Goal: Task Accomplishment & Management: Use online tool/utility

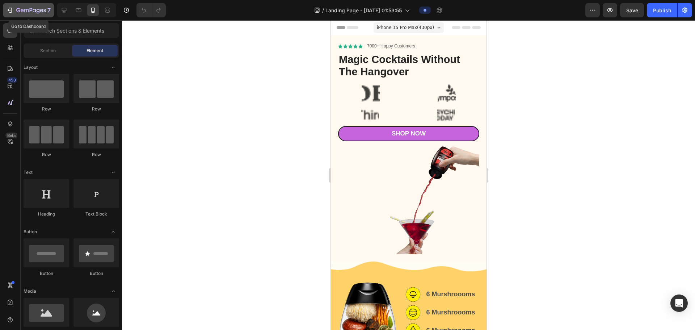
click at [7, 8] on button "7" at bounding box center [28, 10] width 51 height 14
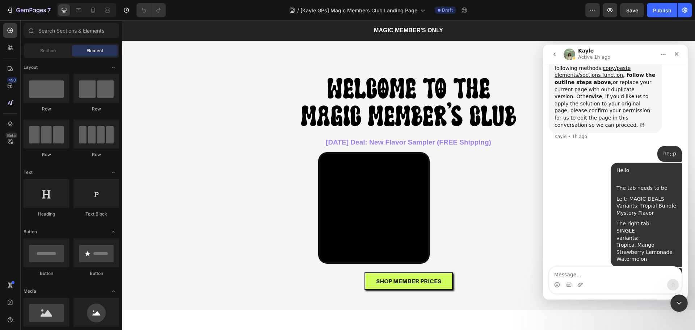
scroll to position [1161, 0]
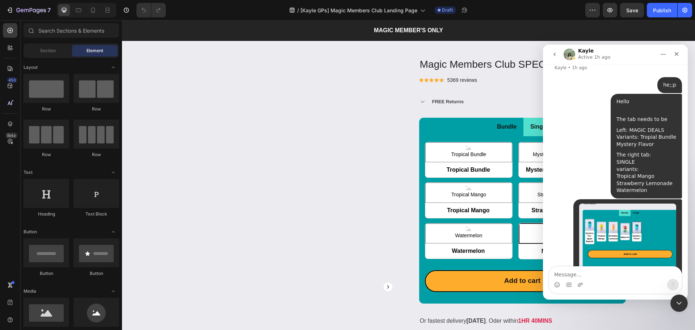
radio input "false"
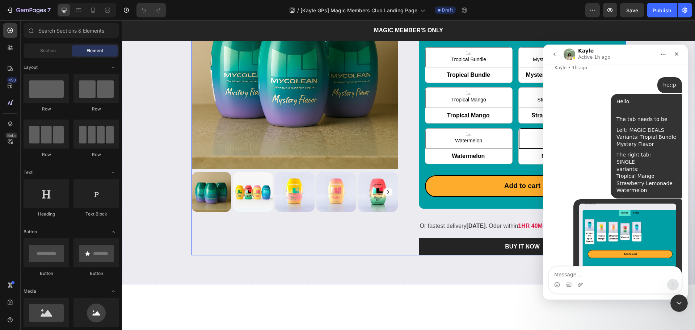
scroll to position [917, 0]
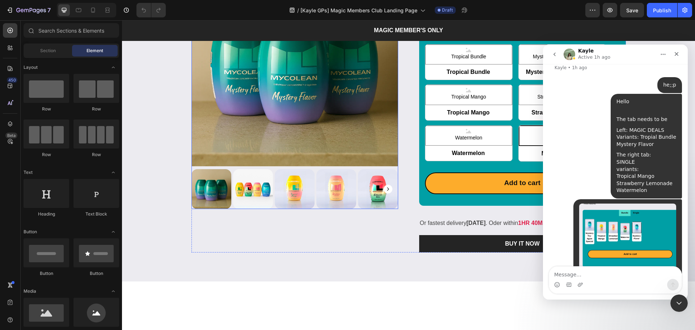
click at [214, 85] on div "Product Images & Gallery Magic Members Club SPECIAL OFFERS Product Title Icon I…" at bounding box center [408, 105] width 573 height 350
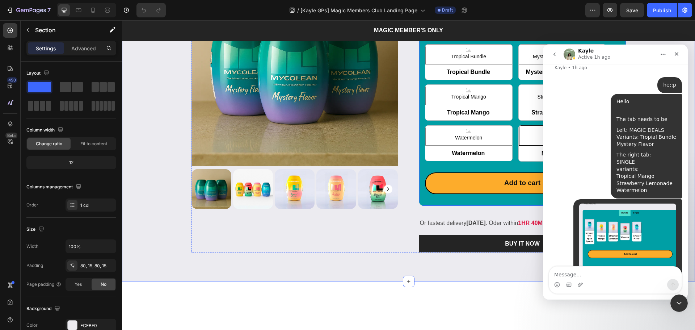
click at [421, 38] on ul "Bundle Single" at bounding box center [522, 29] width 207 height 18
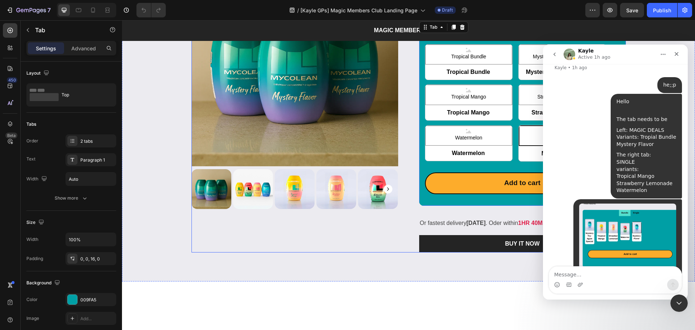
click at [490, 152] on div "Magic Members Club SPECIAL OFFERS Product Title Icon Icon Icon Icon Icon Icon L…" at bounding box center [522, 105] width 207 height 293
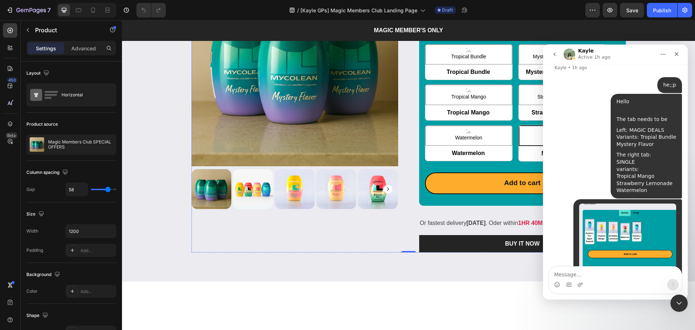
click at [486, 9] on div "FREE Returns" at bounding box center [528, 3] width 194 height 9
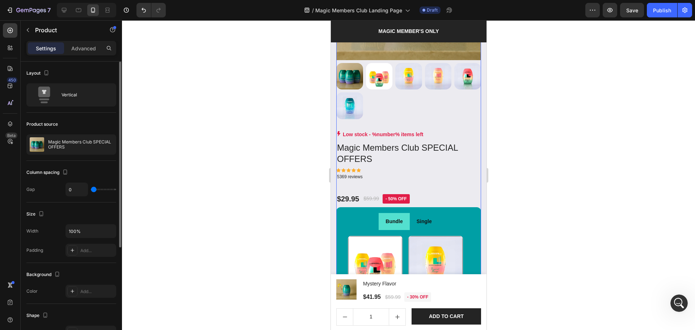
scroll to position [1189, 0]
click at [357, 184] on div "Low stock - %number% items left Product Stock Counter Magic Members Club SPECIA…" at bounding box center [408, 335] width 145 height 408
click at [359, 173] on p "5369 reviews" at bounding box center [408, 177] width 143 height 8
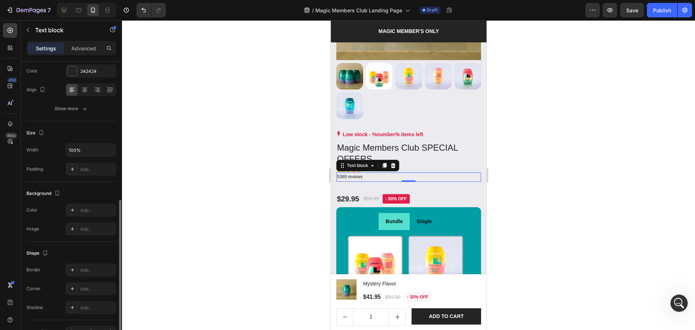
scroll to position [140, 0]
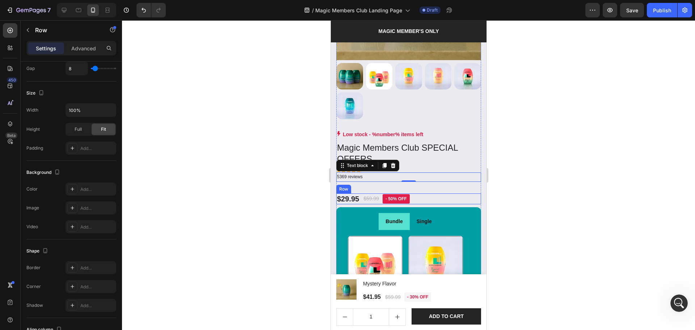
click at [453, 193] on div "$29.95 Product Price Product Price $59.99 Product Price Product Price - 50% off…" at bounding box center [408, 198] width 145 height 11
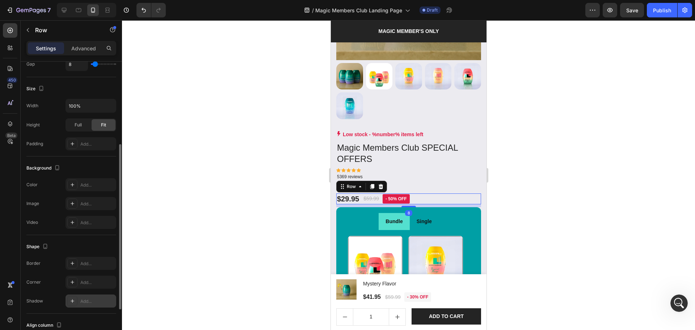
scroll to position [217, 0]
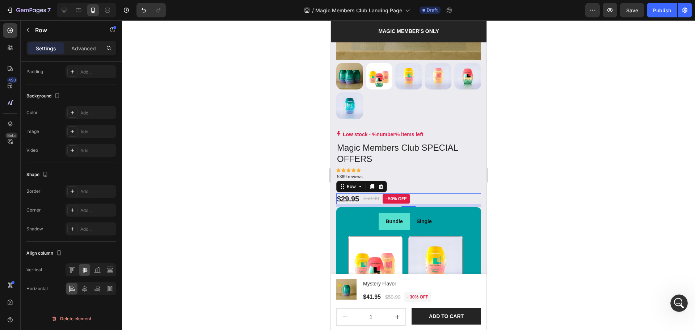
click at [427, 204] on div "8" at bounding box center [408, 205] width 145 height 3
click at [429, 173] on p "5369 reviews" at bounding box center [408, 177] width 143 height 8
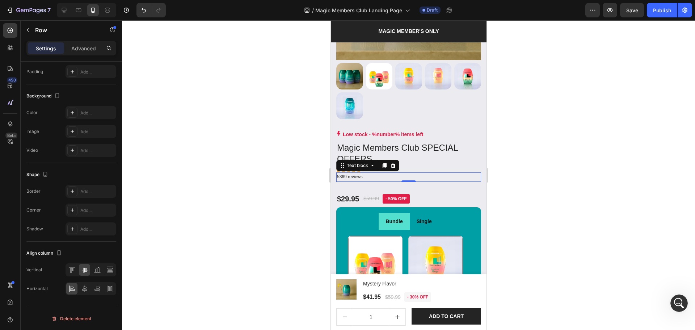
scroll to position [0, 0]
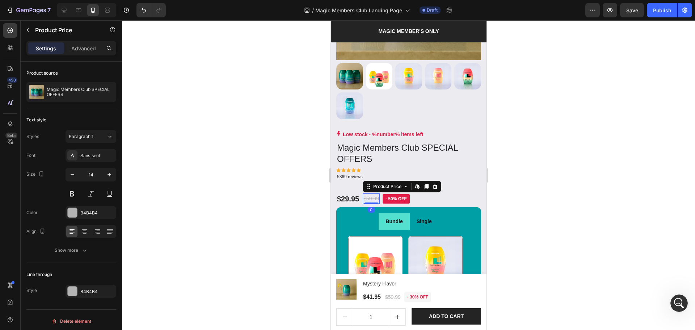
click at [363, 195] on div "$59.99" at bounding box center [370, 198] width 17 height 10
click at [448, 193] on div "$29.95 Product Price Product Price $59.99 Product Price Edit content in Shopify…" at bounding box center [408, 198] width 145 height 11
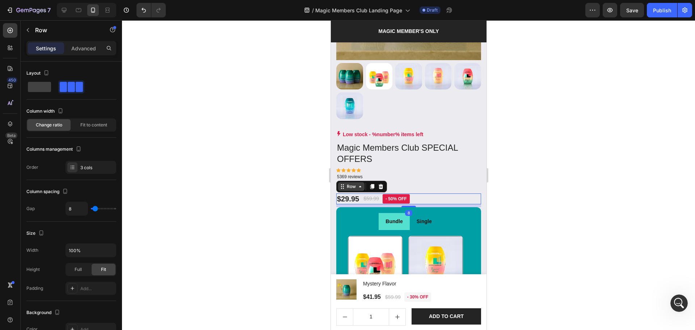
click at [354, 183] on div "Row" at bounding box center [351, 186] width 12 height 7
click at [441, 174] on div "5369 reviews" at bounding box center [408, 176] width 145 height 9
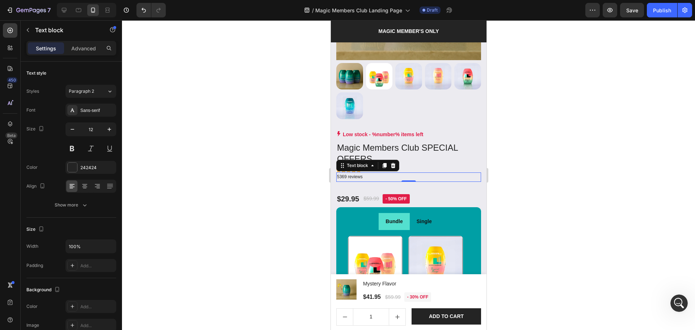
click at [90, 55] on div "Settings Advanced" at bounding box center [71, 48] width 90 height 14
click at [90, 43] on div "Advanced" at bounding box center [84, 48] width 36 height 12
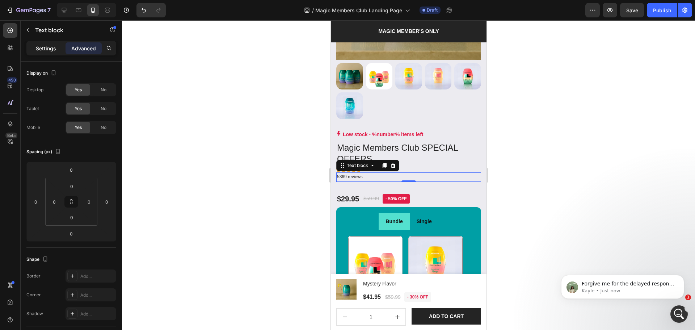
scroll to position [1204, 0]
click at [42, 54] on div "Settings Advanced" at bounding box center [71, 48] width 90 height 14
click at [604, 290] on p "Kayle • Just now" at bounding box center [628, 290] width 93 height 7
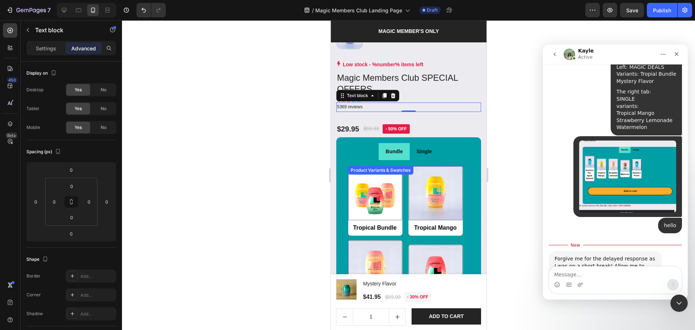
scroll to position [770, 0]
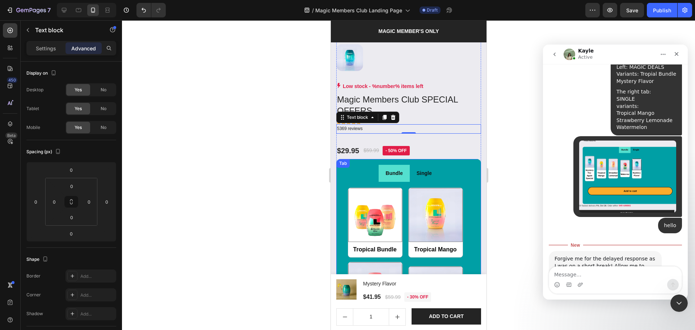
click at [429, 169] on div "Single" at bounding box center [423, 173] width 17 height 11
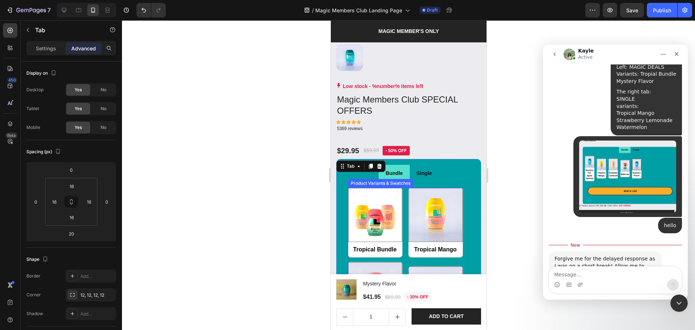
click at [402, 203] on div "Tropical Bundle Tropical Bundle Tropical Mango Tropical Mango Strawberry Lemona…" at bounding box center [409, 301] width 122 height 227
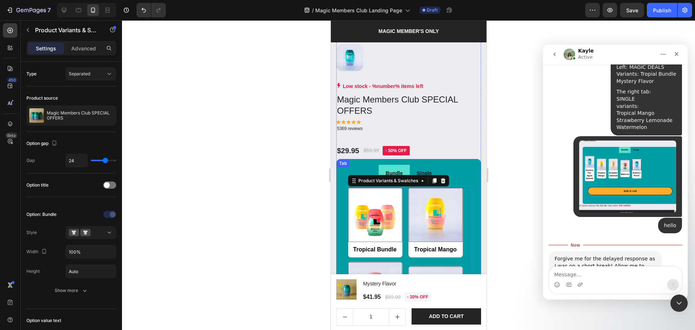
click at [441, 165] on ul "Bundle Single" at bounding box center [408, 173] width 133 height 17
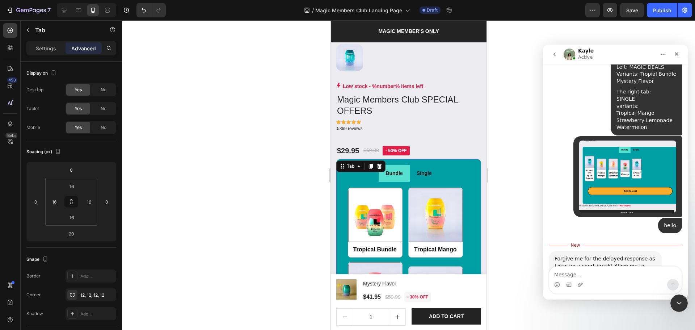
click at [432, 168] on li "Single" at bounding box center [423, 173] width 29 height 17
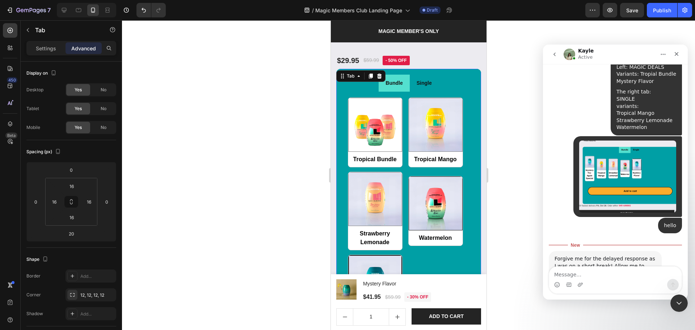
scroll to position [866, 0]
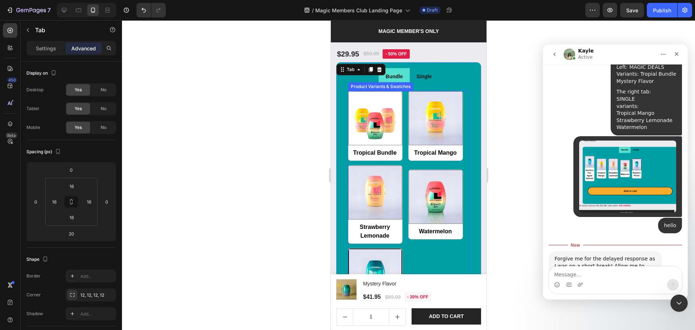
click at [403, 169] on div "Tropical Bundle Tropical Bundle Tropical Mango Tropical Mango Strawberry Lemona…" at bounding box center [409, 204] width 122 height 227
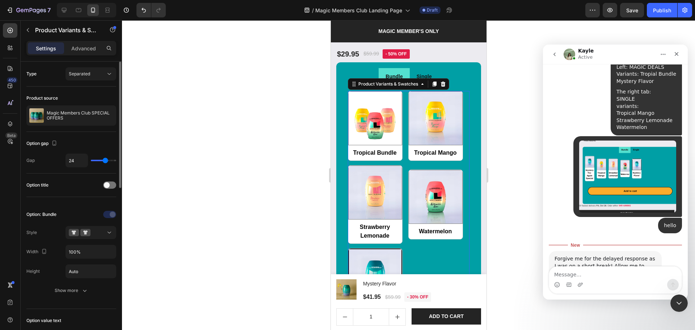
scroll to position [96, 0]
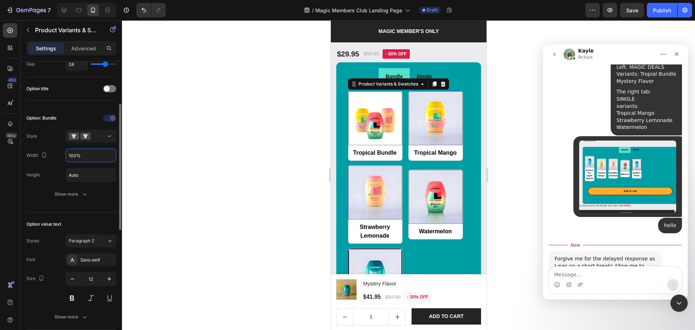
click at [74, 156] on input "100%" at bounding box center [91, 155] width 50 height 13
type input "50%"
click at [34, 193] on button "Show more" at bounding box center [71, 194] width 90 height 13
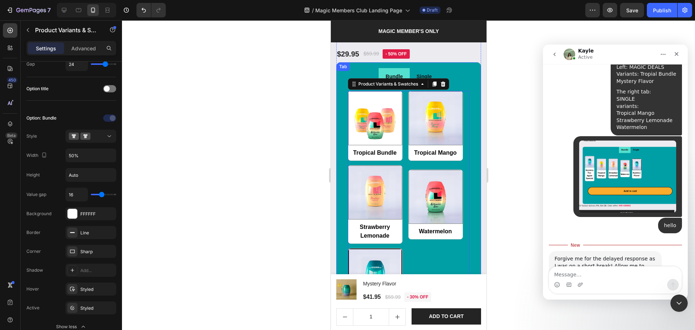
click at [409, 68] on li "Single" at bounding box center [423, 76] width 29 height 17
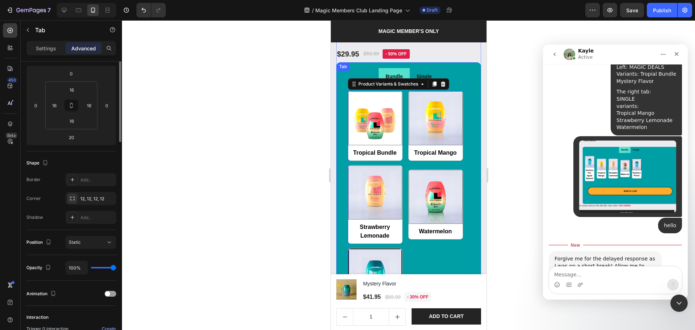
scroll to position [0, 0]
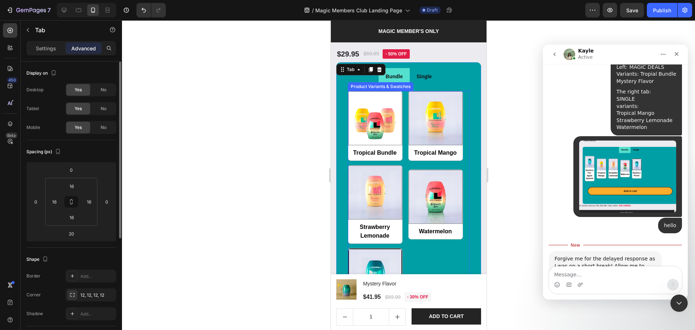
click at [401, 101] on div "Tropical Bundle Tropical Bundle Tropical Mango Tropical Mango Strawberry Lemona…" at bounding box center [409, 204] width 122 height 227
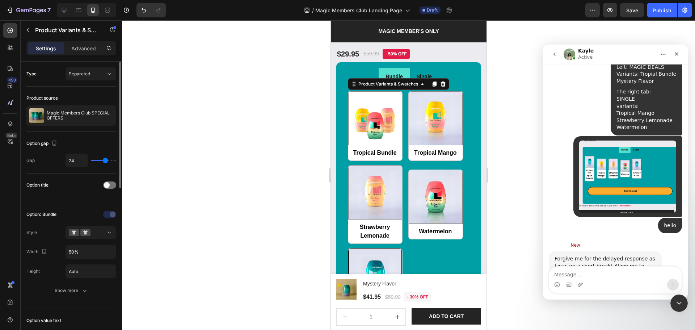
scroll to position [96, 0]
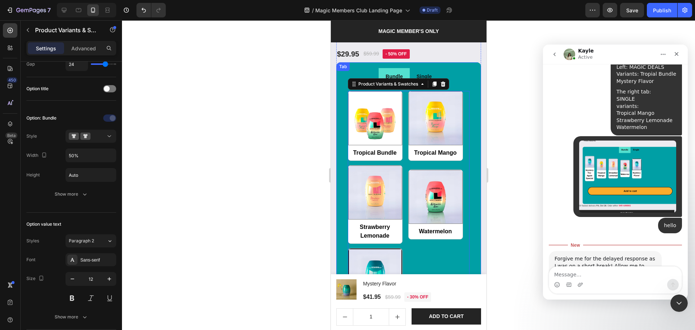
click at [432, 68] on li "Single" at bounding box center [423, 76] width 29 height 17
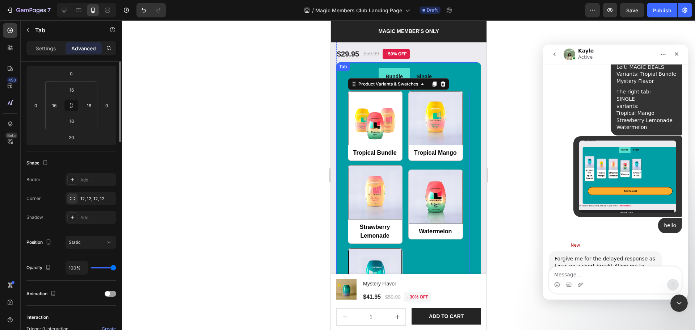
scroll to position [0, 0]
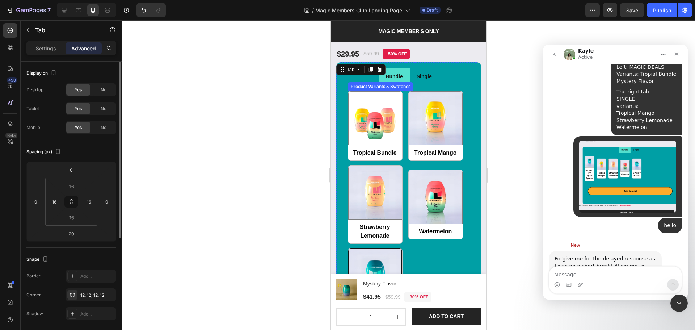
click at [404, 102] on div "Tropical Bundle Tropical Bundle Tropical Mango Tropical Mango Strawberry Lemona…" at bounding box center [409, 204] width 122 height 227
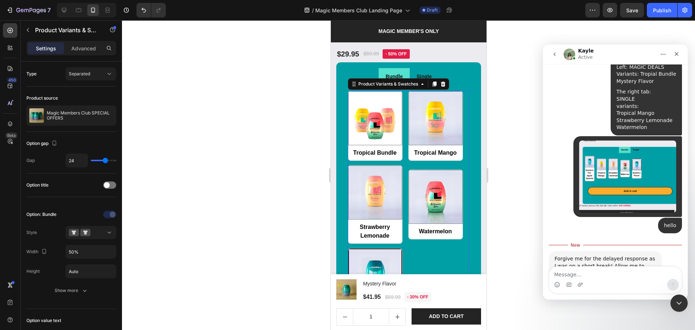
click at [633, 18] on div "7 Version history / Magic Members Club Landing Page Draft Preview Save Publish" at bounding box center [347, 10] width 695 height 21
drag, startPoint x: 636, startPoint y: 13, endPoint x: 517, endPoint y: 26, distance: 119.4
click at [636, 14] on div "Save" at bounding box center [632, 11] width 12 height 8
click at [413, 241] on div "Tropical Bundle Tropical Bundle Tropical Mango Tropical Mango Strawberry Lemona…" at bounding box center [409, 204] width 122 height 227
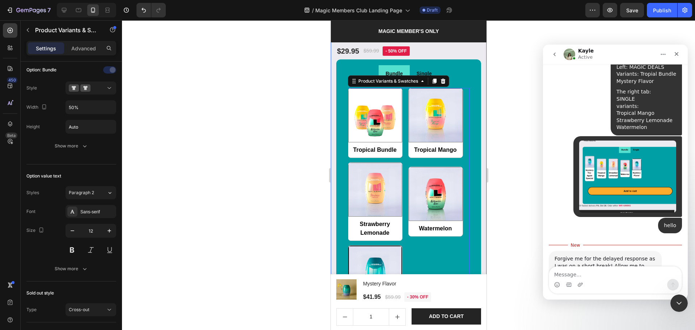
scroll to position [866, 0]
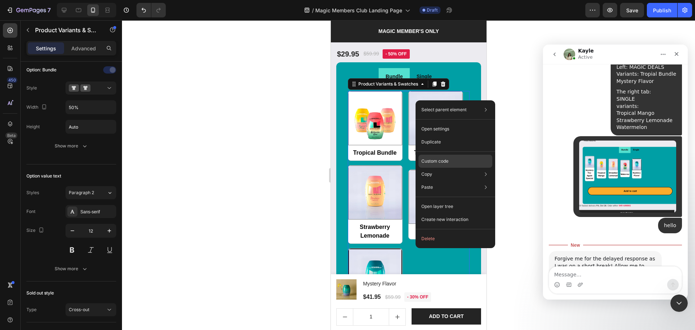
click at [430, 181] on div "Custom code" at bounding box center [456, 187] width 74 height 13
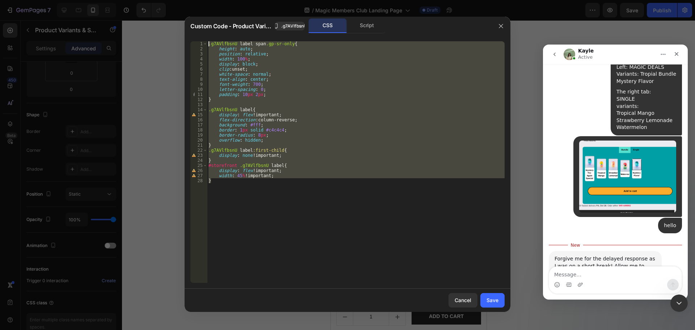
drag, startPoint x: 297, startPoint y: 181, endPoint x: 195, endPoint y: 33, distance: 179.5
click at [195, 33] on div "Custom Code - Product Variants & Swatches .g7AVlfbsnU CSS Script } 1 2 3 4 5 6 …" at bounding box center [348, 164] width 326 height 295
click at [365, 27] on div "Script" at bounding box center [367, 25] width 38 height 14
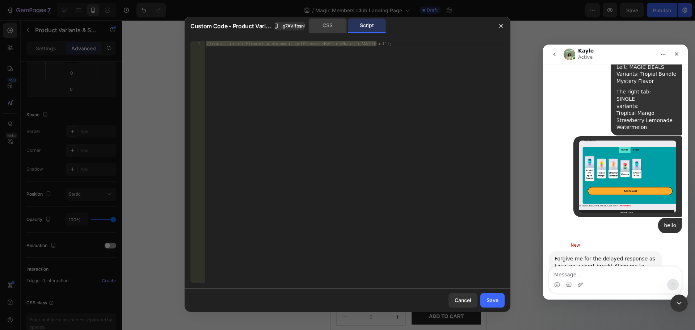
click at [323, 27] on div "CSS" at bounding box center [328, 25] width 38 height 14
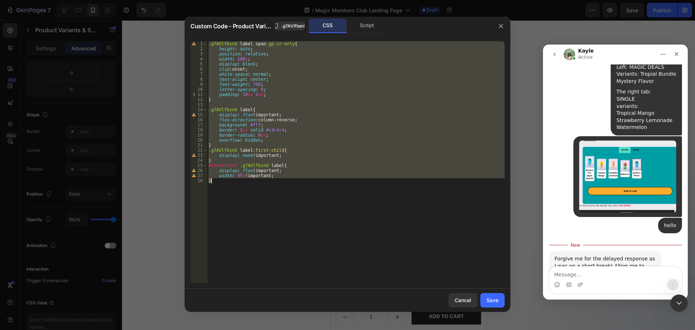
click at [301, 142] on div ".g7AVlfbsnU label span .gp-sr-only { height : auto ; position : relative ; widt…" at bounding box center [356, 161] width 298 height 241
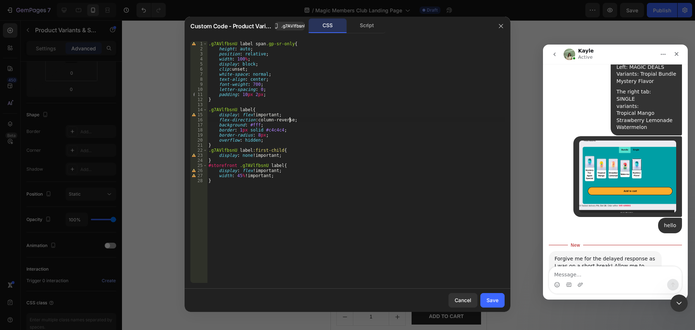
click at [290, 121] on div ".g7AVlfbsnU label span .gp-sr-only { height : auto ; position : relative ; widt…" at bounding box center [356, 167] width 298 height 252
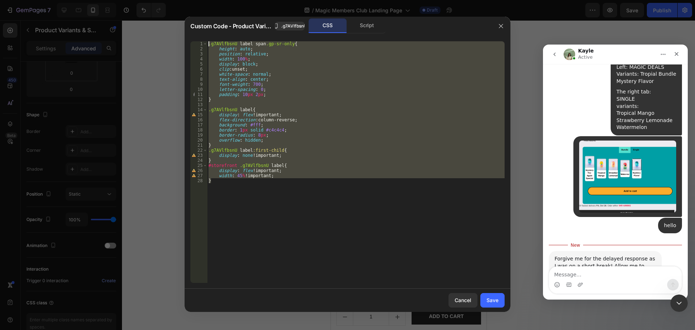
drag, startPoint x: 301, startPoint y: 226, endPoint x: 173, endPoint y: -14, distance: 272.0
click at [173, 0] on html "7 Version history / Magic Members Club Landing Page Draft Preview Save Publish …" at bounding box center [347, 0] width 695 height 0
click at [311, 136] on div ".g7AVlfbsnU label span .gp-sr-only { height : auto ; position : relative ; widt…" at bounding box center [356, 161] width 298 height 241
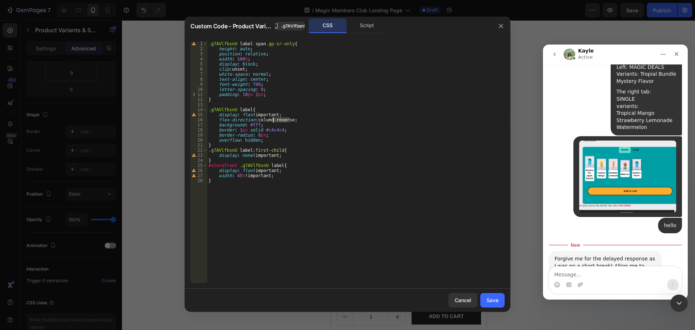
drag, startPoint x: 290, startPoint y: 121, endPoint x: 273, endPoint y: 122, distance: 17.4
click at [273, 122] on div ".g7AVlfbsnU label span .gp-sr-only { height : auto ; position : relative ; widt…" at bounding box center [356, 167] width 298 height 252
type textarea "flex-direction: column-grid;"
click at [492, 300] on div "Save" at bounding box center [493, 300] width 12 height 8
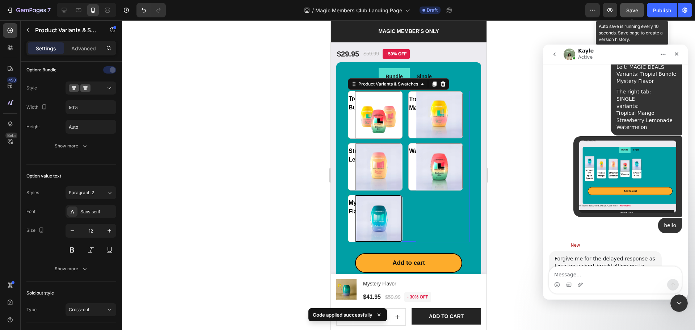
click at [635, 13] on div "Save" at bounding box center [632, 11] width 12 height 8
click at [402, 123] on div "Tropical Bundle Tropical Bundle Tropical Mango Tropical Mango Strawberry Lemona…" at bounding box center [409, 166] width 122 height 151
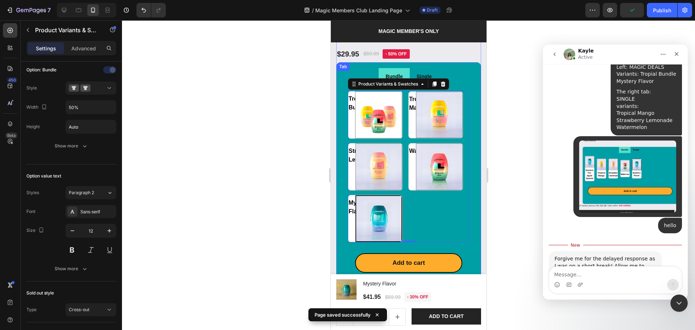
click at [409, 68] on li "Single" at bounding box center [423, 76] width 29 height 17
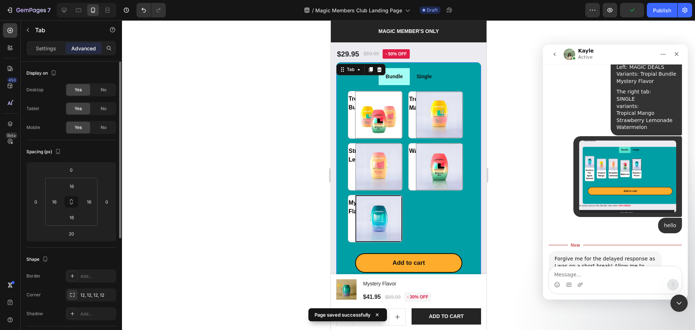
click at [400, 72] on div "Bundle" at bounding box center [393, 76] width 19 height 11
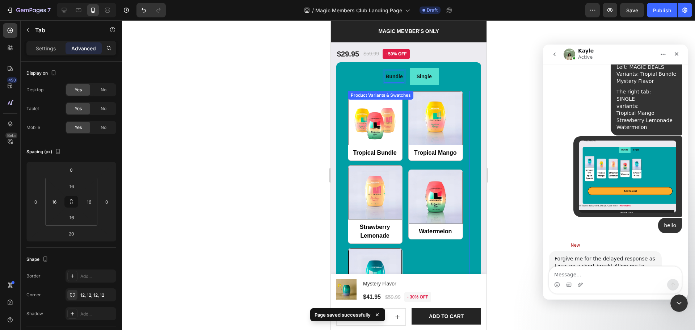
click at [400, 122] on div "Tropical Bundle Tropical Bundle Tropical Mango Tropical Mango Strawberry Lemona…" at bounding box center [409, 204] width 122 height 227
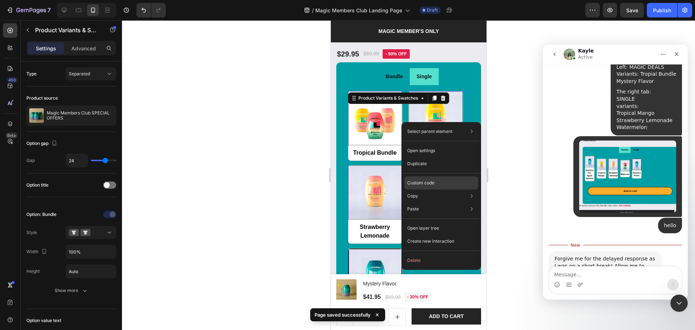
click at [412, 202] on div "Custom code" at bounding box center [441, 208] width 74 height 13
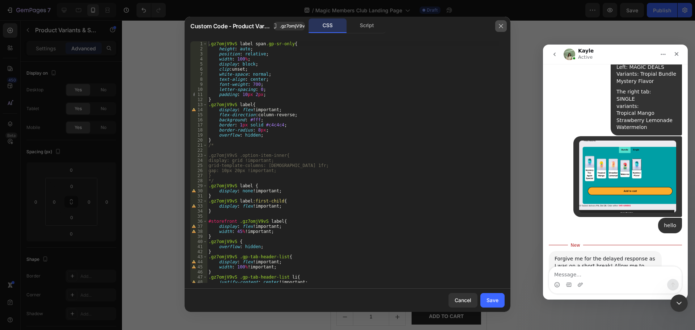
click at [498, 27] on button "button" at bounding box center [501, 26] width 12 height 12
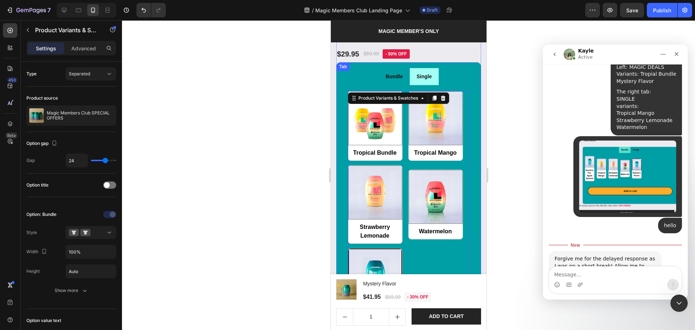
click at [420, 75] on li "Single" at bounding box center [423, 76] width 29 height 17
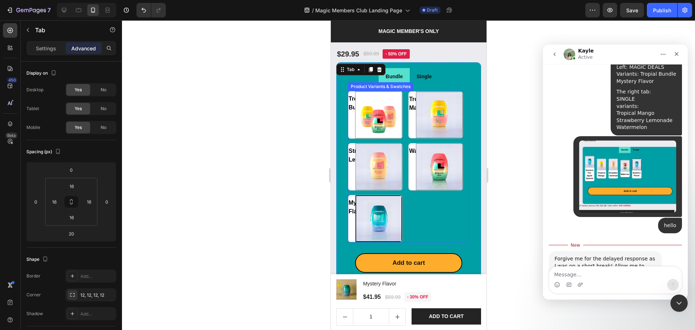
click at [404, 115] on div "Tropical Bundle Tropical Bundle Tropical Mango Tropical Mango Strawberry Lemona…" at bounding box center [409, 166] width 122 height 151
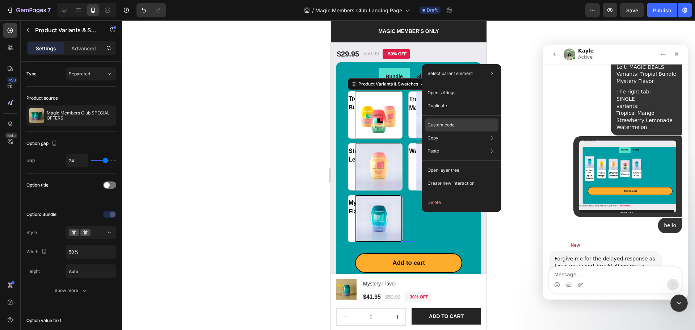
click at [458, 144] on div "Custom code" at bounding box center [462, 150] width 74 height 13
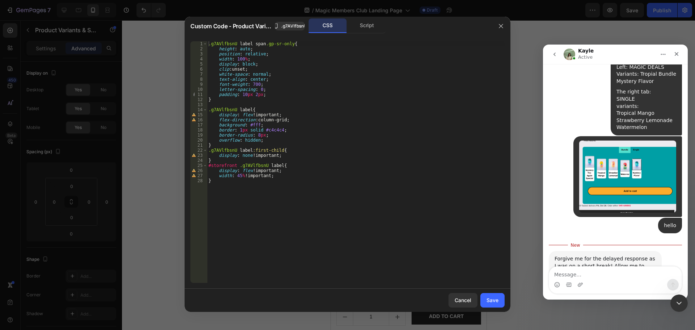
click at [278, 125] on div ".g7AVlfbsnU label span .gp-sr-only { height : auto ; position : relative ; widt…" at bounding box center [356, 167] width 298 height 252
click at [282, 121] on div ".g7AVlfbsnU label span .gp-sr-only { height : auto ; position : relative ; widt…" at bounding box center [356, 167] width 298 height 252
type textarea "flex-direction: column-reverse;"
click at [495, 304] on div "Save" at bounding box center [493, 300] width 12 height 8
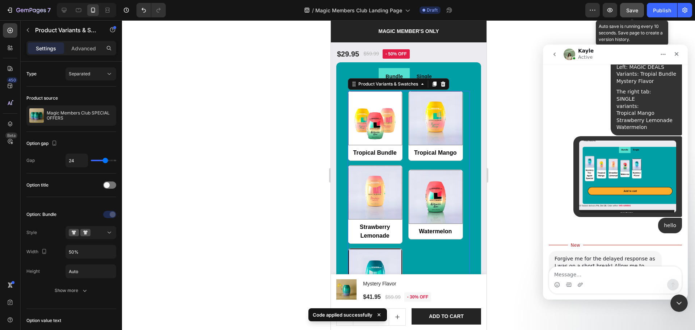
click at [637, 11] on span "Save" at bounding box center [632, 10] width 12 height 6
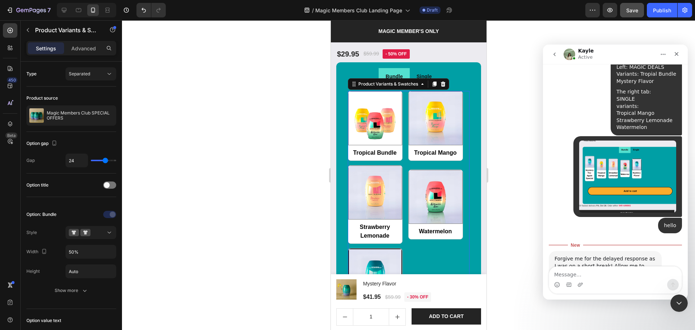
click at [425, 242] on div "Tropical Bundle Tropical Bundle Tropical Mango Tropical Mango Strawberry Lemona…" at bounding box center [409, 204] width 122 height 227
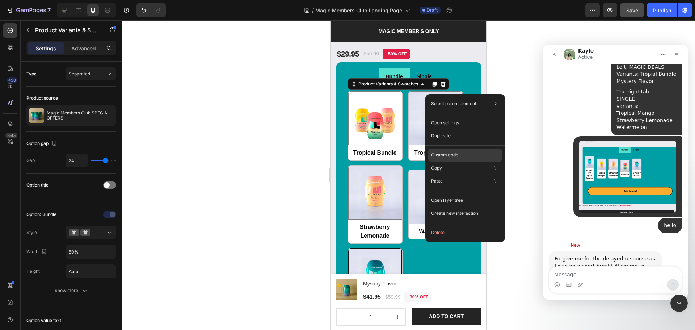
click at [454, 155] on p "Custom code" at bounding box center [444, 155] width 27 height 7
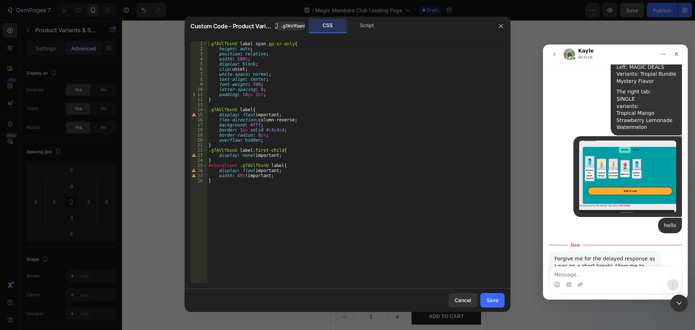
click at [338, 152] on div ".g7AVlfbsnU label span .gp-sr-only { height : auto ; position : relative ; widt…" at bounding box center [356, 167] width 298 height 252
click at [294, 154] on div ".g7AVlfbsnU label span .gp-sr-only { height : auto ; position : relative ; widt…" at bounding box center [356, 167] width 298 height 252
click at [295, 168] on div ".g7AVlfbsnU label span .gp-sr-only { height : auto ; position : relative ; widt…" at bounding box center [356, 167] width 298 height 252
click at [355, 25] on div "Script" at bounding box center [367, 25] width 38 height 14
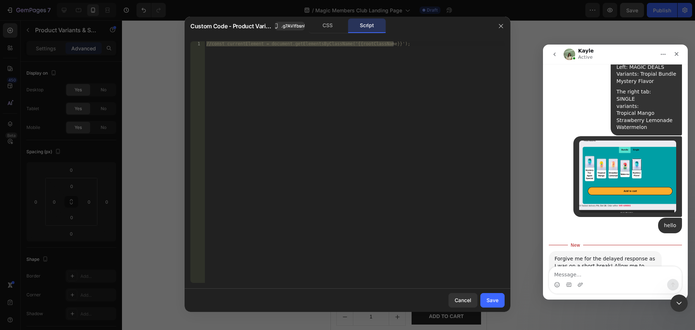
drag, startPoint x: 327, startPoint y: 27, endPoint x: 309, endPoint y: 35, distance: 19.6
click at [327, 27] on div "CSS" at bounding box center [328, 25] width 38 height 14
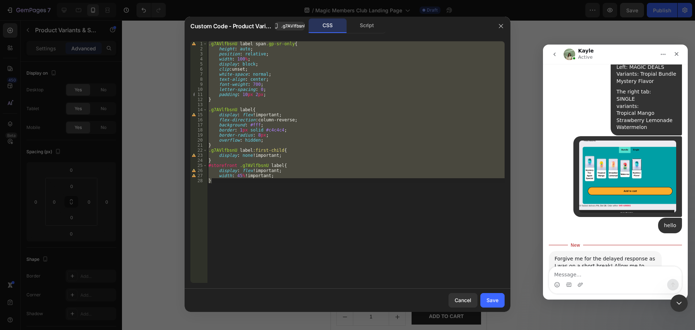
click at [274, 88] on div ".g7AVlfbsnU label span .gp-sr-only { height : auto ; position : relative ; widt…" at bounding box center [356, 161] width 298 height 241
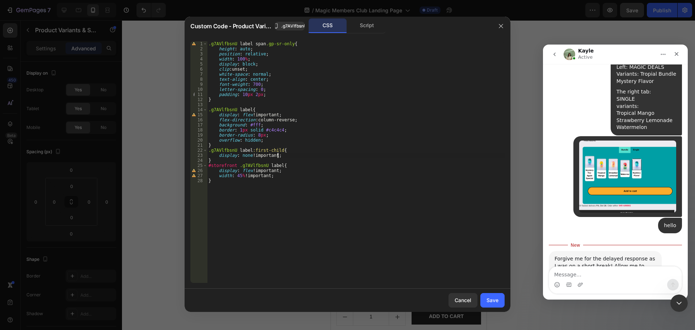
click at [311, 154] on div ".g7AVlfbsnU label span .gp-sr-only { height : auto ; position : relative ; widt…" at bounding box center [356, 167] width 298 height 252
type textarea "width: 45% !important; }"
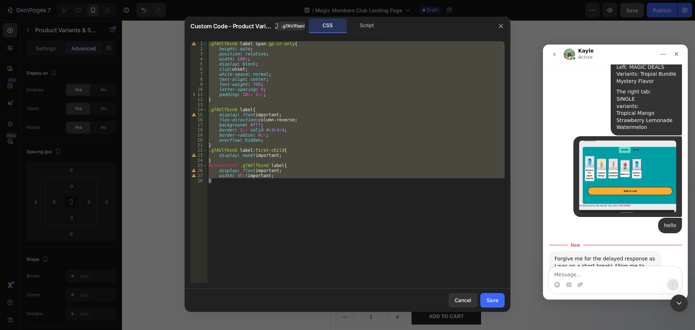
click at [374, 321] on div at bounding box center [347, 165] width 695 height 330
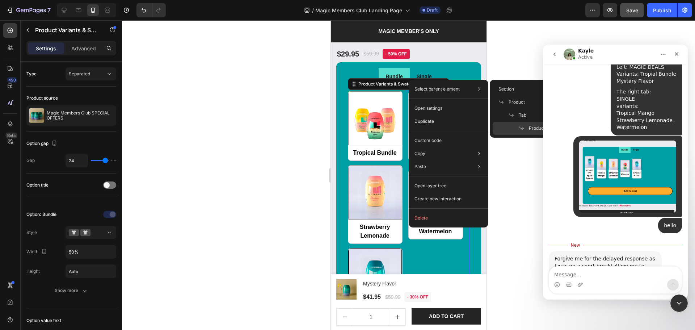
drag, startPoint x: 253, startPoint y: 71, endPoint x: 323, endPoint y: 87, distance: 71.6
click at [257, 70] on div at bounding box center [408, 175] width 573 height 310
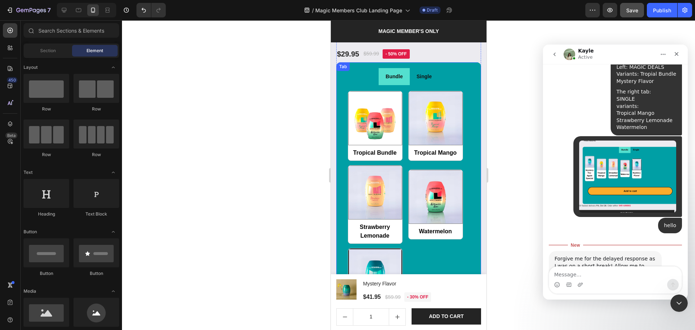
click at [422, 72] on p "Single" at bounding box center [423, 76] width 15 height 9
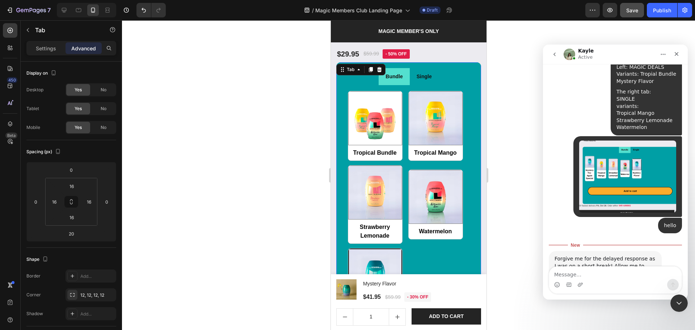
click at [413, 76] on li "Single" at bounding box center [423, 76] width 29 height 17
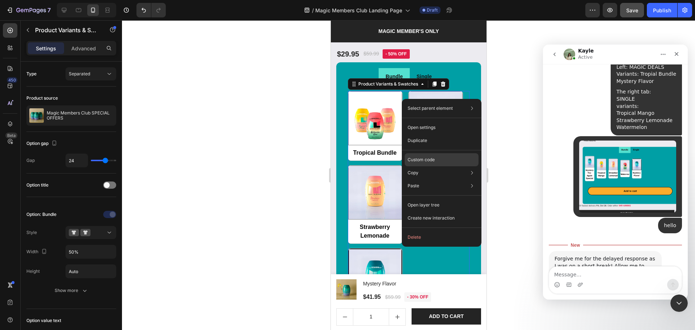
click at [422, 179] on div "Custom code" at bounding box center [442, 185] width 74 height 13
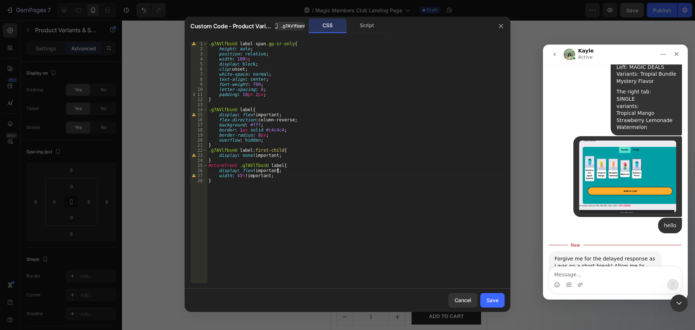
click at [333, 172] on div ".g7AVlfbsnU label span .gp-sr-only { height : auto ; position : relative ; widt…" at bounding box center [356, 167] width 298 height 252
click at [337, 222] on div ".g7AVlfbsnU label span .gp-sr-only { height : auto ; position : relative ; widt…" at bounding box center [356, 167] width 298 height 252
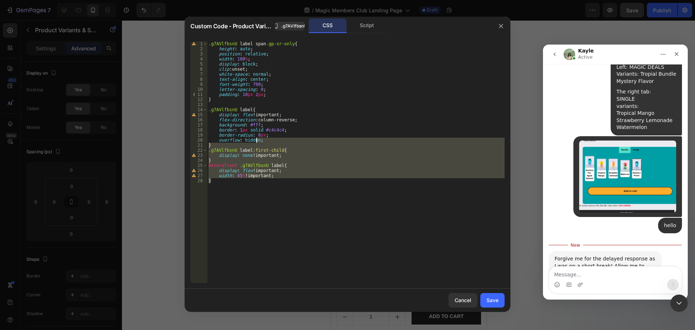
type textarea ".g7AVlfbsnU label span.gp-sr-only{ height: auto;"
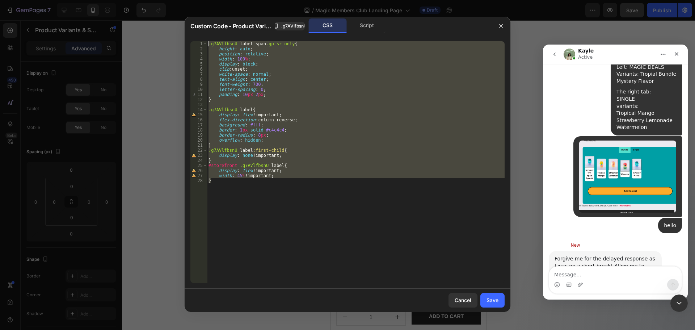
drag, startPoint x: 336, startPoint y: 231, endPoint x: 192, endPoint y: 6, distance: 266.6
click at [188, 0] on html "7 Version history / Magic Members Club Landing Page Draft Preview Save Publish …" at bounding box center [347, 0] width 695 height 0
paste textarea
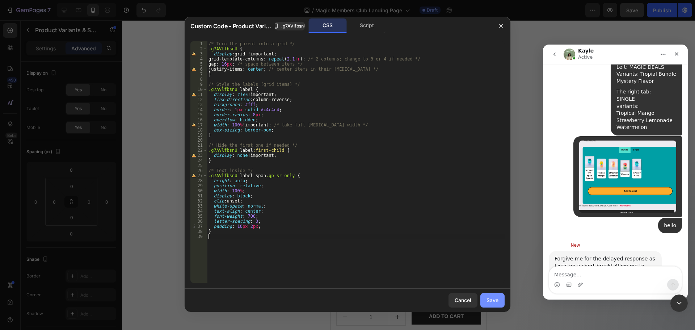
click at [487, 298] on div "Save" at bounding box center [493, 300] width 12 height 8
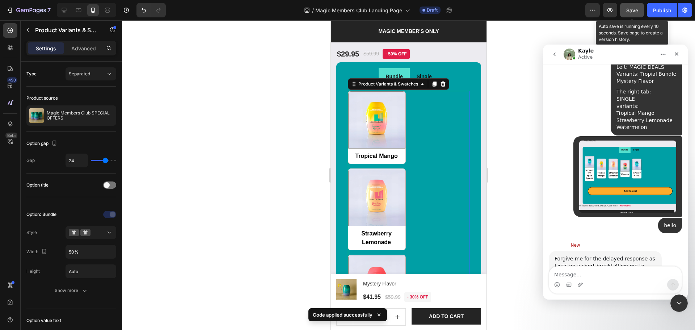
click at [628, 12] on span "Save" at bounding box center [632, 10] width 12 height 6
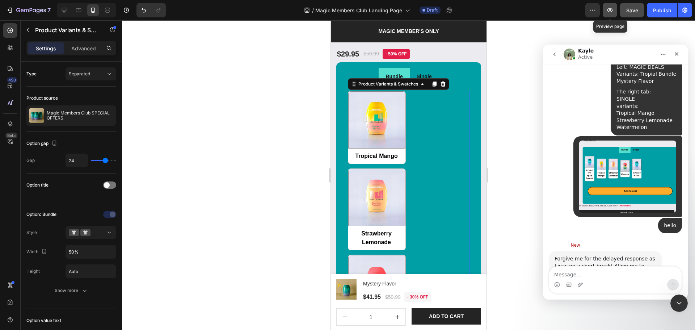
click at [615, 12] on button "button" at bounding box center [610, 10] width 14 height 14
click at [432, 177] on div "Tropical Bundle Tropical Bundle Tropical Mango Tropical Mango Strawberry Lemona…" at bounding box center [409, 248] width 122 height 314
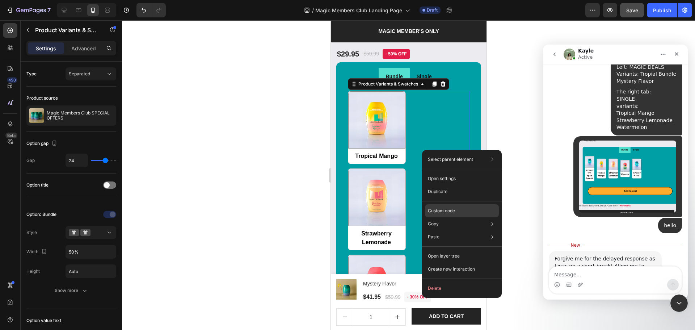
click at [443, 213] on p "Custom code" at bounding box center [441, 210] width 27 height 7
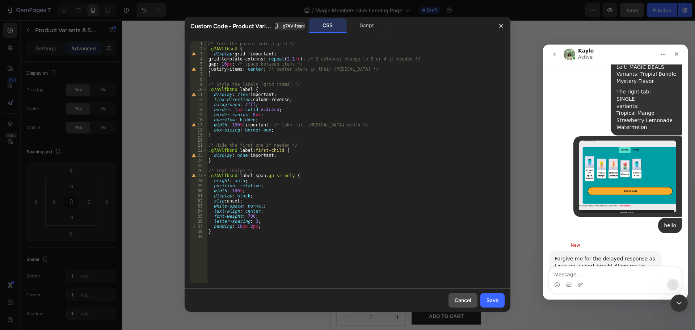
click at [459, 297] on div "Cancel" at bounding box center [463, 300] width 17 height 8
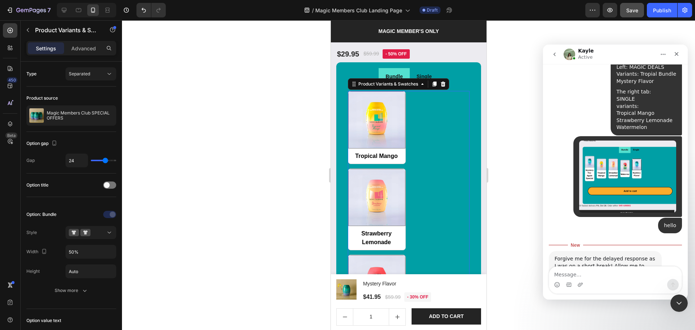
click at [431, 166] on div "Tropical Bundle Tropical Bundle Tropical Mango Tropical Mango Strawberry Lemona…" at bounding box center [409, 248] width 122 height 314
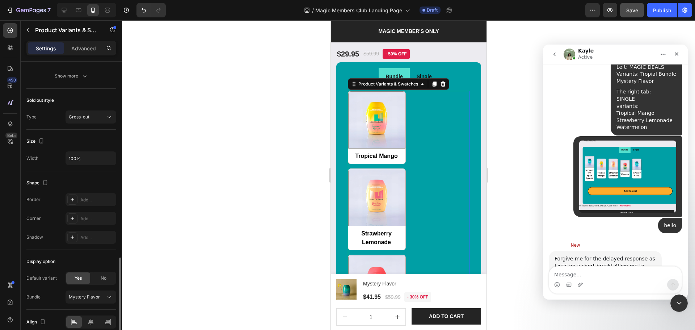
scroll to position [370, 0]
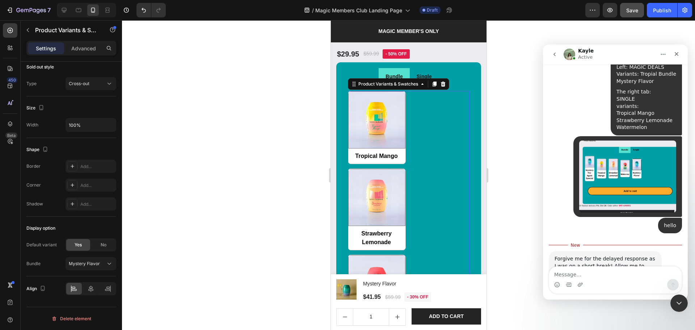
click at [449, 206] on div "Tropical Bundle Tropical Bundle Tropical Mango Tropical Mango Strawberry Lemona…" at bounding box center [409, 248] width 122 height 314
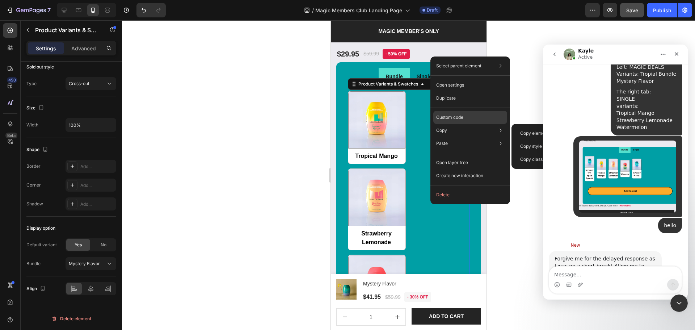
click at [465, 137] on div "Custom code" at bounding box center [470, 143] width 74 height 13
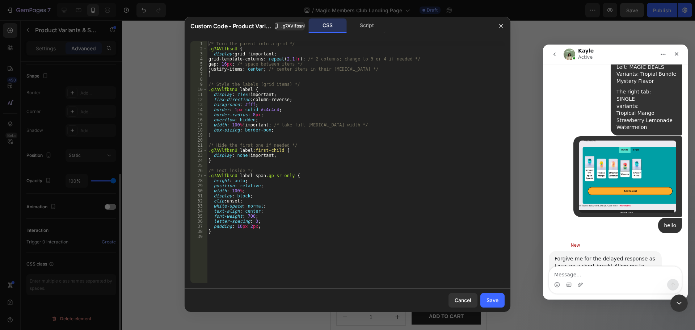
scroll to position [183, 0]
click at [347, 238] on div "/* Turn the parent into a grid */ .g7AVlfbsnU { display : grid !important ; gri…" at bounding box center [356, 167] width 298 height 252
type textarea "}"
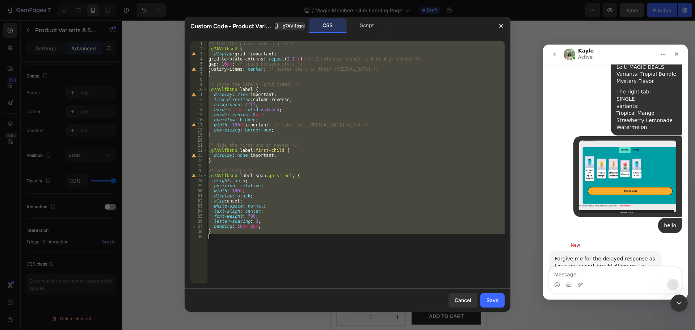
paste textarea
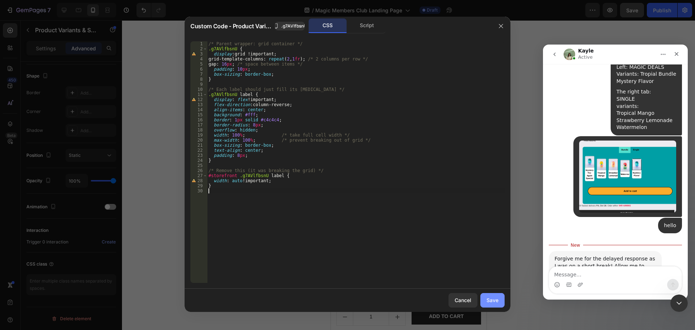
click at [499, 300] on button "Save" at bounding box center [492, 300] width 24 height 14
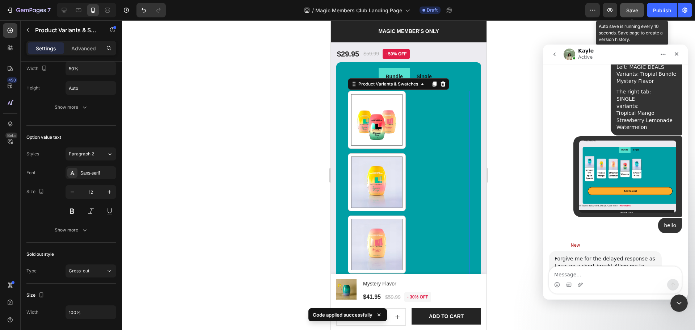
click at [627, 14] on div "Save" at bounding box center [632, 11] width 12 height 8
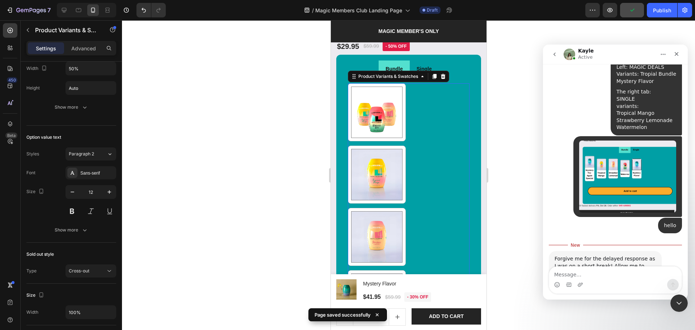
scroll to position [866, 0]
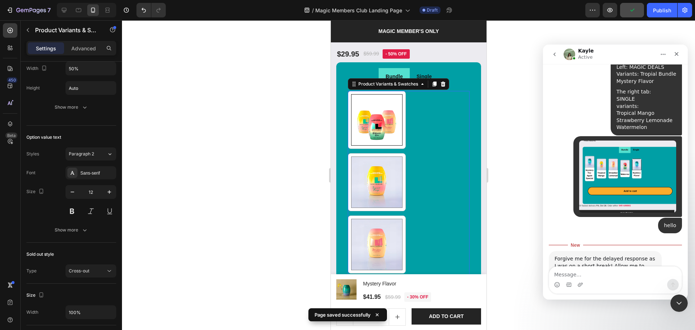
click at [386, 128] on img at bounding box center [376, 119] width 51 height 51
click at [377, 146] on input "Tropical Bundle Tropical Bundle" at bounding box center [377, 146] width 0 height 0
radio input "false"
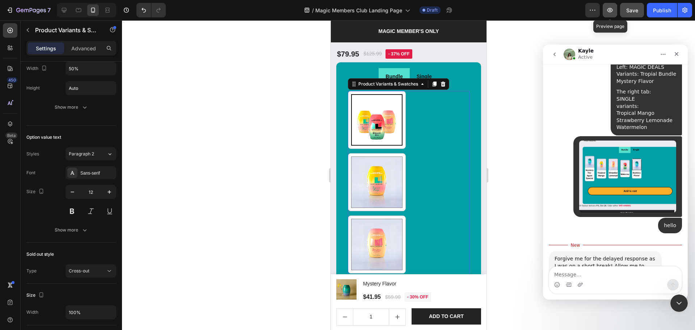
click at [608, 13] on icon "button" at bounding box center [609, 10] width 7 height 7
click at [431, 172] on div "Tropical Bundle Tropical Bundle Tropical Mango Tropical Mango Strawberry Lemona…" at bounding box center [409, 244] width 122 height 307
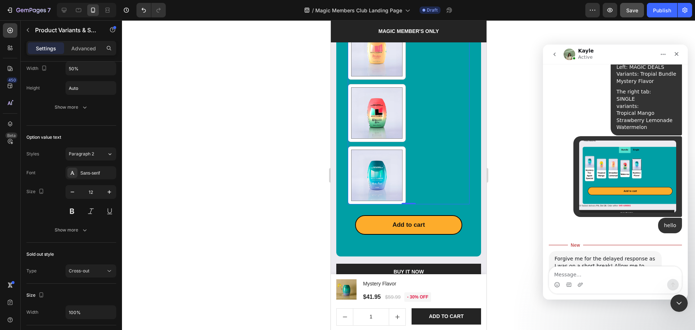
scroll to position [1059, 0]
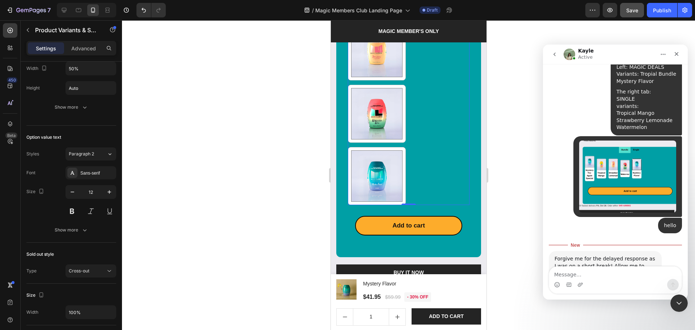
click at [435, 121] on div "Tropical Bundle Tropical Bundle Tropical Mango Tropical Mango Strawberry Lemona…" at bounding box center [409, 51] width 122 height 307
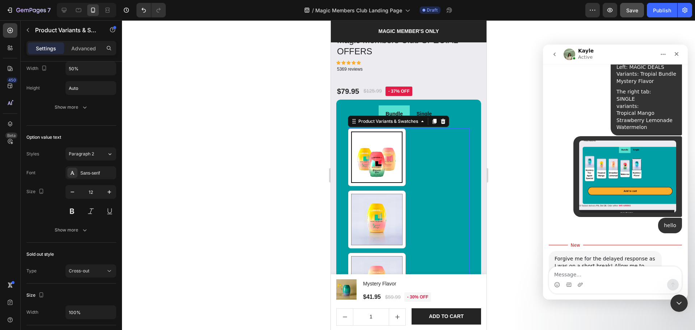
scroll to position [818, 0]
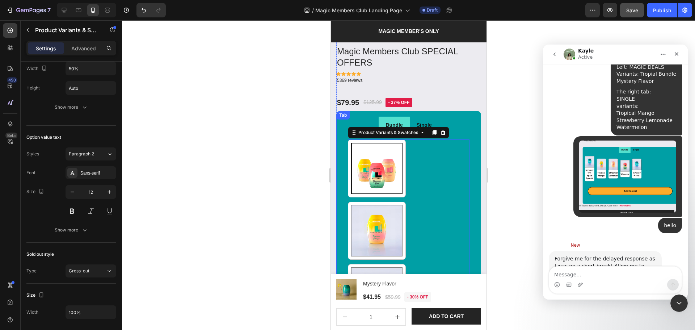
click at [463, 121] on ul "Bundle Single" at bounding box center [408, 125] width 133 height 17
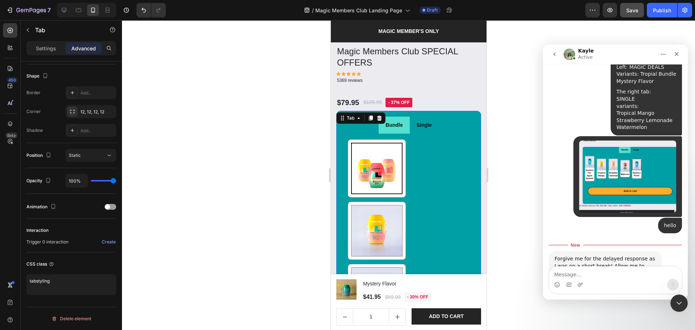
scroll to position [0, 0]
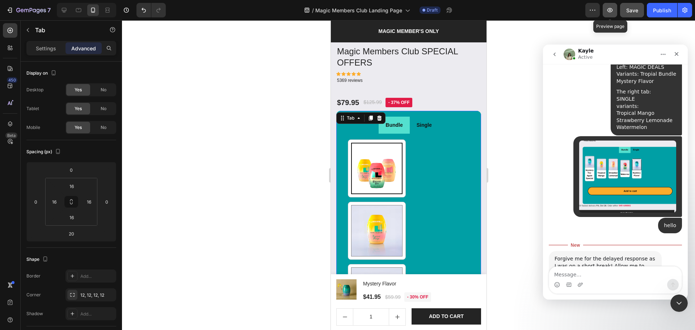
drag, startPoint x: 614, startPoint y: 12, endPoint x: 608, endPoint y: 12, distance: 6.2
click at [613, 12] on icon "button" at bounding box center [609, 10] width 7 height 7
click at [142, 80] on div at bounding box center [408, 175] width 573 height 310
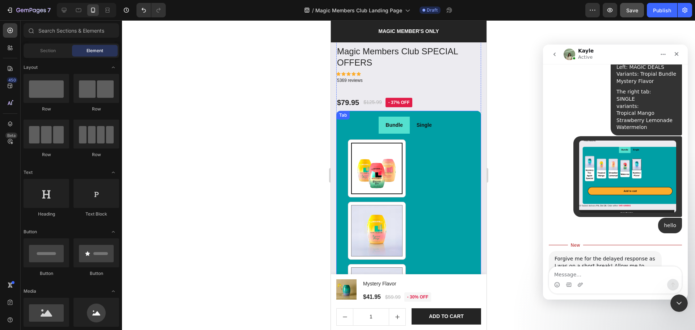
click at [419, 121] on p "Single" at bounding box center [423, 125] width 15 height 9
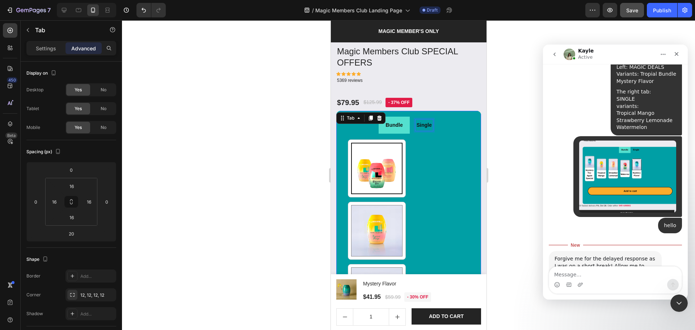
click at [418, 151] on div "Tropical Bundle Tropical Bundle Tropical Mango Tropical Mango Strawberry Lemona…" at bounding box center [409, 292] width 122 height 307
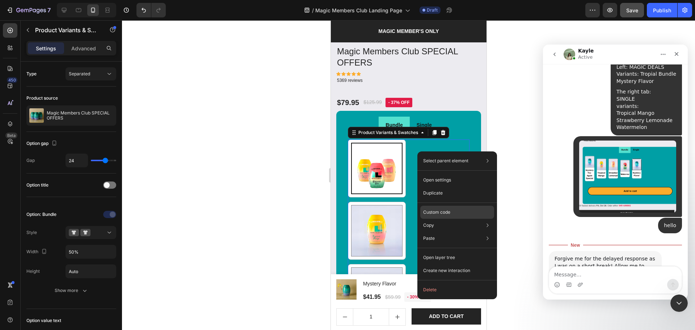
click at [434, 232] on div "Custom code" at bounding box center [457, 238] width 74 height 13
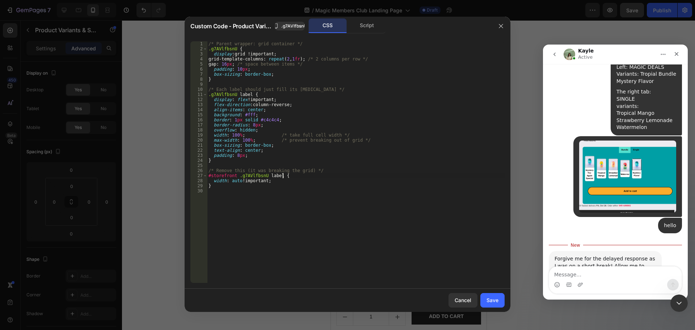
click at [363, 175] on div "/* Parent wrapper: grid container */ .g7AVlfbsnU { display : grid !important ; …" at bounding box center [356, 167] width 298 height 252
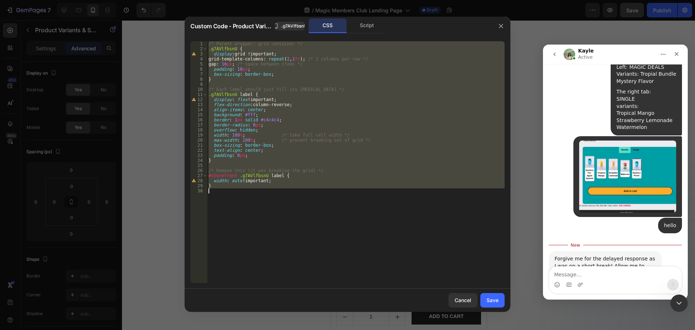
paste textarea
type textarea "}"
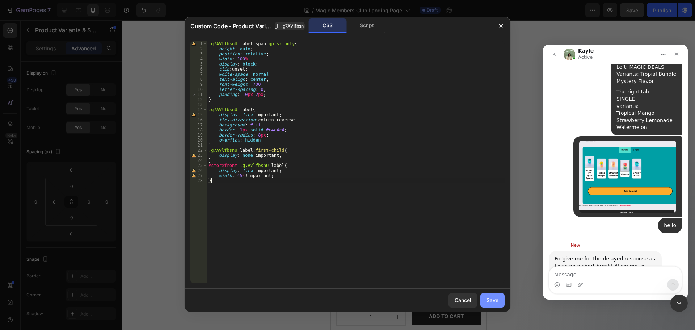
click at [496, 299] on div "Save" at bounding box center [493, 300] width 12 height 8
radio input "true"
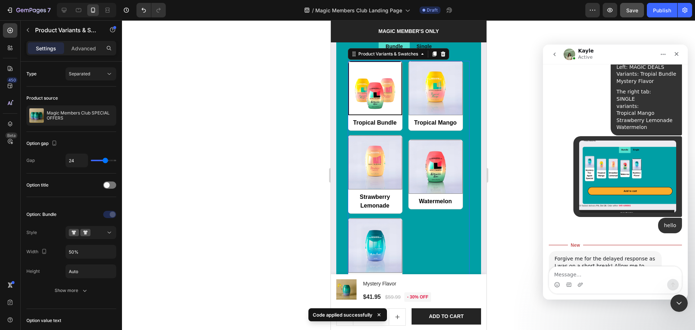
scroll to position [915, 0]
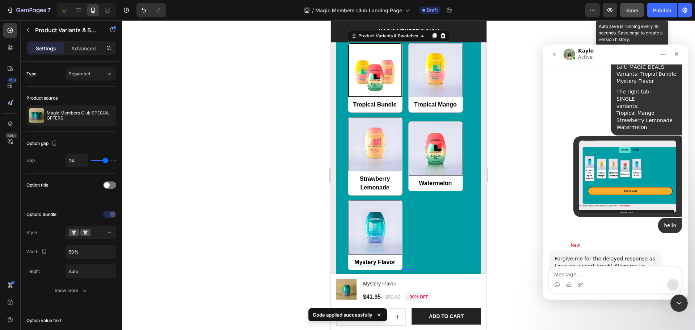
click at [630, 14] on button "Save" at bounding box center [632, 10] width 24 height 14
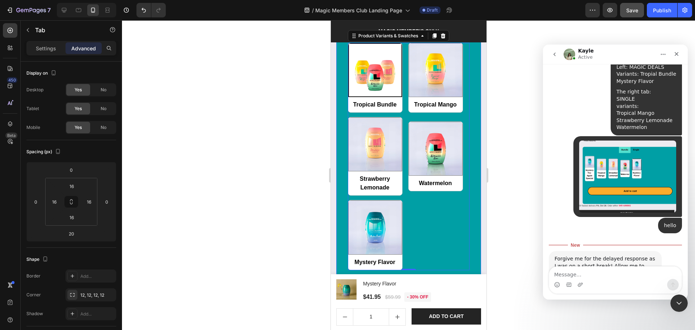
click at [420, 270] on div "Add to cart Add to Cart" at bounding box center [409, 290] width 122 height 41
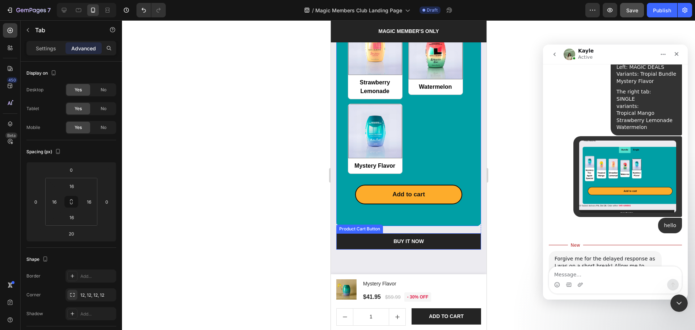
scroll to position [1011, 0]
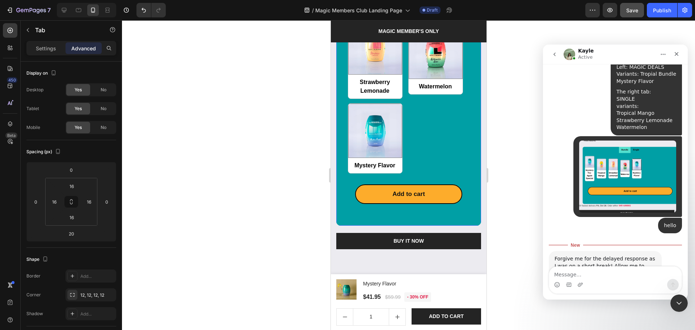
click at [450, 202] on div "Tropical Bundle Tropical Bundle Tropical Mango Tropical Mango Strawberry Lemona…" at bounding box center [408, 80] width 133 height 280
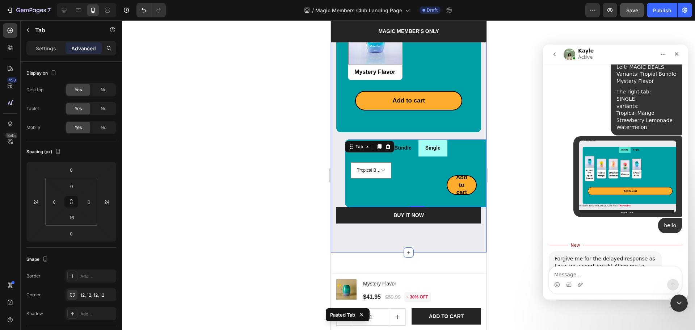
scroll to position [1108, 0]
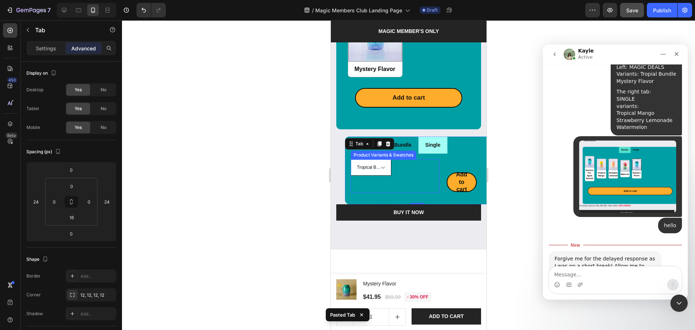
click at [388, 160] on select "Tropical Bundle Tropical Mango Strawberry Lemonade Watermelon Mystery Flavor" at bounding box center [370, 167] width 41 height 16
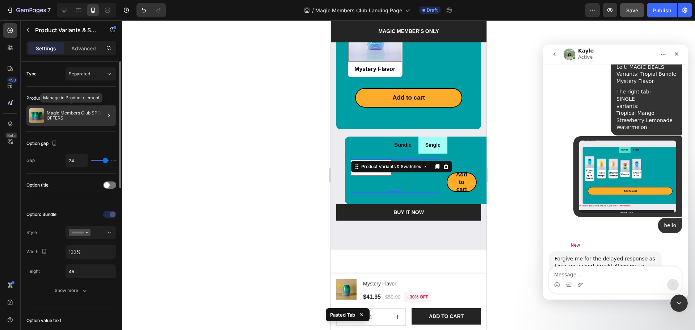
click at [71, 109] on div "Magic Members Club SPECIAL OFFERS" at bounding box center [71, 115] width 90 height 20
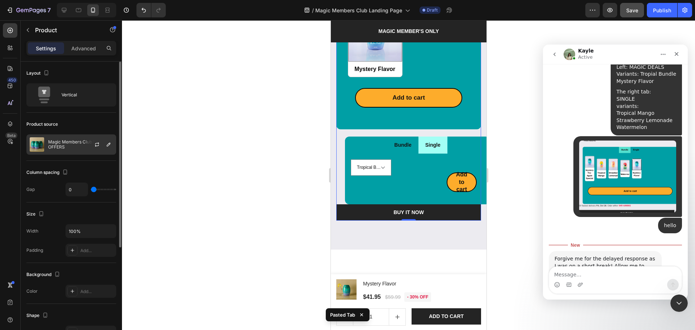
click at [85, 143] on div at bounding box center [100, 145] width 32 height 20
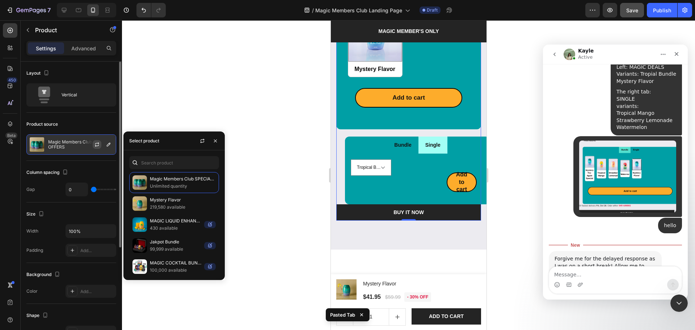
click at [94, 145] on icon "button" at bounding box center [97, 145] width 6 height 6
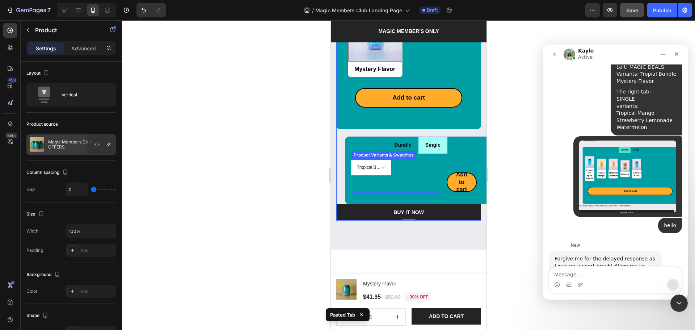
click at [407, 159] on div "Tropical Bundle Tropical Mango Strawberry Lemonade Watermelon Mystery Flavor" at bounding box center [394, 167] width 89 height 16
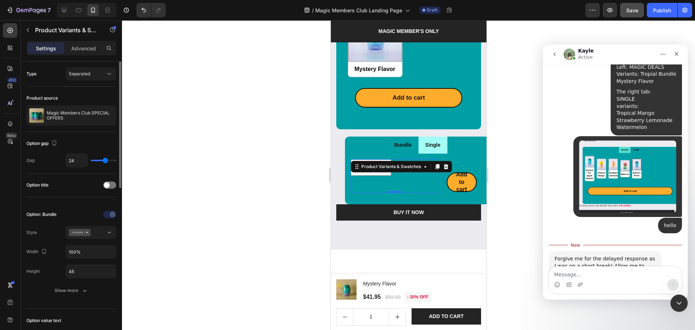
scroll to position [48, 0]
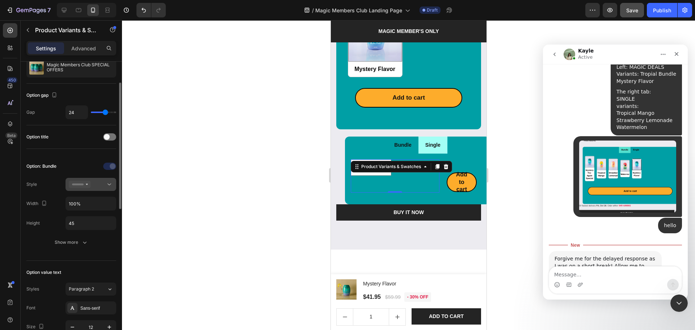
click at [80, 179] on button at bounding box center [91, 184] width 51 height 13
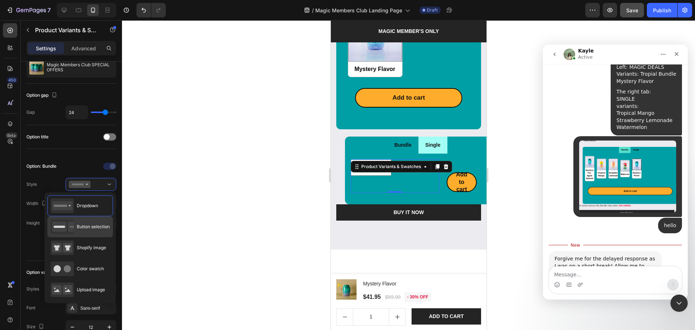
click at [71, 230] on icon at bounding box center [75, 227] width 14 height 10
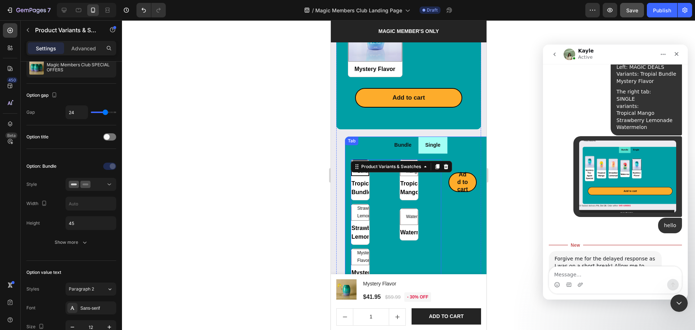
click at [428, 139] on div "Single" at bounding box center [432, 144] width 17 height 11
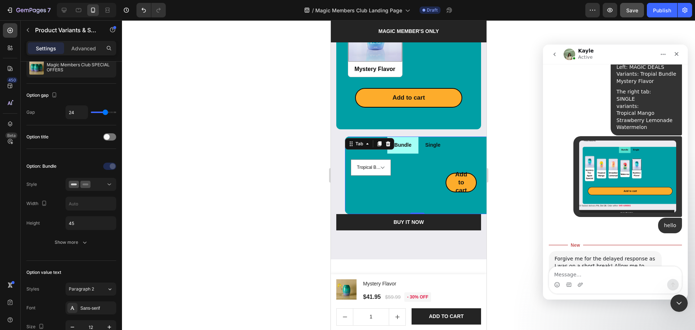
scroll to position [0, 0]
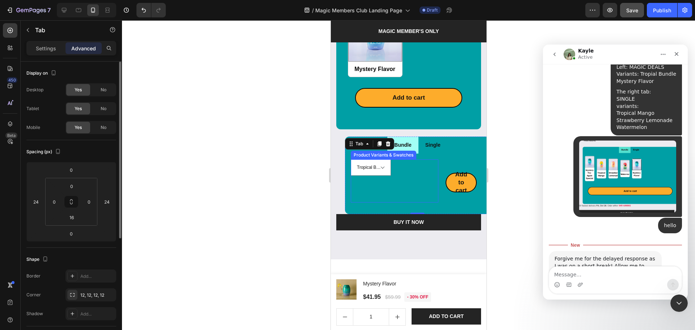
click at [397, 159] on div "Tropical Bundle Tropical Mango Strawberry Lemonade Watermelon Mystery Flavor Pr…" at bounding box center [394, 180] width 88 height 43
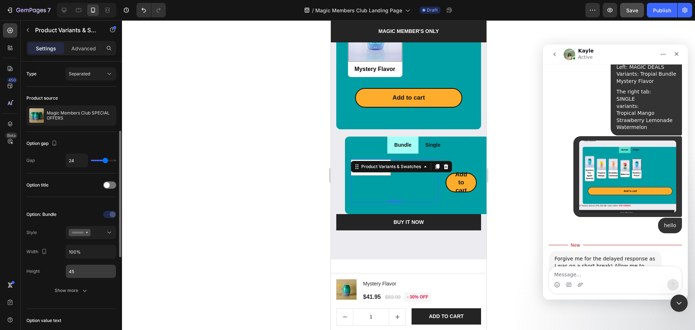
scroll to position [48, 0]
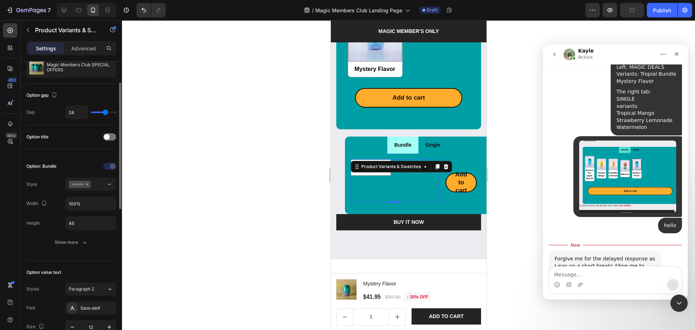
click at [78, 176] on div "Option: Bundle Style Width 100% Height 45 Show more" at bounding box center [71, 204] width 90 height 88
drag, startPoint x: 76, startPoint y: 184, endPoint x: 72, endPoint y: 190, distance: 7.1
click at [75, 184] on rect at bounding box center [78, 185] width 12 height 2
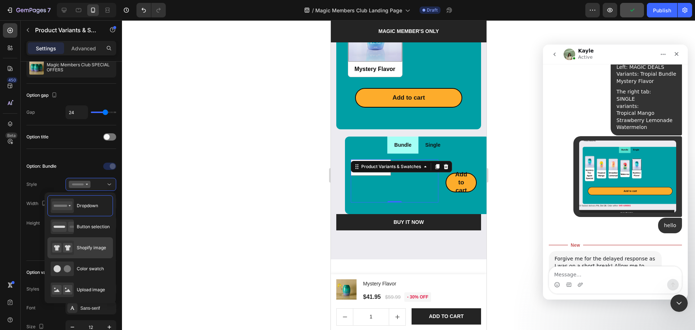
click at [82, 248] on span "Shopify image" at bounding box center [91, 247] width 29 height 7
type input "64"
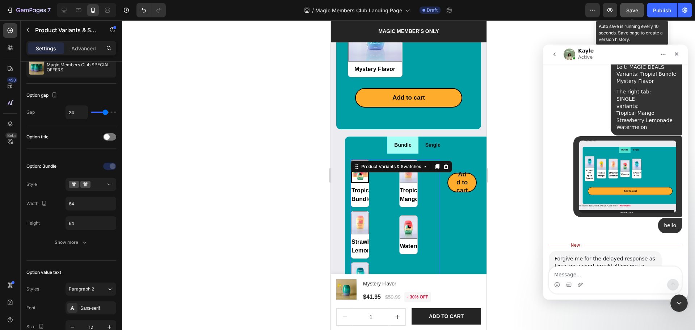
click at [635, 12] on span "Save" at bounding box center [632, 10] width 12 height 6
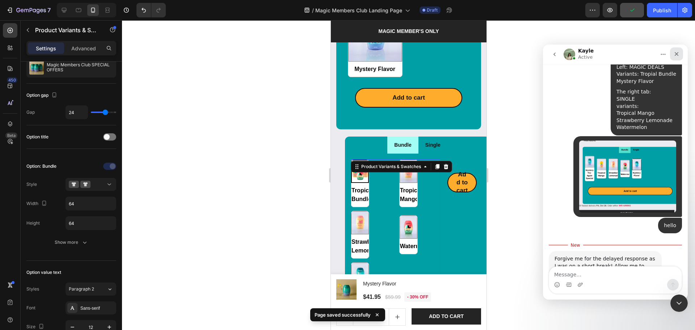
drag, startPoint x: 677, startPoint y: 53, endPoint x: 1143, endPoint y: 146, distance: 474.8
click at [677, 53] on icon "Close" at bounding box center [677, 54] width 4 height 4
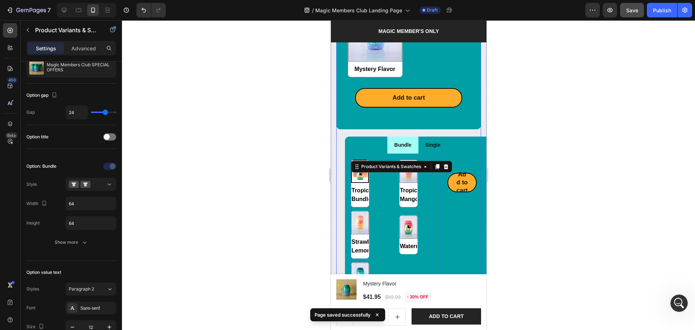
click at [337, 161] on div "Low stock - %number% items left Product Stock Counter Magic Members Club SPECIA…" at bounding box center [408, 41] width 145 height 593
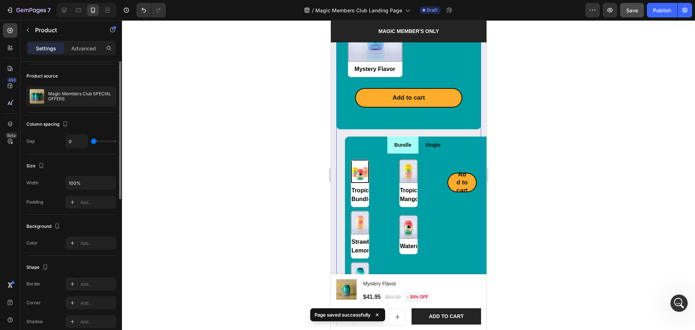
scroll to position [0, 0]
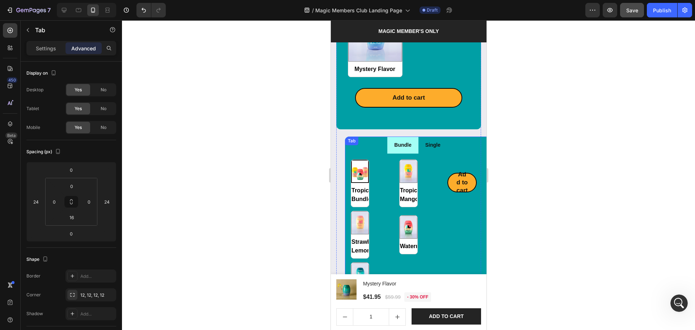
click at [347, 136] on div "Tab" at bounding box center [351, 140] width 13 height 9
click at [387, 141] on icon at bounding box center [388, 143] width 5 height 5
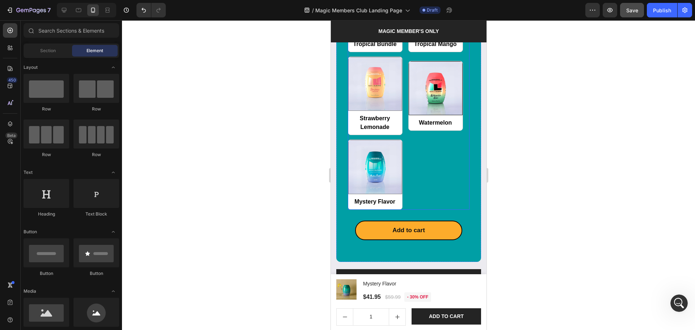
scroll to position [915, 0]
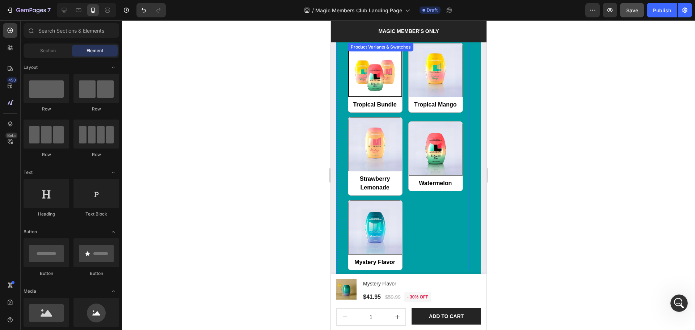
click at [403, 112] on div "Tropical Bundle Tropical Bundle Tropical Mango Tropical Mango Strawberry Lemona…" at bounding box center [409, 156] width 122 height 227
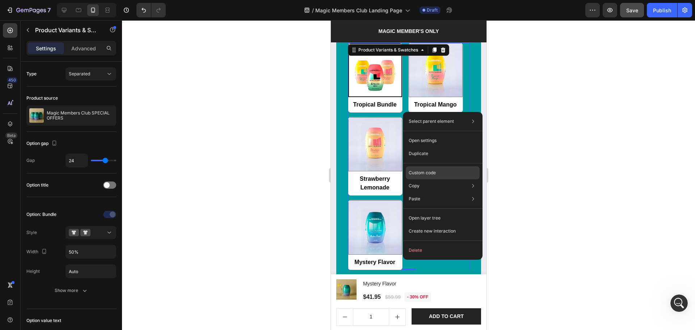
click at [428, 174] on p "Custom code" at bounding box center [422, 172] width 27 height 7
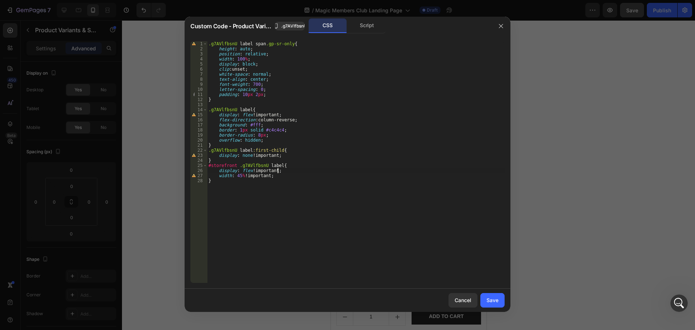
click at [340, 169] on div ".g7AVlfbsnU label span .gp-sr-only { height : auto ; position : relative ; widt…" at bounding box center [356, 167] width 298 height 252
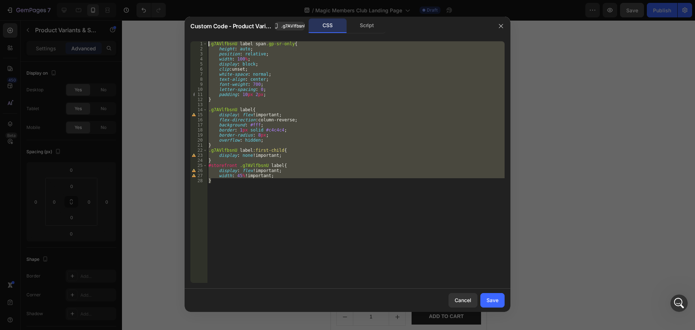
drag, startPoint x: 361, startPoint y: 215, endPoint x: 180, endPoint y: 7, distance: 276.1
click at [180, 7] on div "Custom Code - Product Variants & Swatches .g7AVlfbsnU CSS Script display: flex …" at bounding box center [347, 165] width 695 height 330
drag, startPoint x: 271, startPoint y: 183, endPoint x: 270, endPoint y: 190, distance: 7.3
click at [270, 183] on div ".g7AVlfbsnU label span .gp-sr-only { height : auto ; position : relative ; widt…" at bounding box center [356, 161] width 298 height 241
drag, startPoint x: 232, startPoint y: 148, endPoint x: 184, endPoint y: 24, distance: 133.3
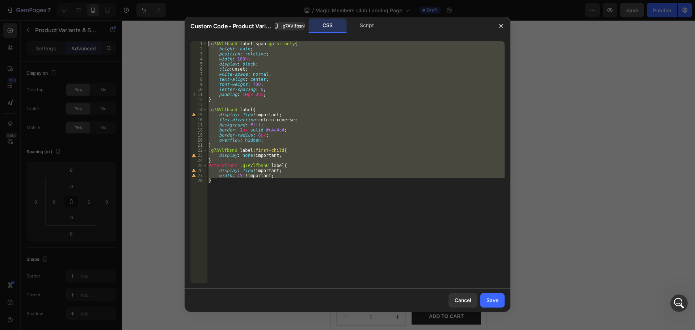
click at [184, 24] on div "Custom Code - Product Variants & Swatches .g7AVlfbsnU CSS Script } 1 2 3 4 5 6 …" at bounding box center [347, 165] width 695 height 330
type textarea ".g7AVlfbsnU label span.gp-sr-only{ height: auto;"
click at [369, 21] on div "Script" at bounding box center [367, 25] width 38 height 14
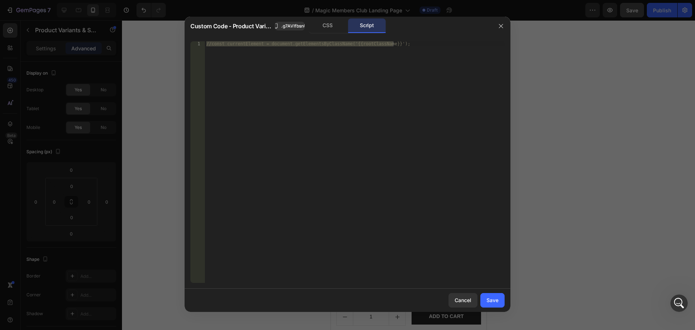
click at [486, 298] on button "Save" at bounding box center [492, 300] width 24 height 14
radio input "true"
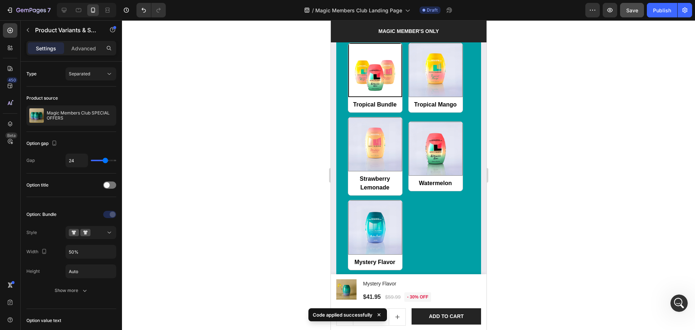
scroll to position [892, 0]
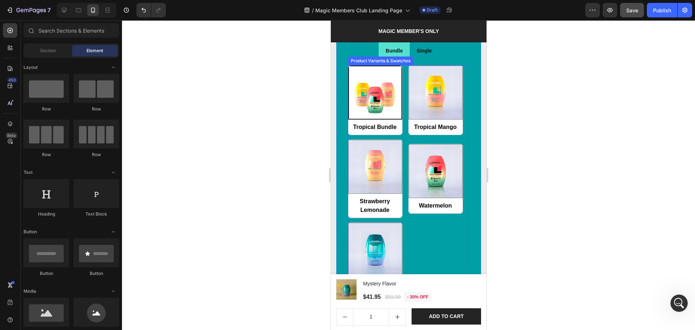
click at [417, 231] on div "Tropical Bundle Tropical Bundle Tropical Mango Tropical Mango Strawberry Lemona…" at bounding box center [409, 178] width 122 height 227
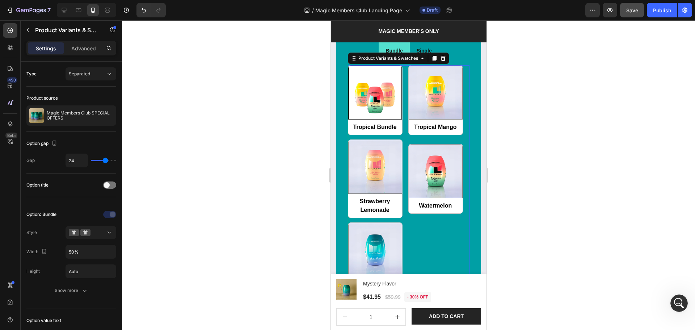
click at [408, 228] on div "Tropical Bundle Tropical Bundle Tropical Mango Tropical Mango Strawberry Lemona…" at bounding box center [409, 178] width 122 height 227
drag, startPoint x: 596, startPoint y: 262, endPoint x: 489, endPoint y: 204, distance: 122.3
click at [596, 263] on div at bounding box center [408, 175] width 573 height 310
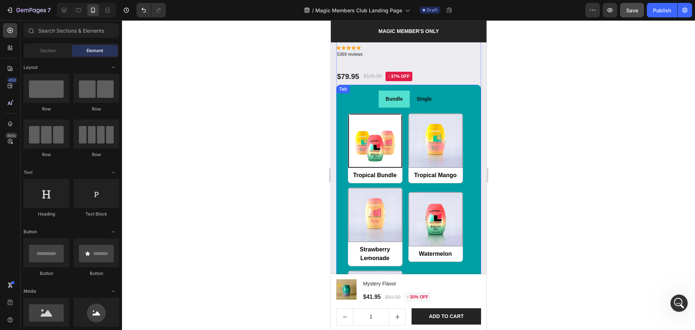
click at [431, 92] on li "Single" at bounding box center [423, 99] width 29 height 17
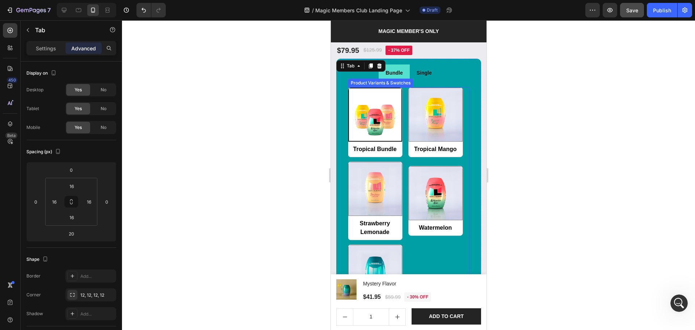
scroll to position [940, 0]
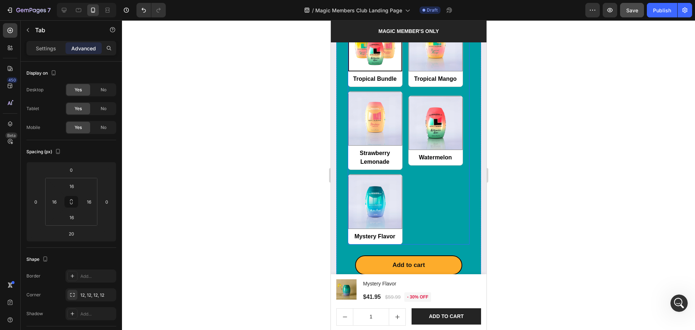
click at [412, 190] on div "Tropical Bundle Tropical Bundle Tropical Mango Tropical Mango Strawberry Lemona…" at bounding box center [409, 130] width 122 height 227
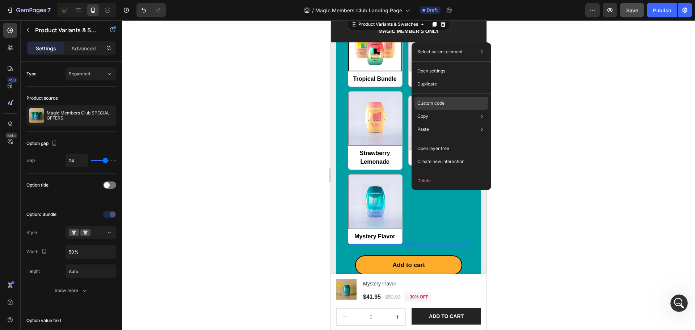
click at [450, 123] on div "Custom code" at bounding box center [452, 129] width 74 height 13
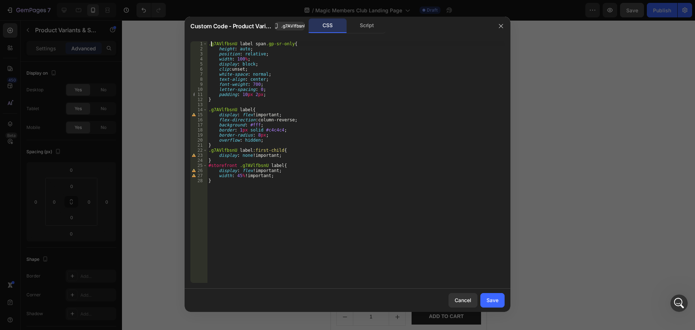
drag, startPoint x: 210, startPoint y: 44, endPoint x: 282, endPoint y: 77, distance: 79.4
click at [210, 47] on div ".g7AVlfbsnU label span .gp-sr-only { height : auto ; position : relative ; widt…" at bounding box center [356, 167] width 298 height 252
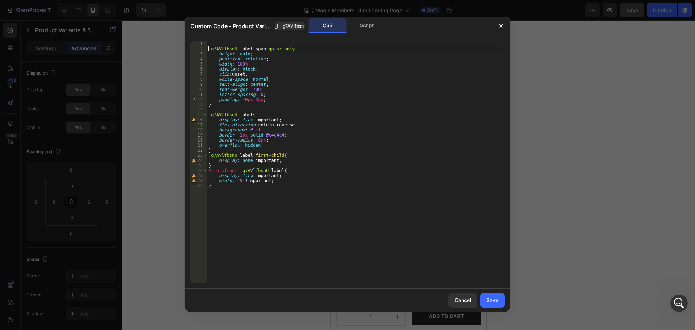
type textarea ".g7AVlfbsnU label span.gp-sr-only{"
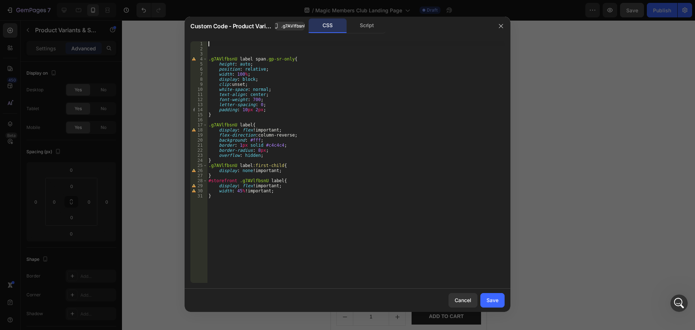
paste textarea "}"
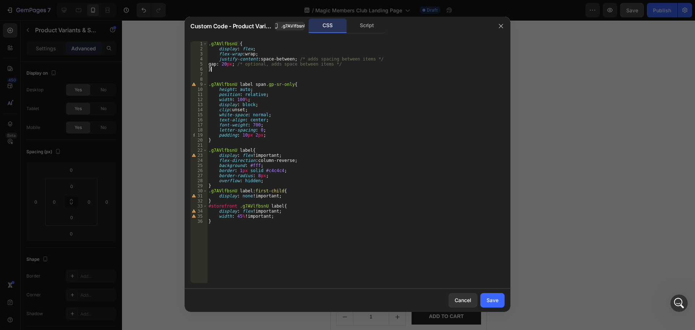
type textarea "}"
click at [221, 185] on div ".g7AVlfbsnU { display : flex ; flex-wrap : wrap ; justify-content : space-betwe…" at bounding box center [356, 167] width 298 height 252
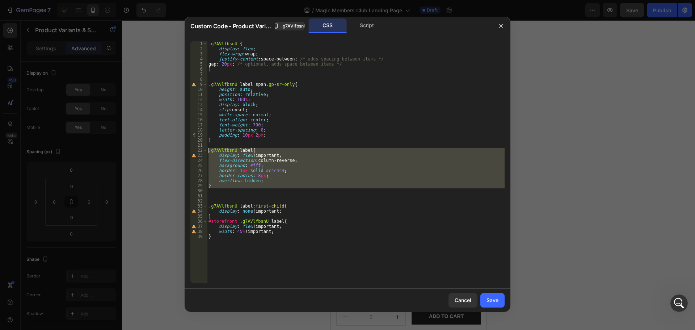
paste textarea "}"
type textarea "}"
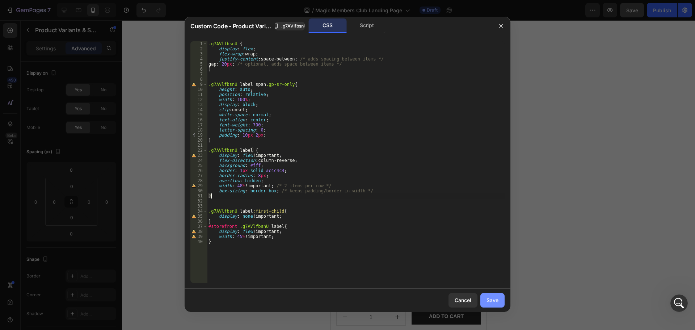
drag, startPoint x: 507, startPoint y: 303, endPoint x: 492, endPoint y: 299, distance: 15.3
click at [505, 303] on div "Cancel Save" at bounding box center [348, 300] width 326 height 23
click at [493, 298] on div "Save" at bounding box center [493, 300] width 12 height 8
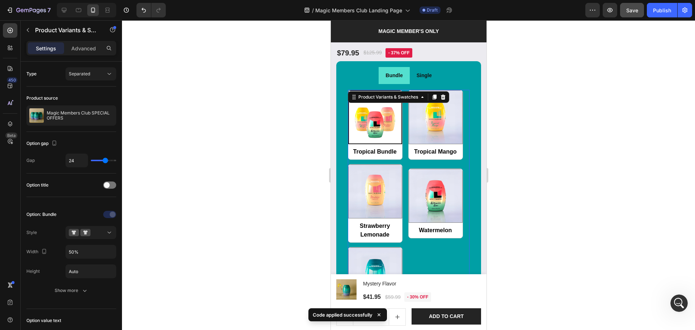
scroll to position [844, 0]
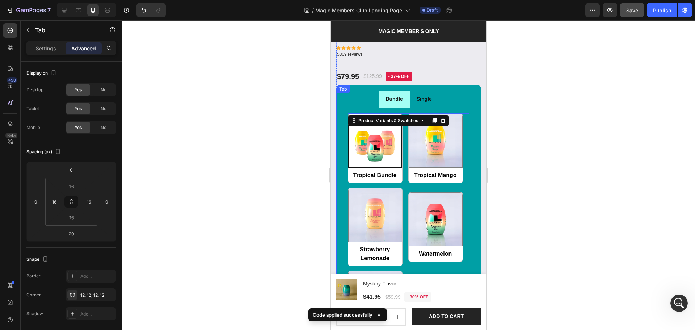
click at [405, 98] on li "Bundle" at bounding box center [393, 99] width 31 height 17
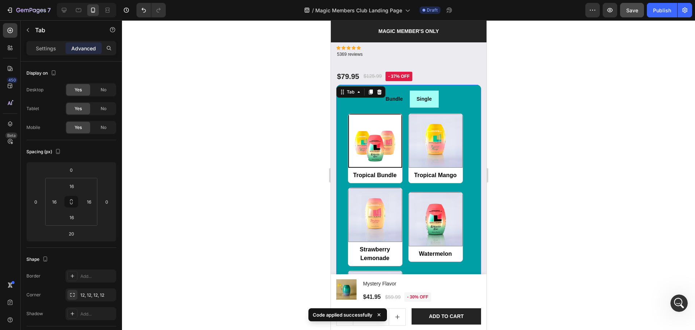
click at [413, 98] on li "Single" at bounding box center [423, 99] width 29 height 17
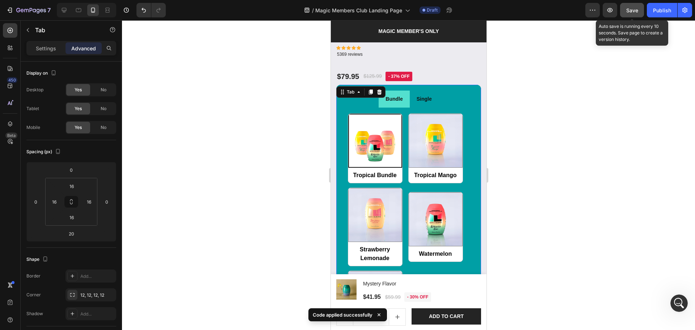
click at [631, 9] on span "Save" at bounding box center [632, 10] width 12 height 6
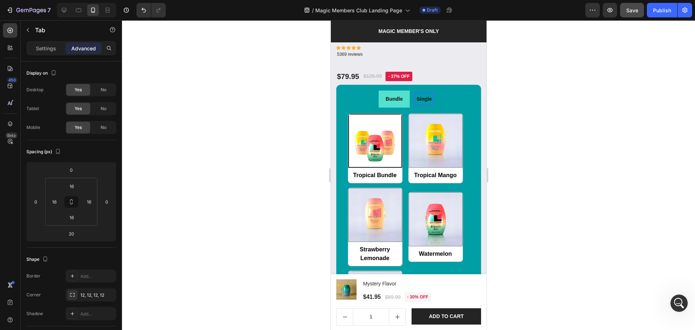
click at [427, 98] on li "Single" at bounding box center [423, 99] width 29 height 17
click at [399, 134] on label "Tropical Bundle Tropical Bundle" at bounding box center [375, 148] width 55 height 70
click at [348, 183] on input "Tropical Bundle Tropical Bundle" at bounding box center [348, 183] width 0 height 0
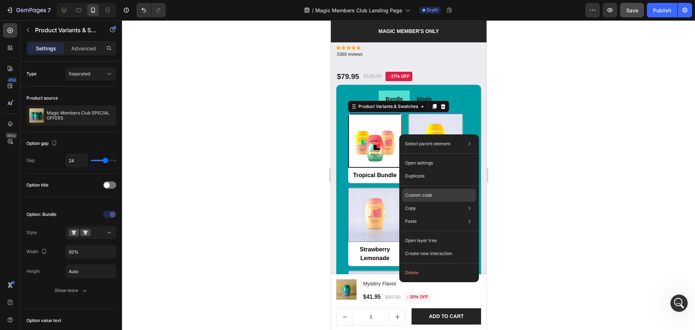
click at [423, 215] on div "Custom code" at bounding box center [439, 221] width 74 height 13
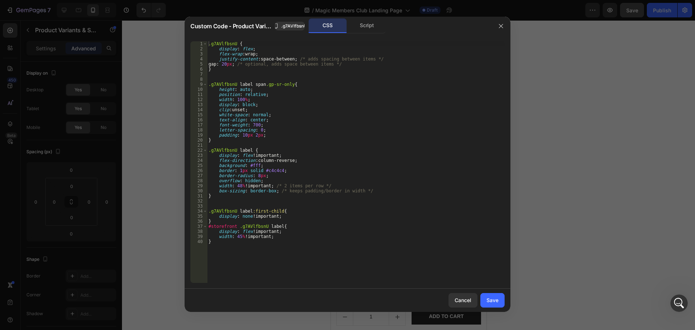
click at [346, 261] on div ".g7AVlfbsnU { display : flex ; flex-wrap : wrap ; justify-content : space-betwe…" at bounding box center [356, 167] width 298 height 252
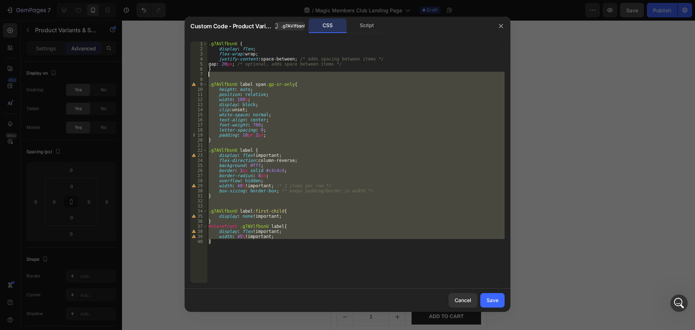
drag, startPoint x: 279, startPoint y: 267, endPoint x: 164, endPoint y: -34, distance: 321.9
click at [164, 0] on html "7 Version history / Magic Members Club Landing Page Draft Preview Save Publish …" at bounding box center [347, 0] width 695 height 0
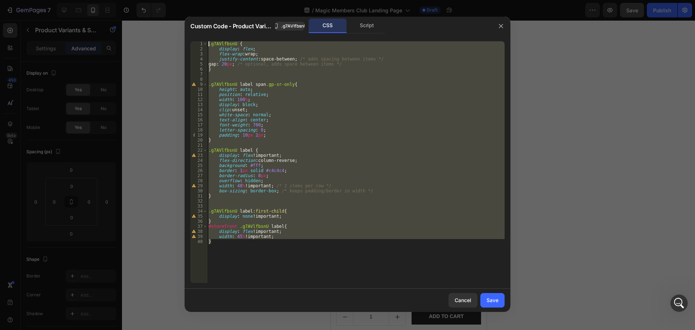
paste textarea "}"
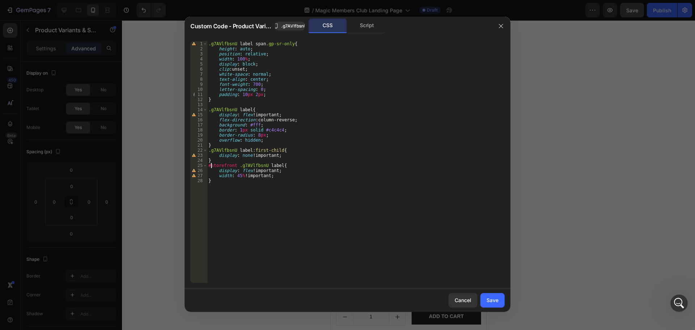
type textarea "}"
paste textarea "}"
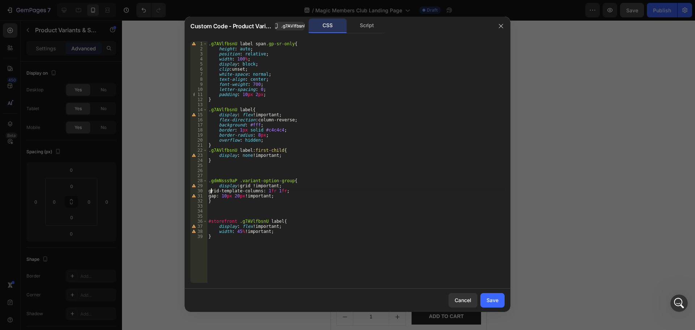
type textarea ".gdmNsss9aP .variant-option-group{"
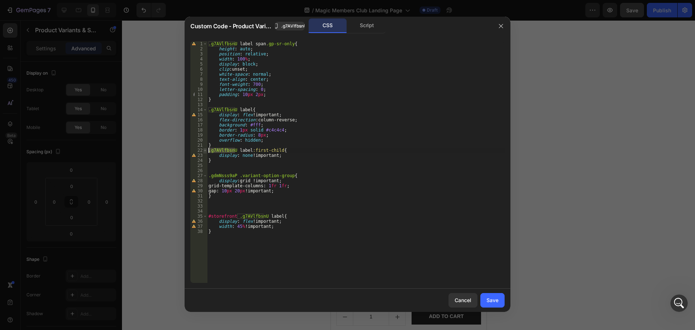
drag, startPoint x: 232, startPoint y: 151, endPoint x: 206, endPoint y: 150, distance: 26.5
click at [206, 150] on div "1 2 3 4 5 6 7 8 9 10 11 12 13 14 15 16 17 18 19 20 21 22 23 24 25 26 27 28 29 3…" at bounding box center [347, 161] width 314 height 241
drag, startPoint x: 235, startPoint y: 175, endPoint x: 208, endPoint y: 176, distance: 26.8
click at [208, 176] on div ".g7AVlfbsnU label span .gp-sr-only { height : auto ; position : relative ; widt…" at bounding box center [356, 167] width 298 height 252
paste textarea "7AVlfbsnU"
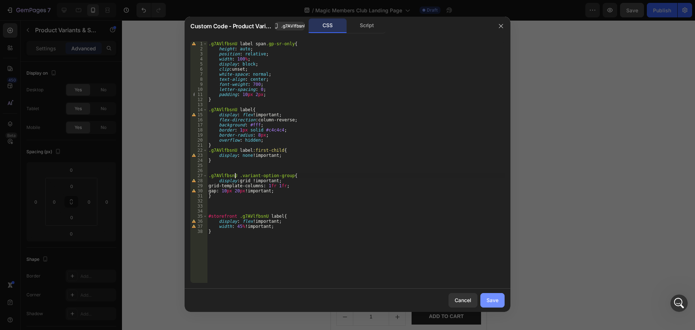
type textarea ".g7AVlfbsnU .variant-option-group{"
click at [492, 301] on div "Save" at bounding box center [493, 300] width 12 height 8
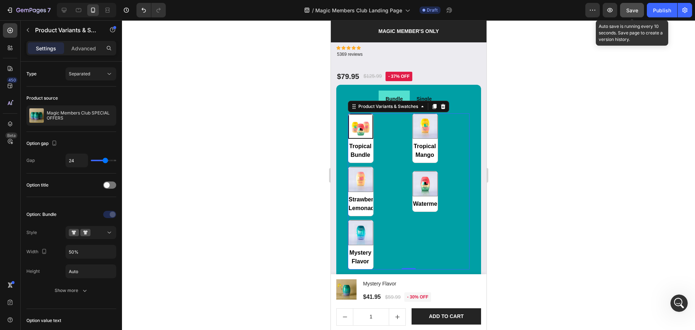
click at [631, 10] on span "Save" at bounding box center [632, 10] width 12 height 6
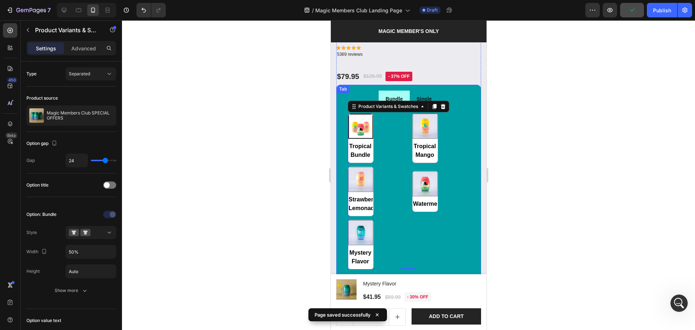
click at [404, 91] on li "Bundle" at bounding box center [393, 99] width 31 height 17
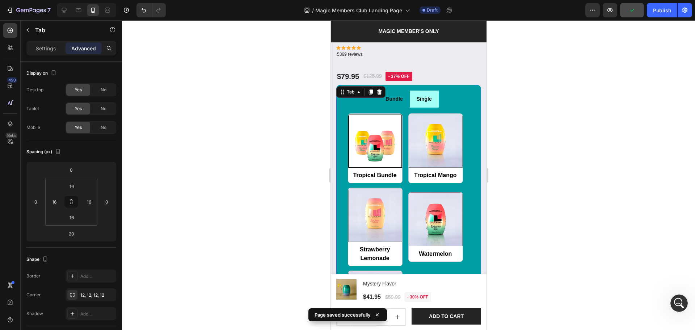
click at [434, 98] on li "Single" at bounding box center [423, 99] width 29 height 17
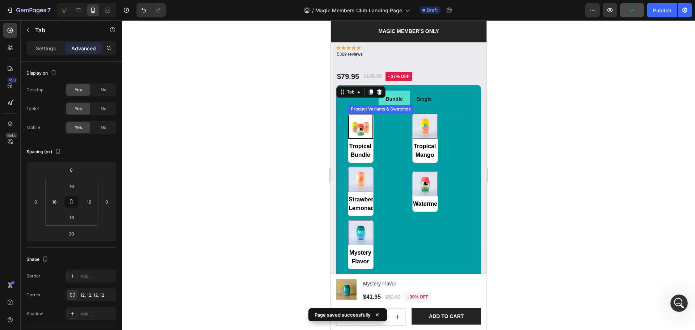
click at [399, 132] on div "Tropical Bundle Tropical Bundle Tropical Mango Tropical Mango Strawberry Lemona…" at bounding box center [409, 191] width 122 height 156
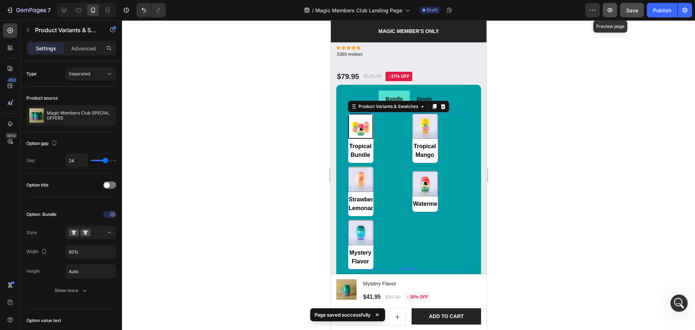
click at [610, 10] on icon "button" at bounding box center [610, 10] width 5 height 4
click at [425, 235] on div "Tropical Bundle Tropical Bundle Tropical Mango Tropical Mango Strawberry Lemona…" at bounding box center [409, 191] width 122 height 156
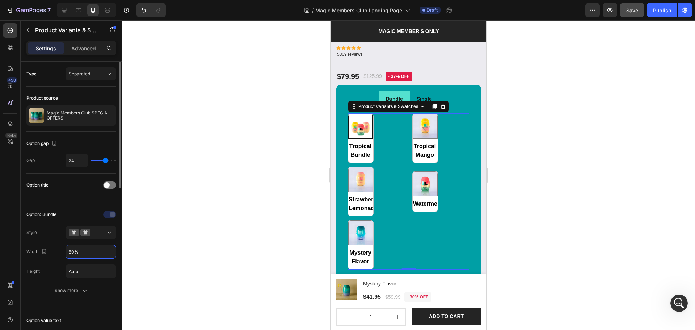
click at [75, 251] on input "50%" at bounding box center [91, 251] width 50 height 13
type input "100%"
click at [558, 175] on div at bounding box center [408, 175] width 573 height 310
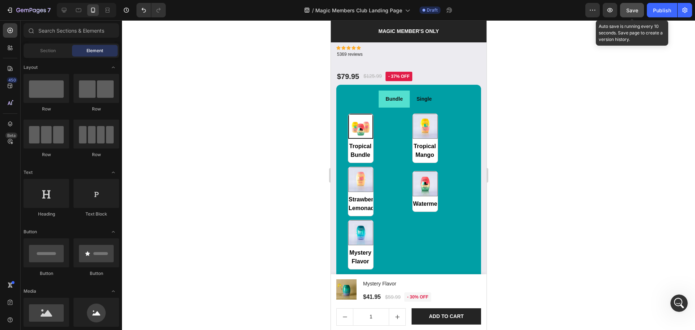
click at [633, 10] on span "Save" at bounding box center [632, 10] width 12 height 6
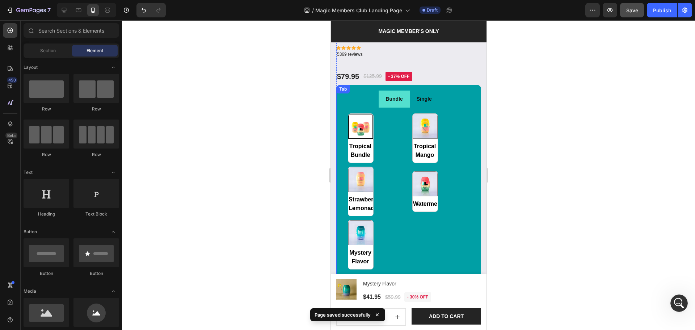
click at [427, 97] on div "Single" at bounding box center [423, 98] width 17 height 11
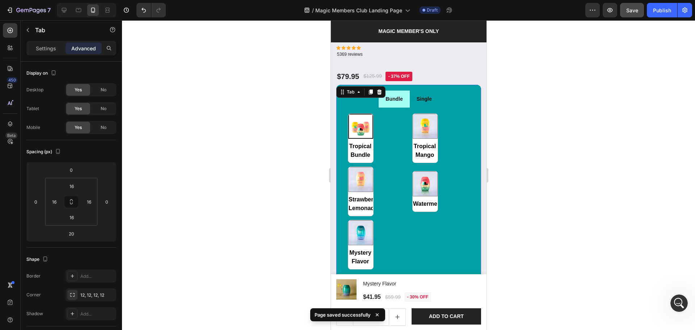
click at [403, 97] on li "Bundle" at bounding box center [393, 99] width 31 height 17
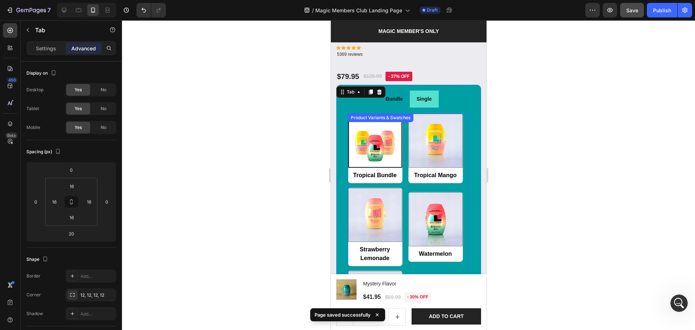
click at [403, 157] on div "Tropical Bundle Tropical Bundle Tropical Mango Tropical Mango Strawberry Lemona…" at bounding box center [409, 226] width 122 height 227
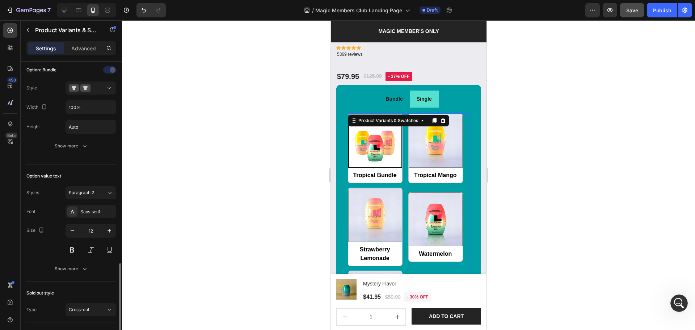
scroll to position [289, 0]
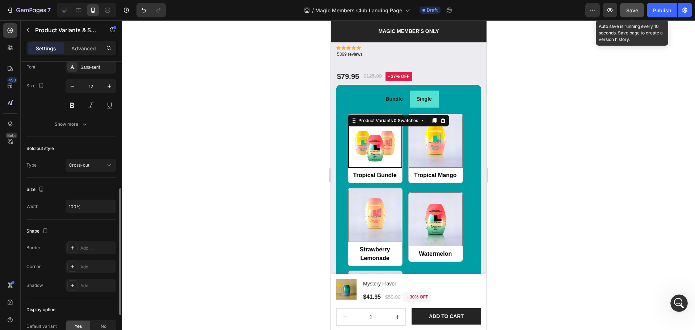
click at [633, 9] on span "Save" at bounding box center [632, 10] width 12 height 6
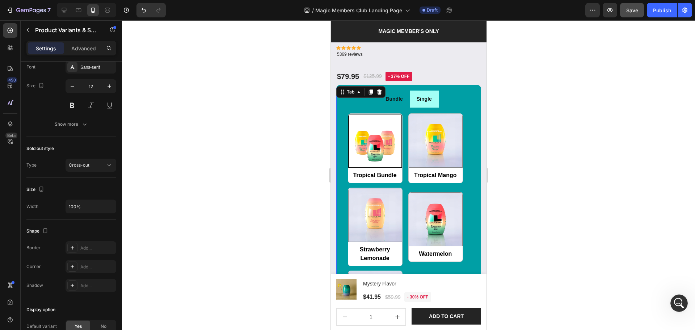
click at [419, 99] on li "Single" at bounding box center [423, 99] width 29 height 17
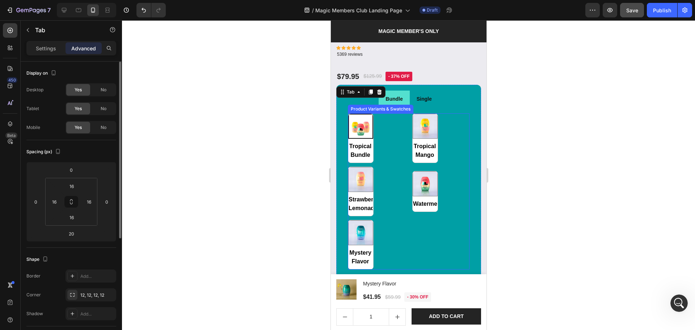
click at [391, 155] on div "Tropical Bundle Tropical Bundle Tropical Mango Tropical Mango Strawberry Lemona…" at bounding box center [409, 191] width 122 height 156
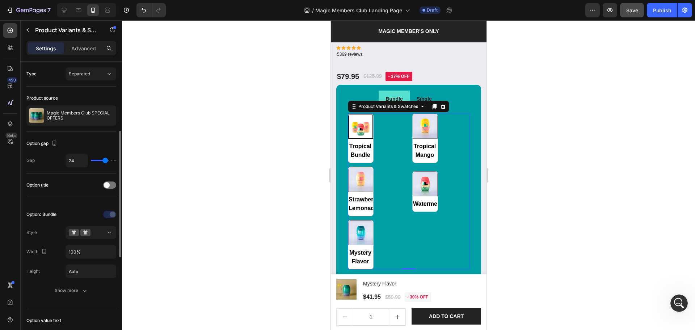
scroll to position [48, 0]
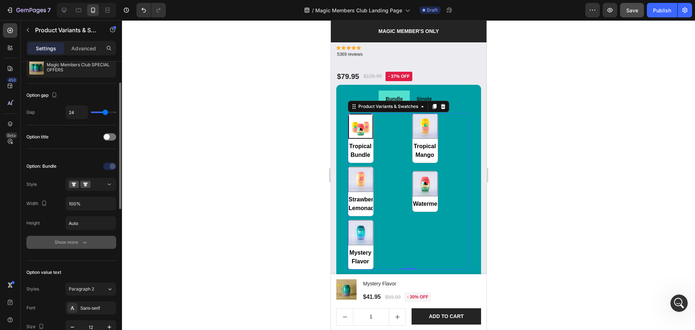
click at [66, 242] on div "Show more" at bounding box center [72, 242] width 34 height 7
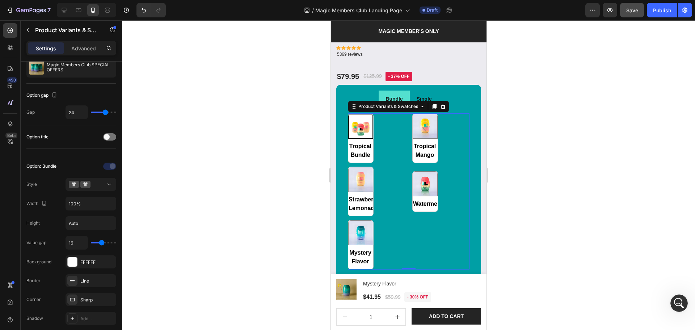
click at [362, 194] on span "Strawberry Lemonade" at bounding box center [360, 204] width 25 height 25
click at [348, 216] on input "Strawberry Lemonade Strawberry Lemonade" at bounding box center [348, 216] width 0 height 0
radio input "false"
click at [394, 209] on div "Tropical Bundle Tropical Bundle Tropical Mango Tropical Mango Strawberry Lemona…" at bounding box center [409, 191] width 122 height 156
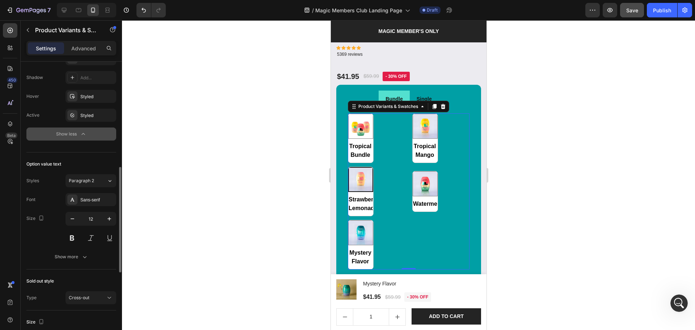
scroll to position [385, 0]
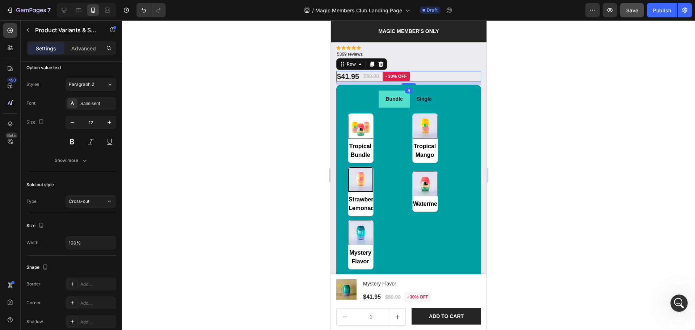
click at [438, 71] on div "$41.95 Product Price Product Price $59.99 Product Price Product Price - 30% off…" at bounding box center [408, 76] width 145 height 11
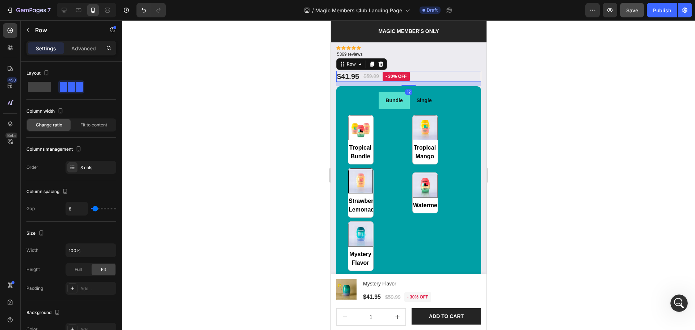
drag, startPoint x: 407, startPoint y: 77, endPoint x: 874, endPoint y: 127, distance: 470.1
click at [407, 85] on div at bounding box center [408, 85] width 14 height 1
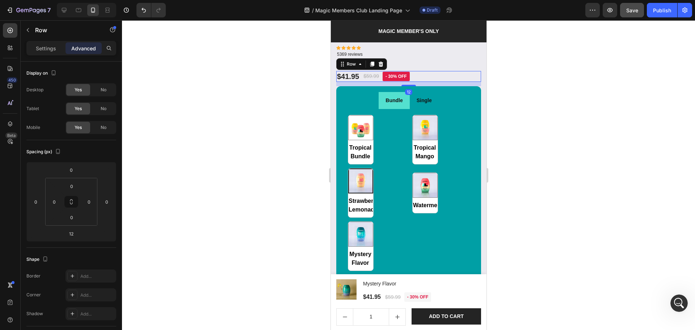
click at [545, 107] on div at bounding box center [408, 175] width 573 height 310
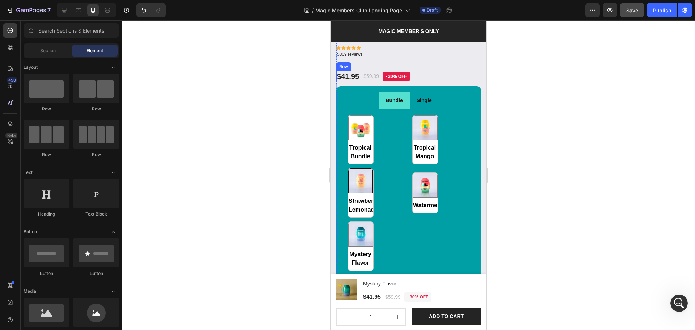
click at [436, 71] on div "$41.95 Product Price Product Price $59.99 Product Price Product Price - 30% off…" at bounding box center [408, 76] width 145 height 11
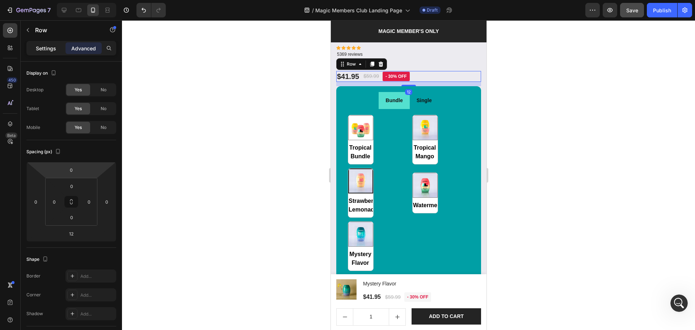
click at [55, 42] on div "Settings" at bounding box center [46, 48] width 36 height 12
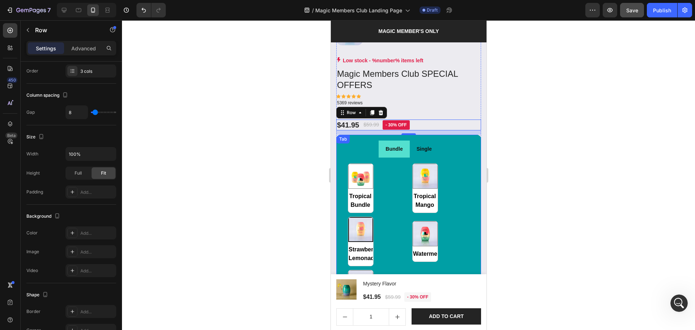
scroll to position [747, 0]
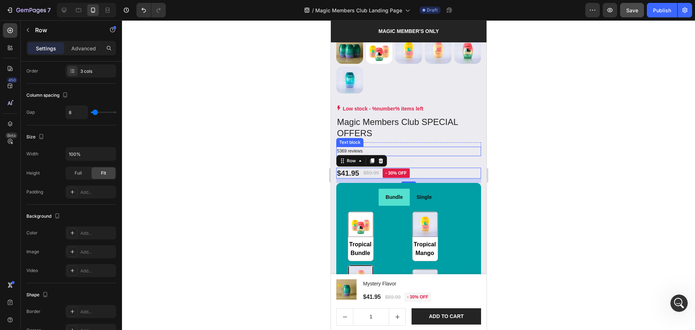
click at [368, 147] on p "5369 reviews" at bounding box center [408, 151] width 143 height 8
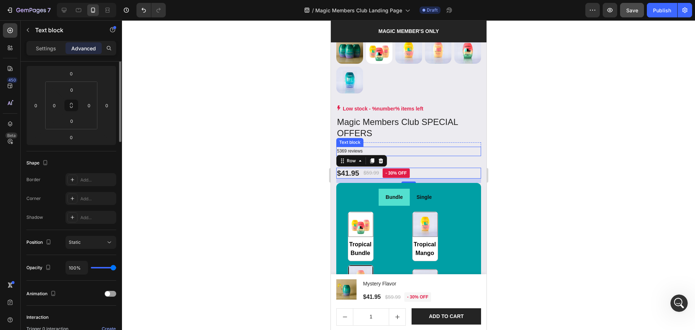
scroll to position [0, 0]
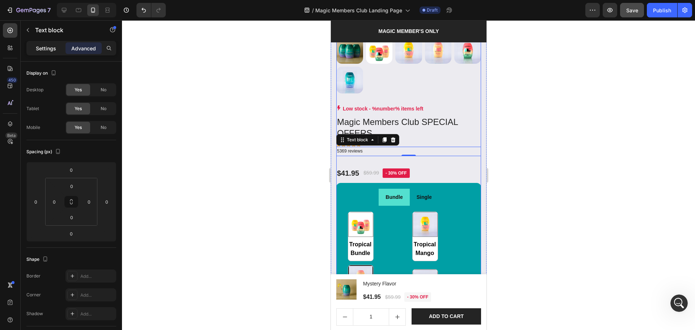
click at [43, 45] on p "Settings" at bounding box center [46, 49] width 20 height 8
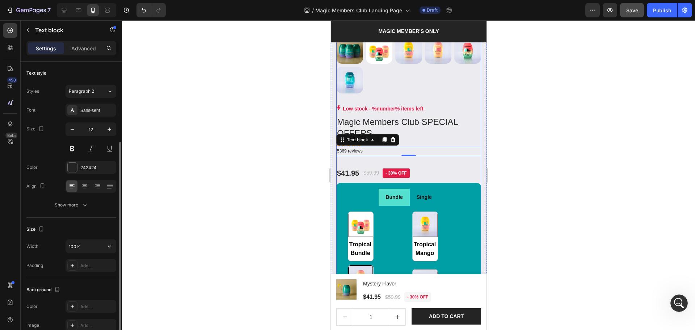
scroll to position [48, 0]
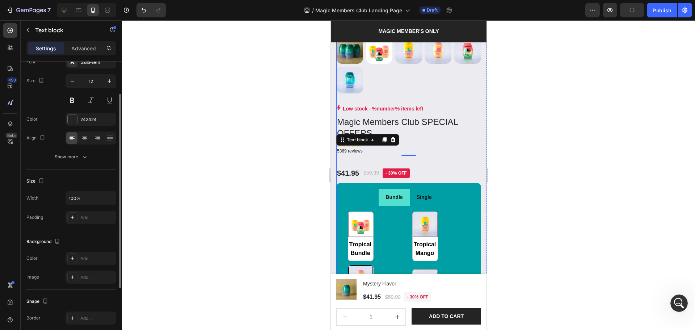
drag, startPoint x: 611, startPoint y: 178, endPoint x: 496, endPoint y: 157, distance: 117.0
click at [611, 178] on div at bounding box center [408, 175] width 573 height 310
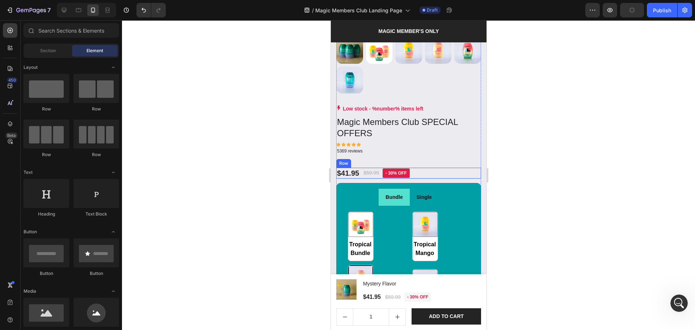
click at [437, 168] on div "$41.95 Product Price Product Price $59.99 Product Price Product Price - 30% off…" at bounding box center [408, 173] width 145 height 11
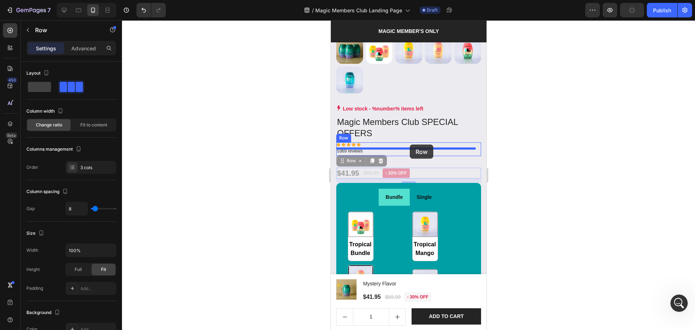
drag, startPoint x: 351, startPoint y: 156, endPoint x: 409, endPoint y: 144, distance: 59.8
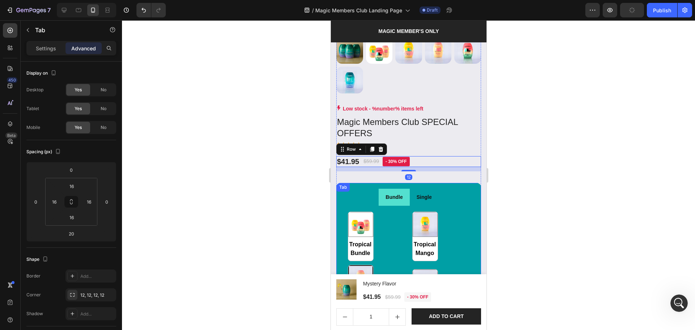
click at [438, 183] on div "Bundle Single Tropical Bundle Tropical Bundle Tropical Mango Tropical Mango Str…" at bounding box center [408, 301] width 145 height 237
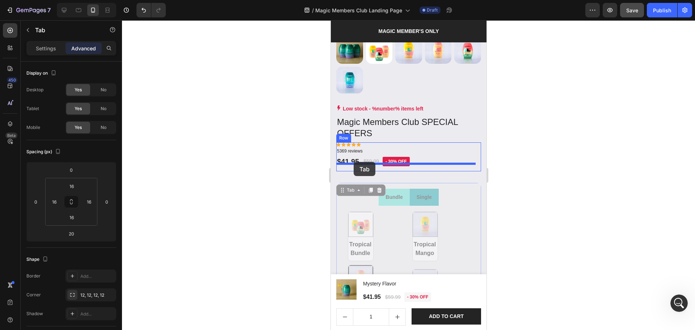
drag, startPoint x: 340, startPoint y: 185, endPoint x: 353, endPoint y: 162, distance: 26.5
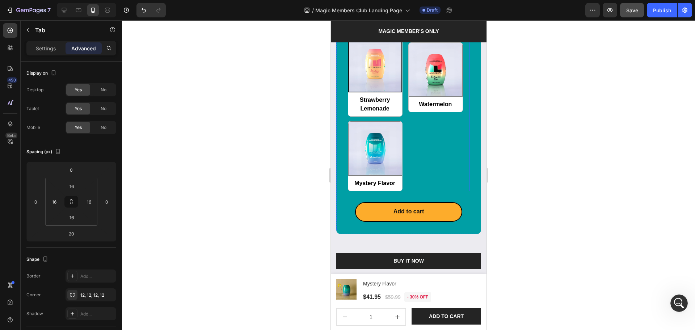
scroll to position [989, 0]
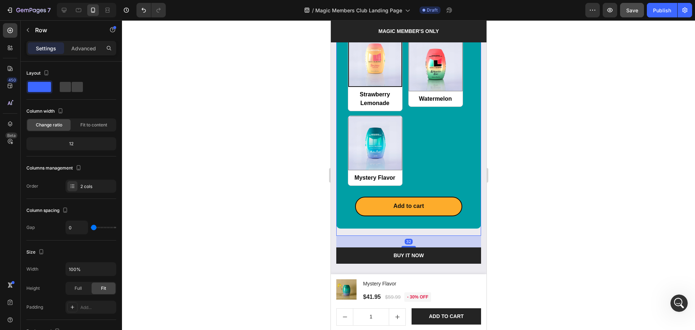
click at [420, 218] on div "5369 reviews Text block $41.95 Product Price Product Price $59.99 Product Price…" at bounding box center [408, 70] width 145 height 330
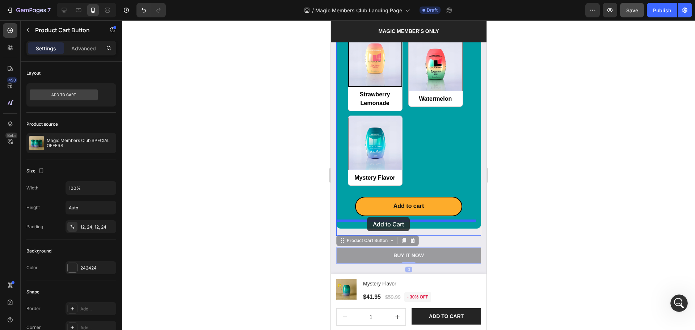
drag, startPoint x: 338, startPoint y: 227, endPoint x: 367, endPoint y: 217, distance: 30.7
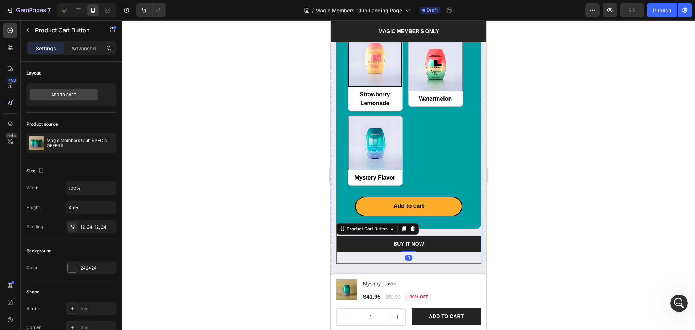
click at [431, 242] on div "Low stock - %number% items left Product Stock Counter Magic Members Club SPECIA…" at bounding box center [408, 64] width 145 height 400
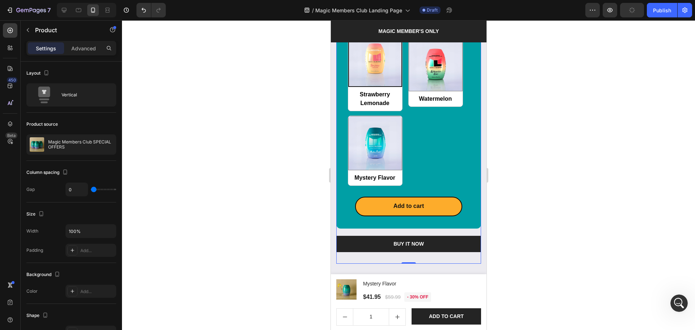
click at [87, 59] on div "Settings Advanced" at bounding box center [71, 51] width 101 height 21
click at [89, 44] on div "Advanced" at bounding box center [84, 48] width 36 height 12
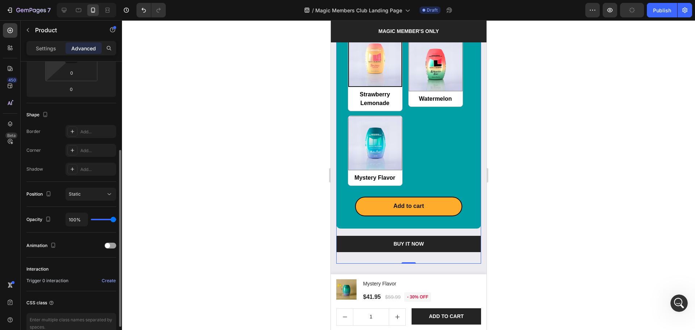
scroll to position [0, 0]
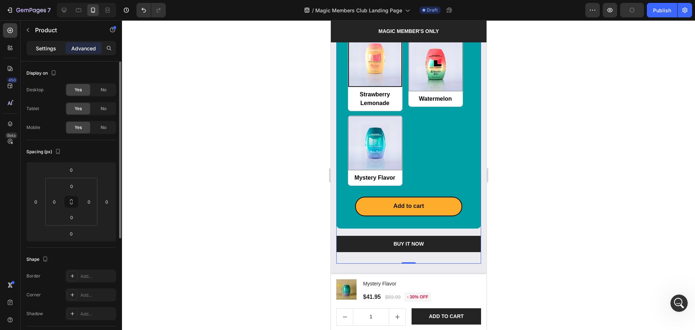
click at [52, 52] on div "Settings" at bounding box center [46, 48] width 36 height 12
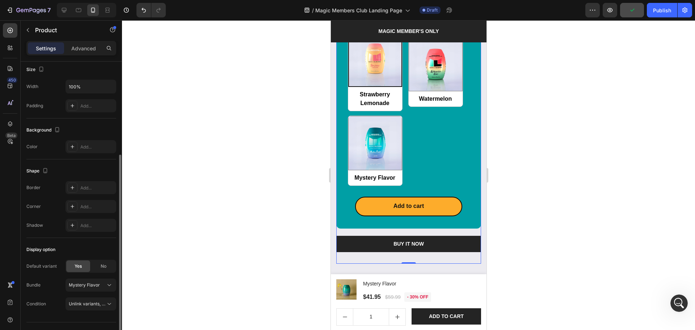
scroll to position [160, 0]
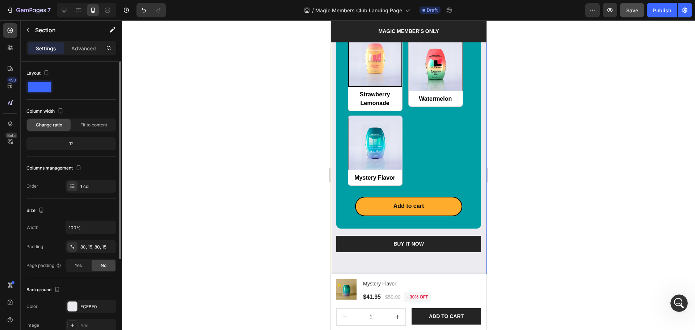
scroll to position [1085, 0]
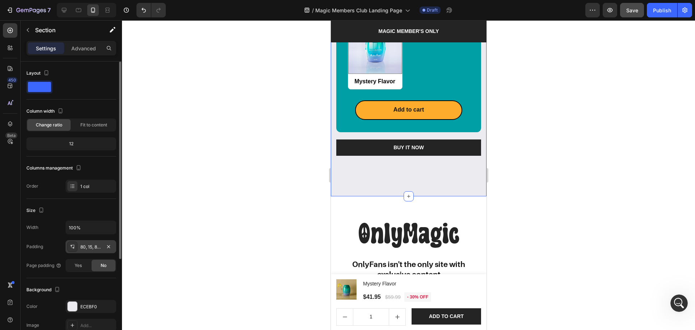
click at [89, 246] on div "80, 15, 80, 15" at bounding box center [90, 247] width 21 height 7
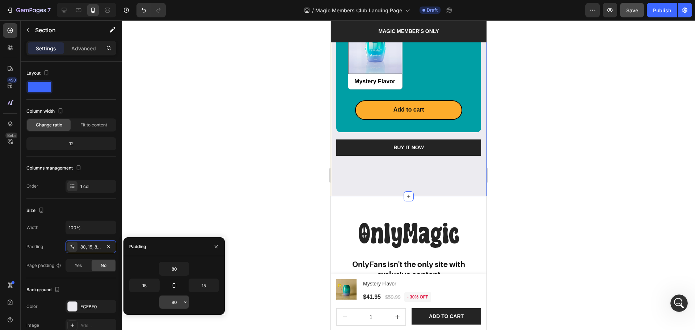
click at [169, 305] on input "80" at bounding box center [174, 301] width 30 height 13
click at [188, 304] on icon "button" at bounding box center [185, 302] width 6 height 6
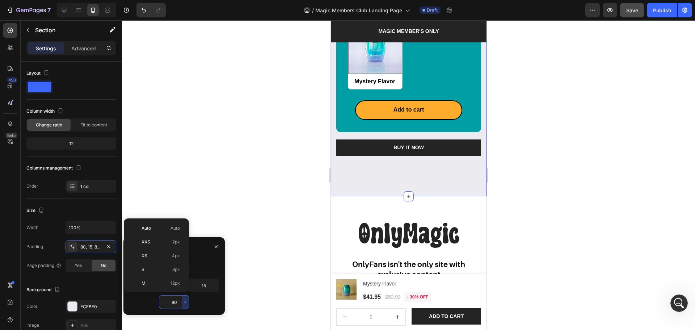
scroll to position [78, 0]
click at [171, 257] on span "48px" at bounding box center [174, 260] width 10 height 7
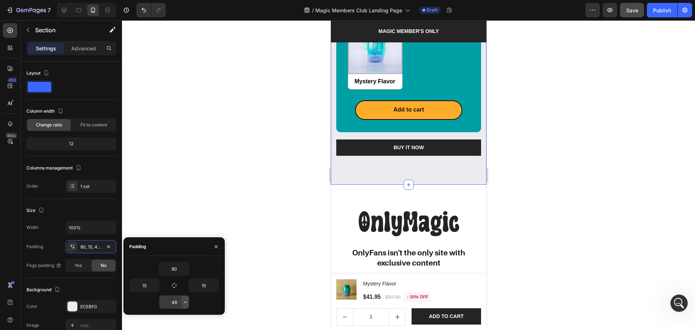
click at [186, 299] on icon "button" at bounding box center [185, 302] width 6 height 6
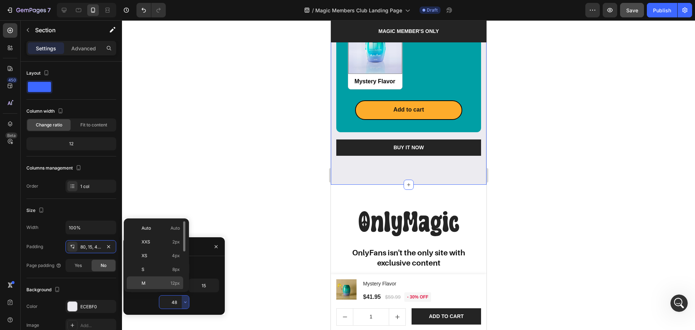
click at [169, 290] on div "M 12px" at bounding box center [155, 297] width 56 height 14
type input "12"
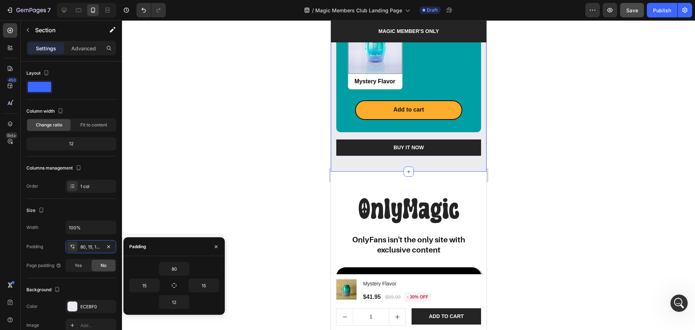
click at [553, 164] on div at bounding box center [408, 175] width 573 height 310
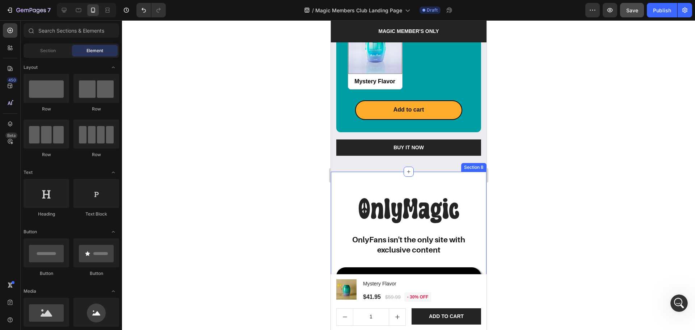
click at [444, 172] on div "OnlyMagic Heading OnlyFans isn't the only site with exclusive content Heading V…" at bounding box center [409, 269] width 156 height 194
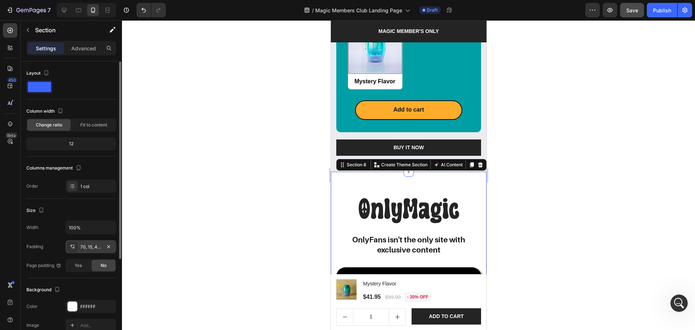
click at [92, 247] on div "70, 15, 42, 15" at bounding box center [90, 247] width 21 height 7
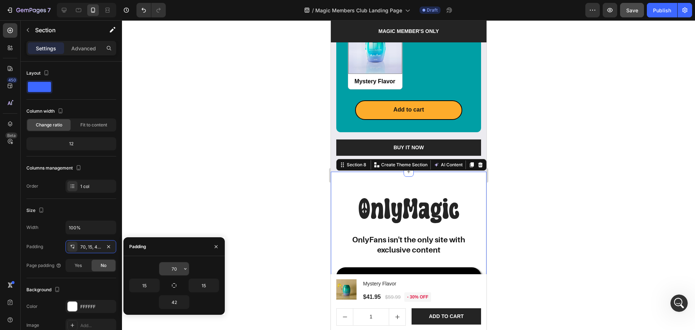
click at [182, 271] on icon "button" at bounding box center [185, 269] width 6 height 6
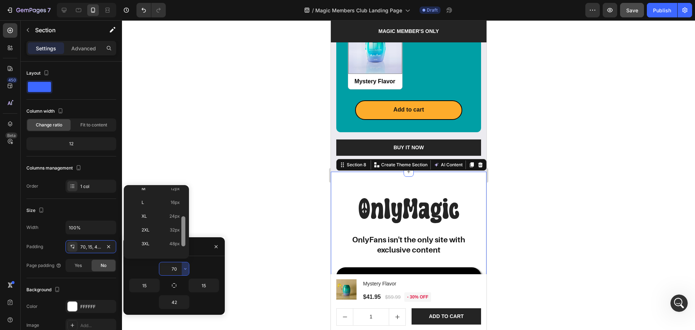
scroll to position [69, 0]
drag, startPoint x: 184, startPoint y: 195, endPoint x: 186, endPoint y: 226, distance: 31.2
click at [186, 226] on div at bounding box center [183, 222] width 5 height 68
click at [176, 265] on input "70" at bounding box center [174, 268] width 30 height 13
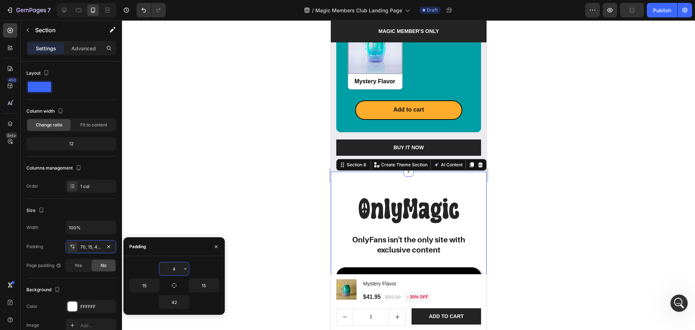
type input "42"
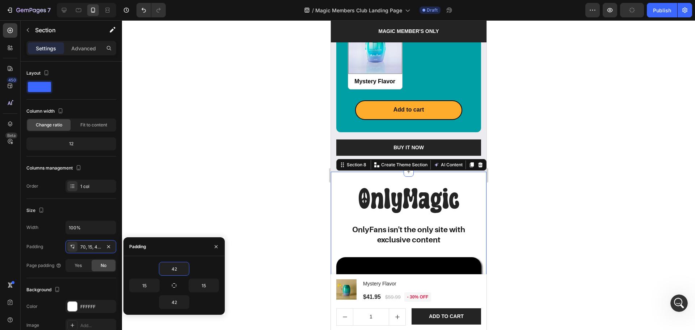
click at [573, 239] on div at bounding box center [408, 175] width 573 height 310
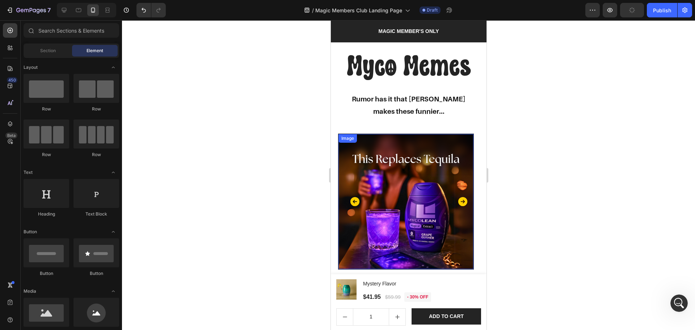
scroll to position [1327, 0]
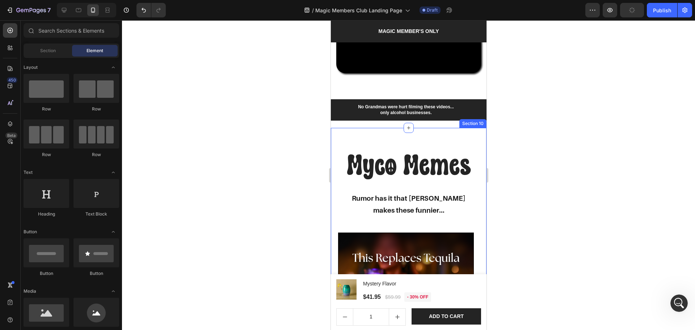
click at [451, 145] on div "Myco Memes Heading Rumor has it that Mycolean makes these funnier... Text Block…" at bounding box center [409, 258] width 156 height 261
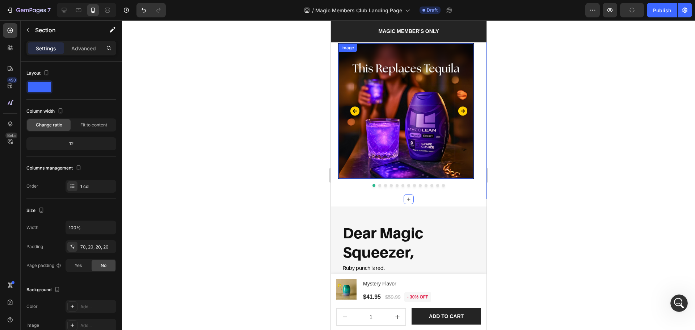
scroll to position [1520, 0]
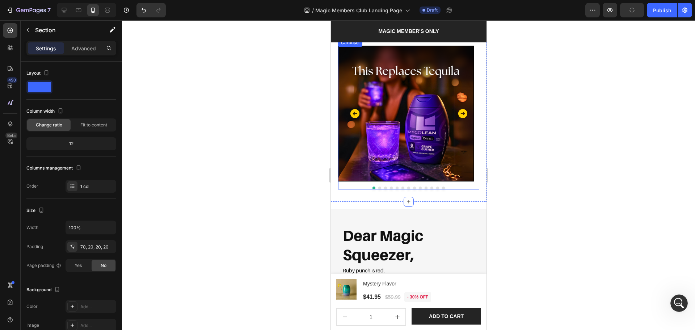
click at [460, 115] on icon "Carousel Next Arrow" at bounding box center [462, 113] width 9 height 9
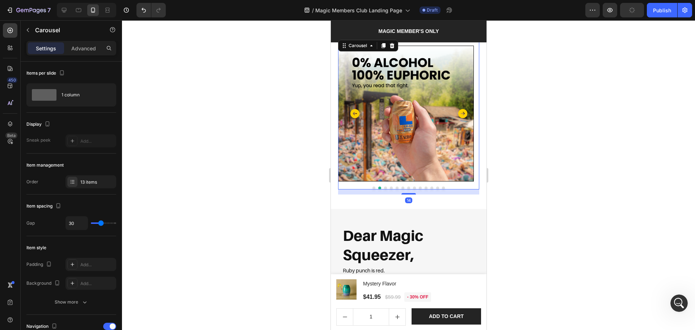
click at [458, 112] on icon "Carousel Next Arrow" at bounding box center [462, 113] width 11 height 11
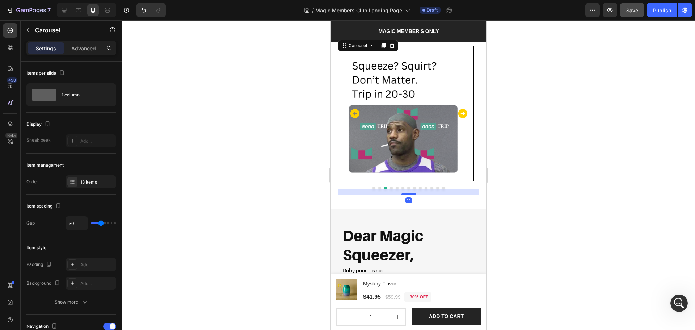
click at [458, 112] on icon "Carousel Next Arrow" at bounding box center [462, 113] width 11 height 11
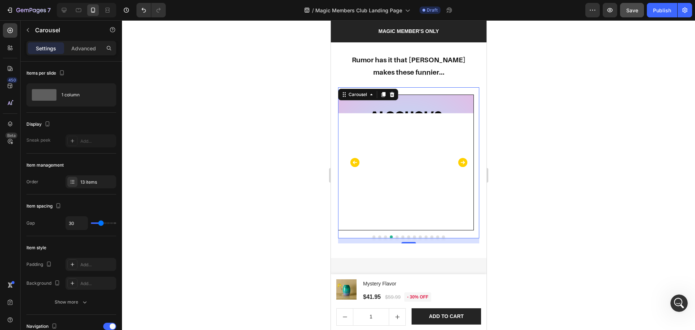
scroll to position [1471, 0]
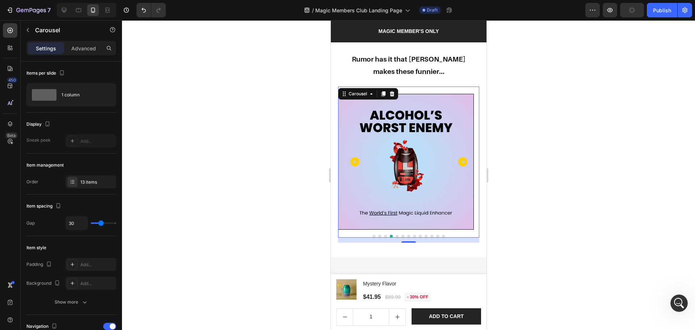
click at [457, 161] on icon "Carousel Next Arrow" at bounding box center [462, 161] width 11 height 11
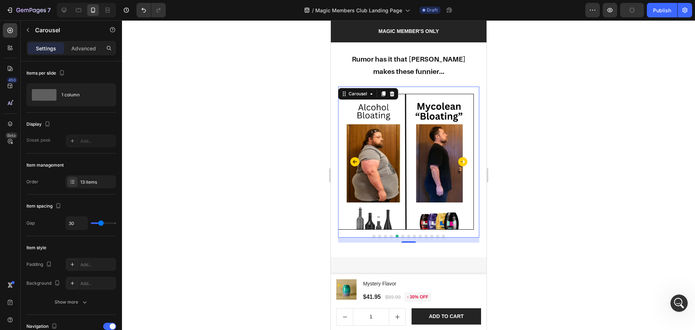
click at [457, 161] on icon "Carousel Next Arrow" at bounding box center [462, 161] width 11 height 11
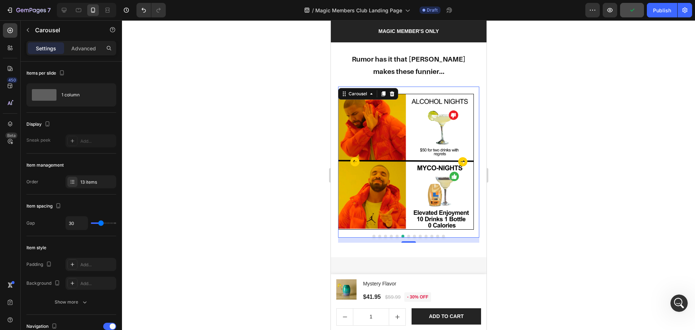
click at [457, 161] on icon "Carousel Next Arrow" at bounding box center [462, 161] width 11 height 11
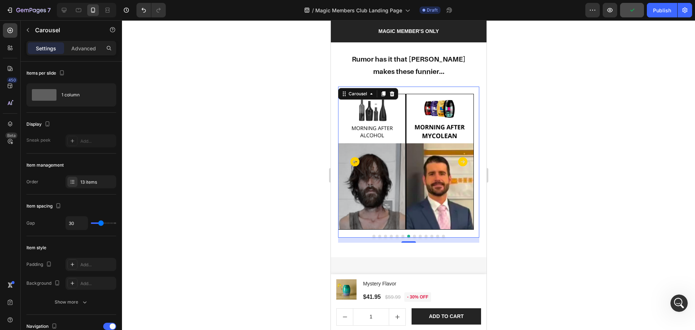
click at [457, 161] on icon "Carousel Next Arrow" at bounding box center [462, 161] width 11 height 11
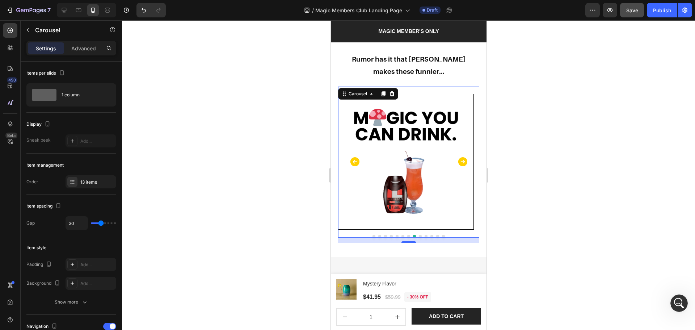
click at [457, 161] on icon "Carousel Next Arrow" at bounding box center [462, 161] width 11 height 11
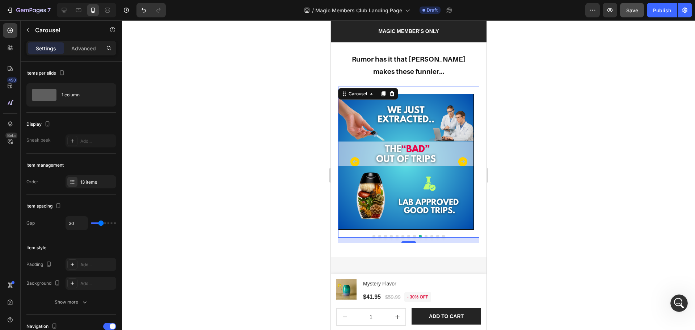
click at [458, 161] on icon "Carousel Next Arrow" at bounding box center [462, 161] width 9 height 9
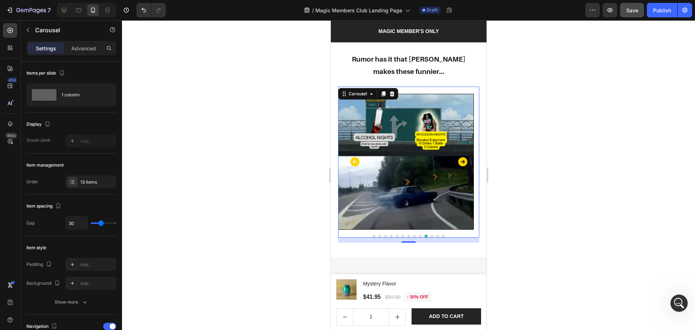
click at [458, 161] on icon "Carousel Next Arrow" at bounding box center [462, 161] width 9 height 9
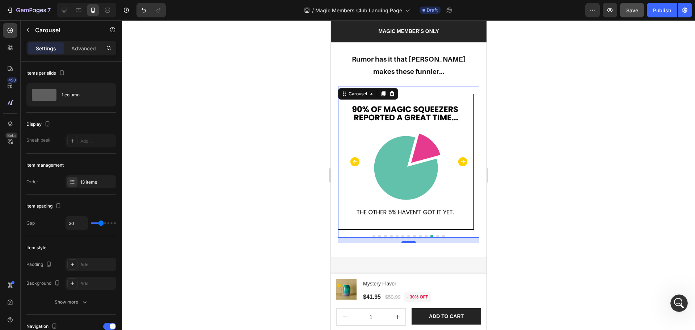
click at [458, 161] on icon "Carousel Next Arrow" at bounding box center [462, 161] width 9 height 9
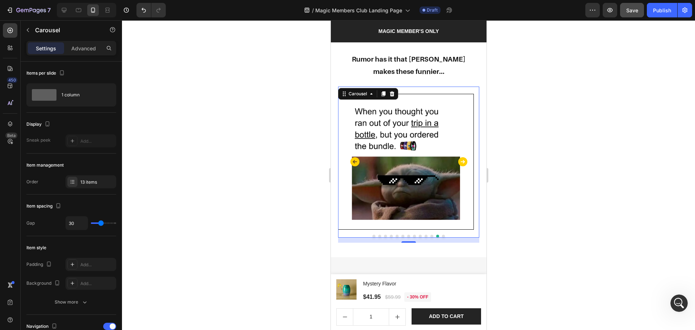
click at [458, 161] on icon "Carousel Next Arrow" at bounding box center [462, 161] width 9 height 9
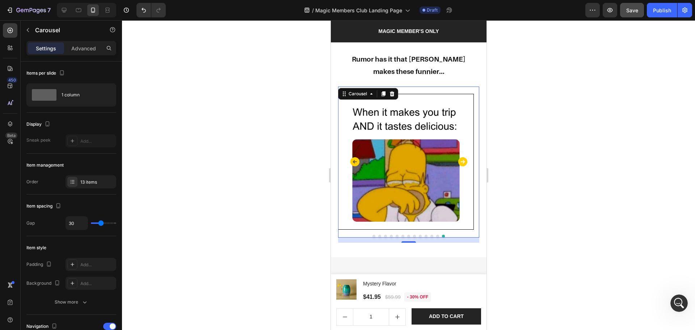
click at [458, 161] on icon "Carousel Next Arrow" at bounding box center [462, 161] width 9 height 9
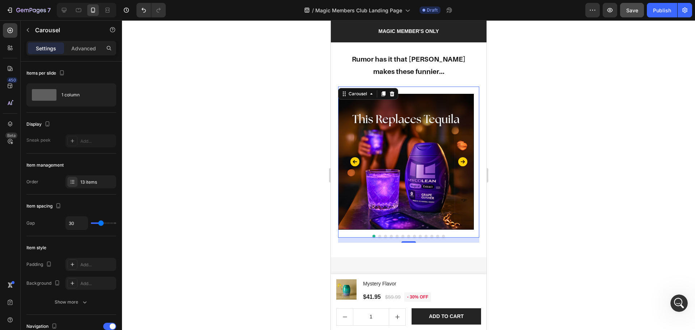
click at [525, 182] on div at bounding box center [408, 175] width 573 height 310
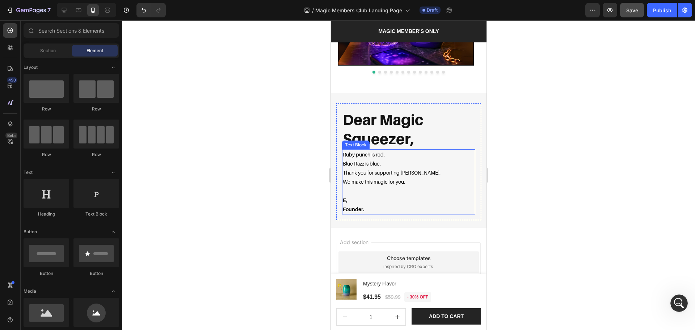
scroll to position [1687, 0]
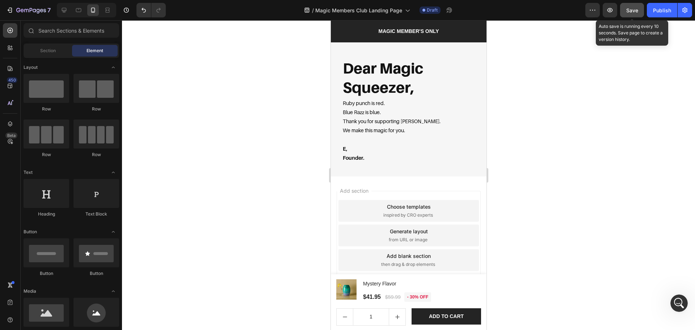
click at [631, 9] on span "Save" at bounding box center [632, 10] width 12 height 6
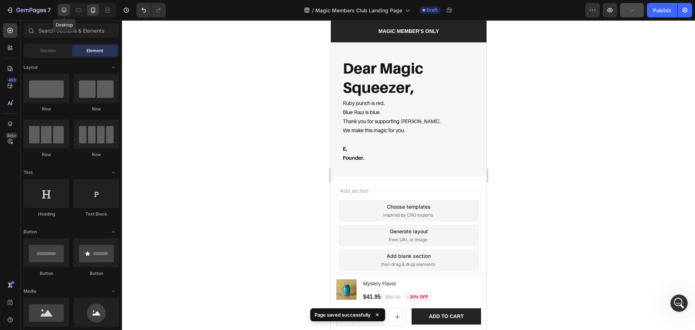
click at [61, 10] on icon at bounding box center [63, 10] width 7 height 7
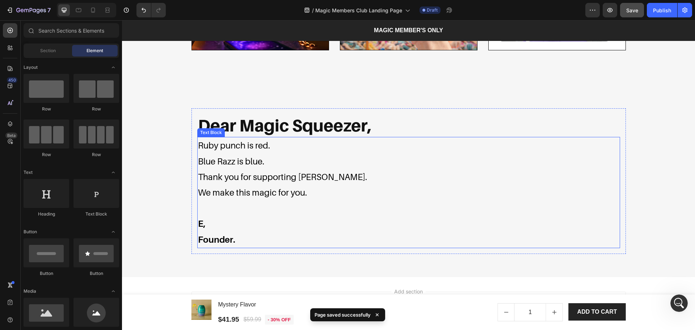
scroll to position [1496, 0]
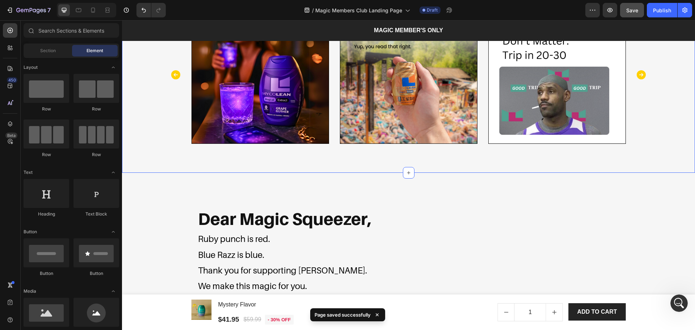
click at [429, 148] on div "Image Row Image Row Image Row Image Row Image Row Image Row Image Row Image Row…" at bounding box center [408, 77] width 562 height 143
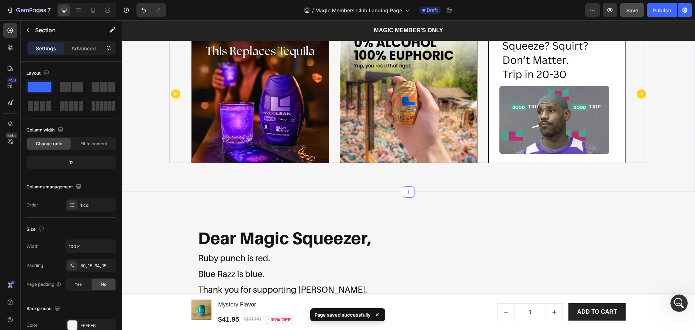
scroll to position [1399, 0]
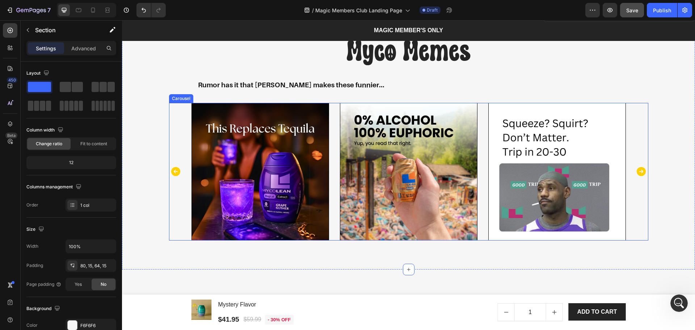
click at [642, 173] on icon "Carousel Next Arrow" at bounding box center [641, 171] width 9 height 9
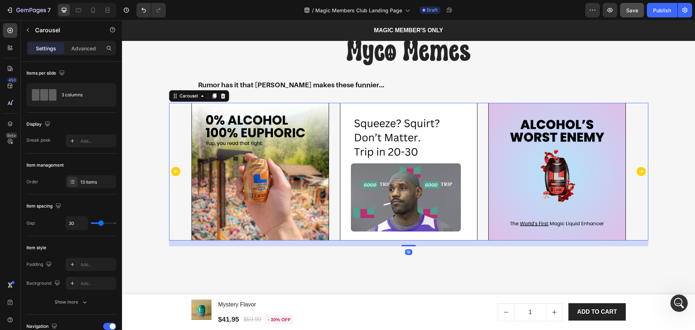
click at [639, 171] on icon "Carousel Next Arrow" at bounding box center [641, 171] width 11 height 11
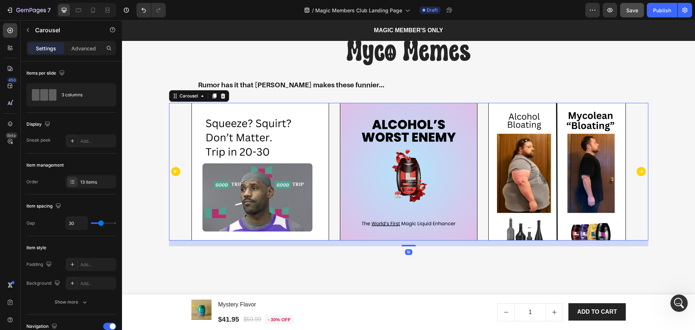
click at [639, 171] on icon "Carousel Next Arrow" at bounding box center [641, 171] width 11 height 11
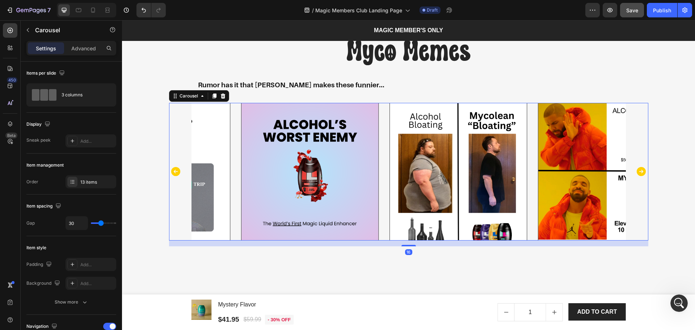
click at [639, 171] on icon "Carousel Next Arrow" at bounding box center [641, 171] width 11 height 11
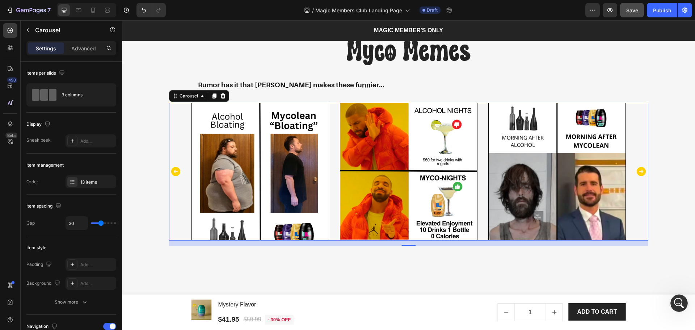
click at [639, 171] on icon "Carousel Next Arrow" at bounding box center [641, 171] width 11 height 11
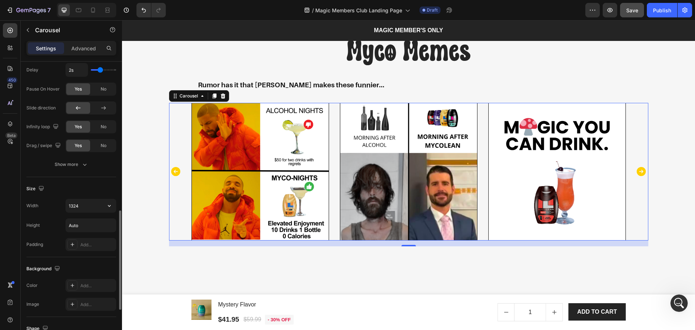
scroll to position [289, 0]
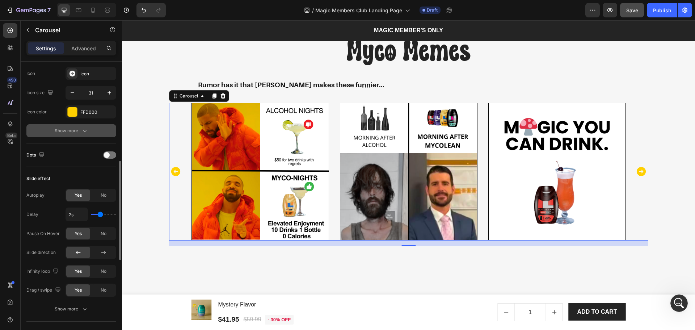
click at [71, 133] on div "Show more" at bounding box center [72, 130] width 34 height 7
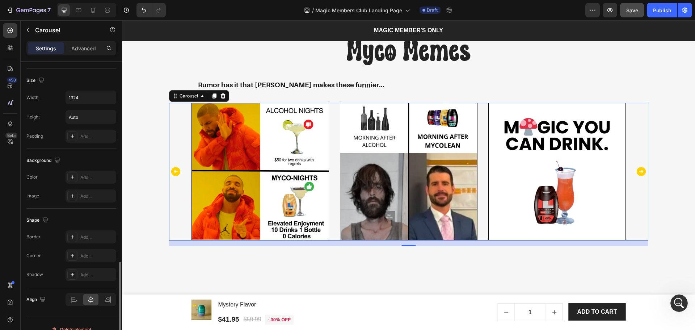
scroll to position [626, 0]
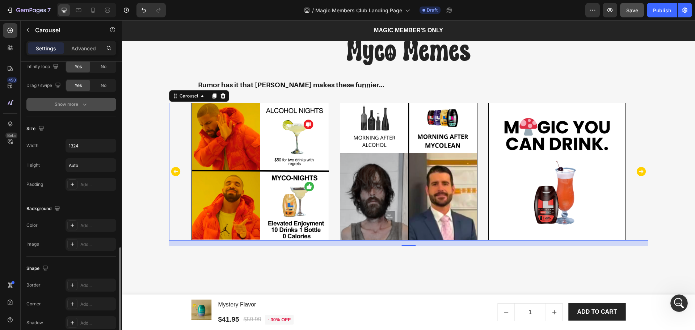
click at [75, 102] on div "Show more" at bounding box center [72, 104] width 34 height 7
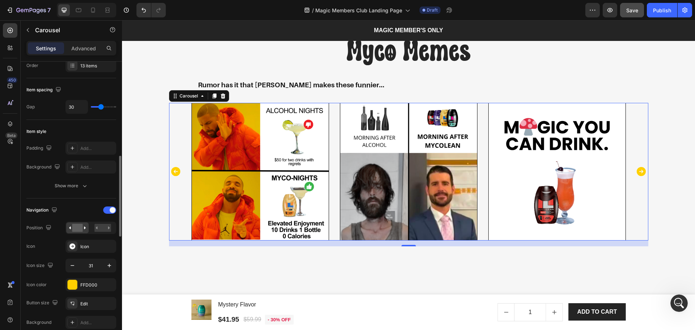
scroll to position [68, 0]
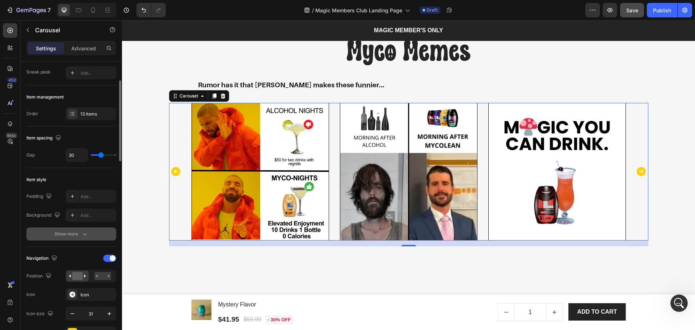
click at [67, 234] on div "Show more" at bounding box center [72, 233] width 34 height 7
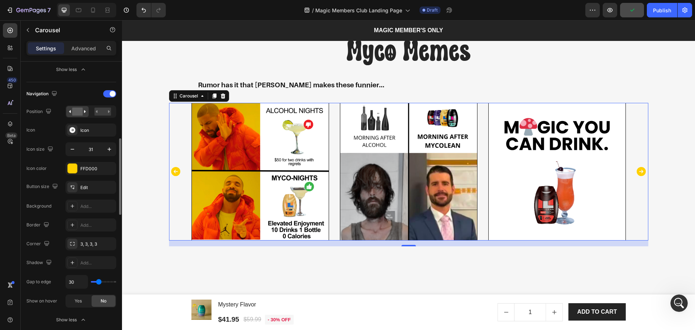
scroll to position [337, 0]
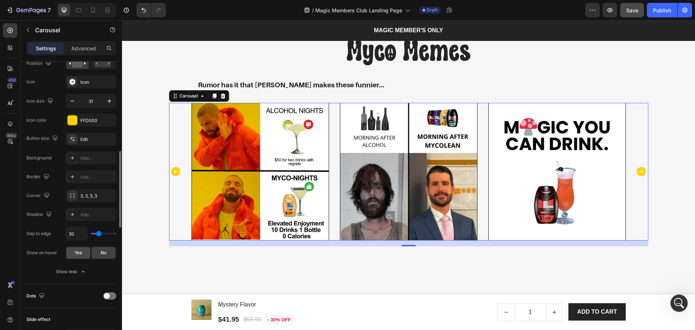
click at [78, 257] on div "Yes" at bounding box center [78, 253] width 24 height 12
click at [101, 253] on span "No" at bounding box center [104, 252] width 6 height 7
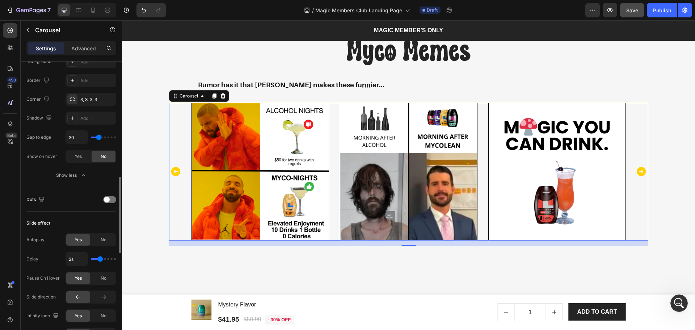
scroll to position [482, 0]
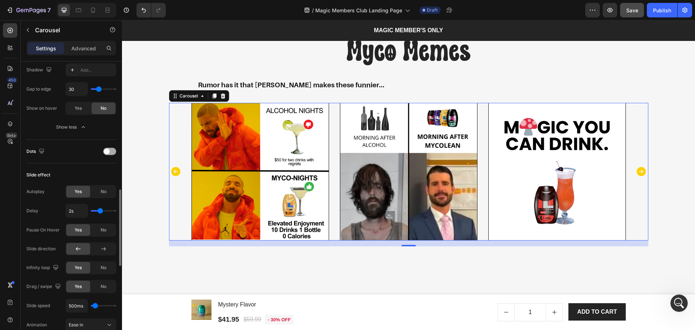
click at [109, 150] on div at bounding box center [109, 151] width 13 height 7
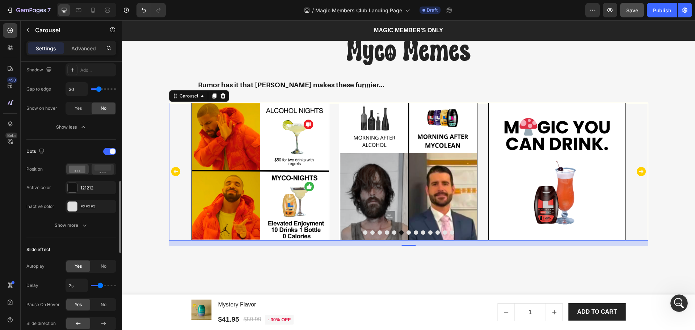
click at [100, 173] on circle at bounding box center [100, 172] width 1 height 1
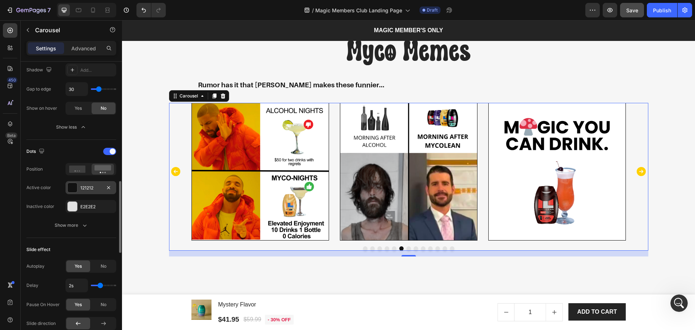
click at [78, 186] on div "121212" at bounding box center [91, 187] width 51 height 13
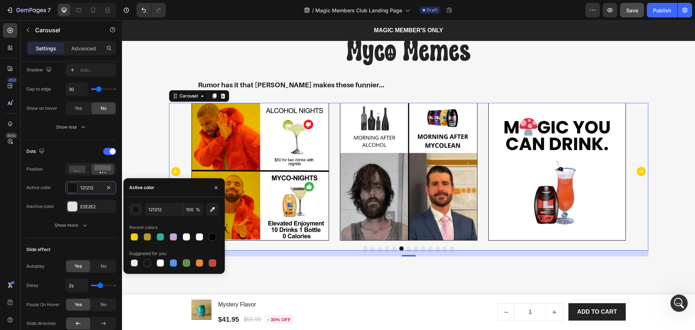
drag, startPoint x: 152, startPoint y: 239, endPoint x: 213, endPoint y: 243, distance: 61.0
click at [152, 239] on div at bounding box center [147, 237] width 10 height 10
type input "B79C26"
click at [655, 197] on div "Image Row Image Row Image Row Image Row Image Row Image Row Image Row Image Row…" at bounding box center [408, 180] width 562 height 154
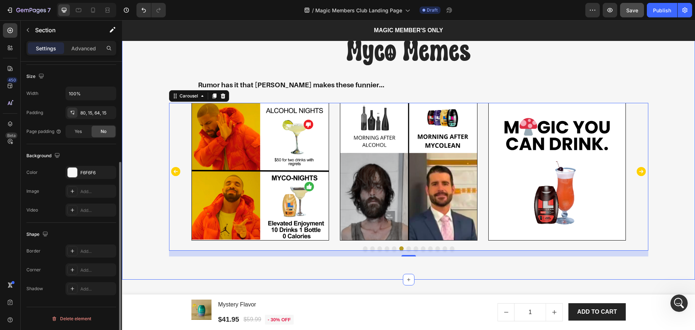
scroll to position [0, 0]
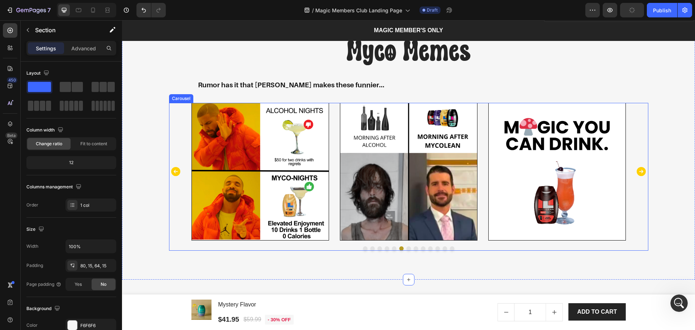
click at [640, 169] on icon "Carousel Next Arrow" at bounding box center [641, 171] width 9 height 9
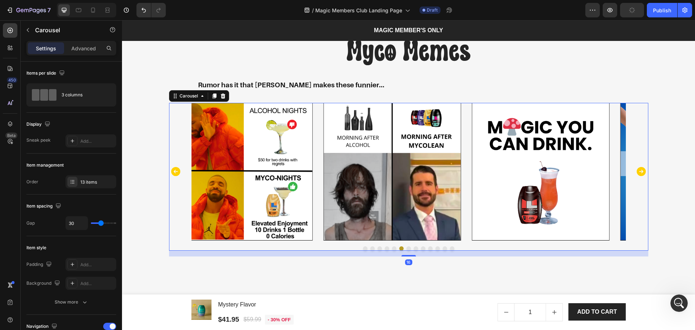
click at [640, 169] on icon "Carousel Next Arrow" at bounding box center [641, 171] width 9 height 9
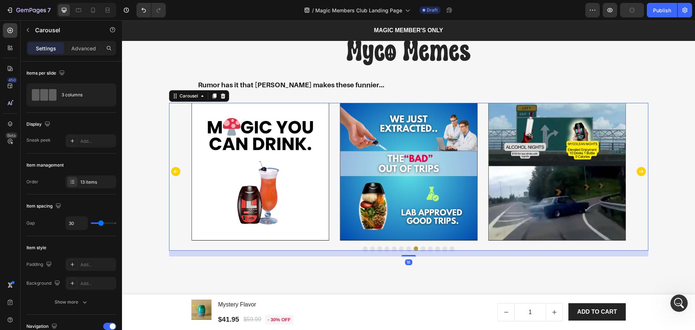
click at [640, 169] on icon "Carousel Next Arrow" at bounding box center [641, 171] width 9 height 9
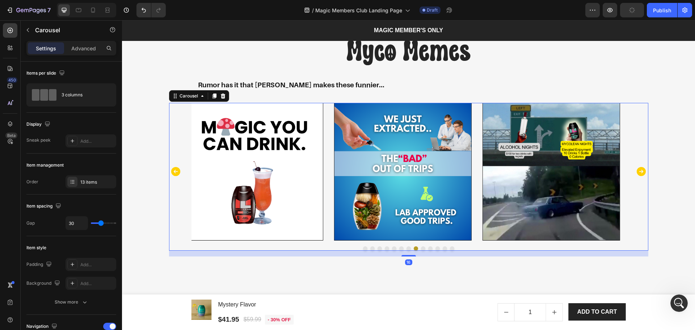
click at [640, 169] on icon "Carousel Next Arrow" at bounding box center [641, 171] width 9 height 9
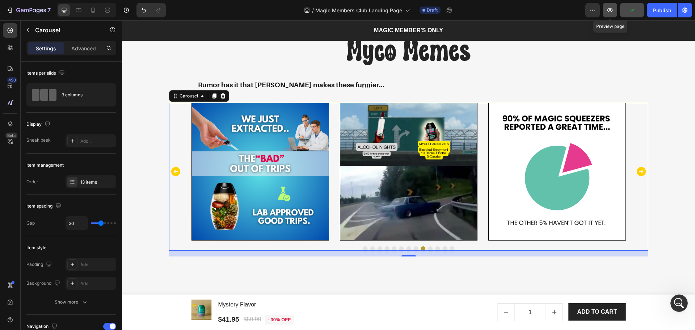
click at [609, 10] on icon "button" at bounding box center [609, 10] width 7 height 7
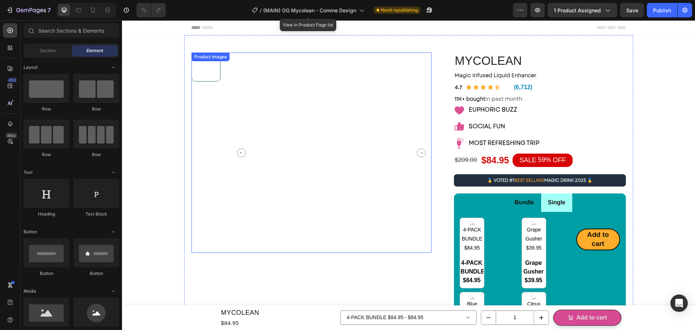
scroll to position [97, 0]
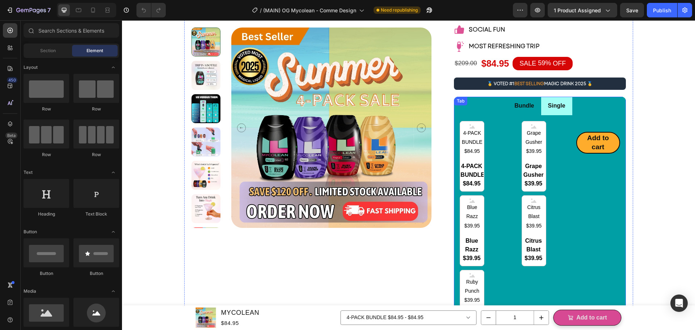
click at [614, 102] on ul "Bundle Single" at bounding box center [540, 106] width 172 height 18
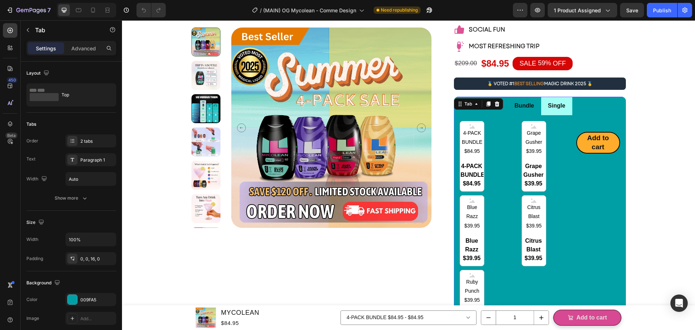
radio input "false"
click at [596, 108] on ul "Bundle Single" at bounding box center [540, 106] width 172 height 18
click at [548, 152] on div "4-PACK BUNDLE $84.95 4-PACK BUNDLE $84.95 4-PACK BUNDLE $84.95 Grape Gusher $39…" at bounding box center [518, 231] width 116 height 220
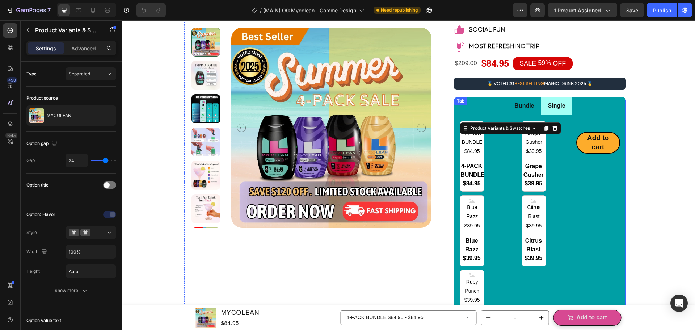
click at [564, 113] on li "Single" at bounding box center [556, 106] width 31 height 18
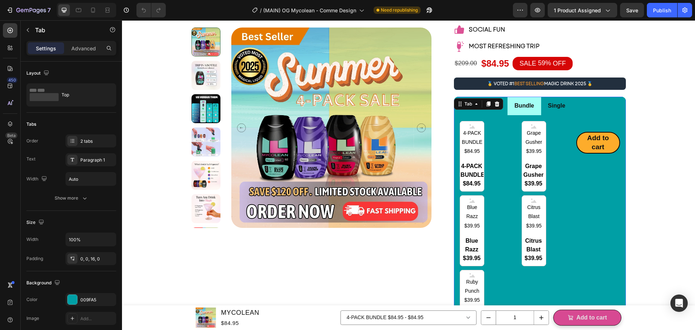
click at [557, 142] on div "4-PACK BUNDLE $84.95 4-PACK BUNDLE $84.95 4-PACK BUNDLE $84.95 Grape Gusher $39…" at bounding box center [518, 231] width 116 height 220
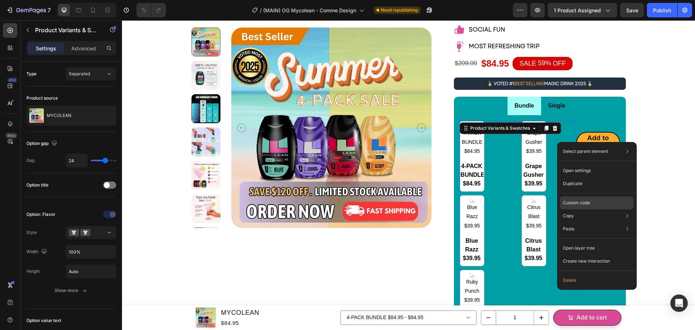
click at [570, 200] on p "Custom code" at bounding box center [576, 202] width 27 height 7
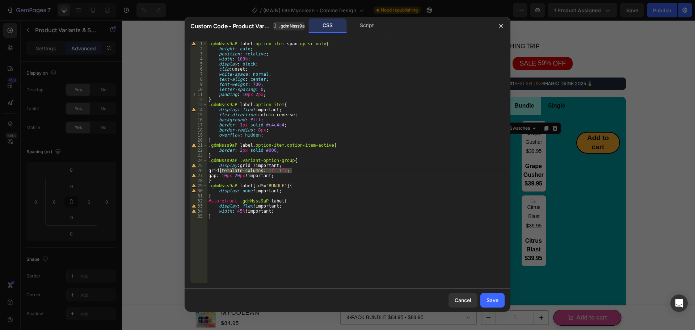
drag, startPoint x: 299, startPoint y: 172, endPoint x: 218, endPoint y: 169, distance: 81.5
click at [218, 169] on div ".gdmNsss9aP label .option-item span .gp-sr-only { height : auto ; position : re…" at bounding box center [356, 167] width 298 height 252
click at [301, 173] on div ".gdmNsss9aP label .option-item span .gp-sr-only { height : auto ; position : re…" at bounding box center [356, 167] width 298 height 252
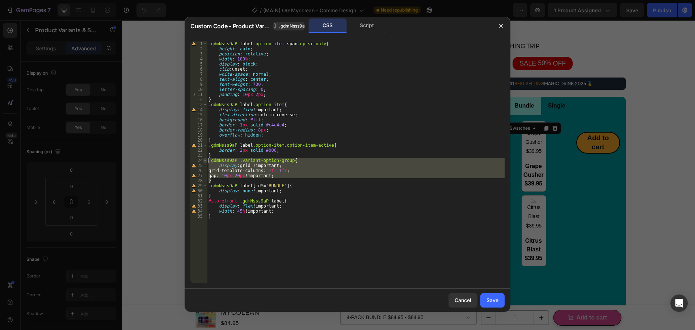
drag, startPoint x: 213, startPoint y: 180, endPoint x: 204, endPoint y: 160, distance: 22.2
click at [204, 160] on div "gap: 10px 20px !important; 1 2 3 4 5 6 7 8 9 10 11 12 13 14 15 16 17 18 19 20 2…" at bounding box center [347, 161] width 314 height 241
type textarea ".gdmNsss9aP .variant-option-group{ display: grid !important;"
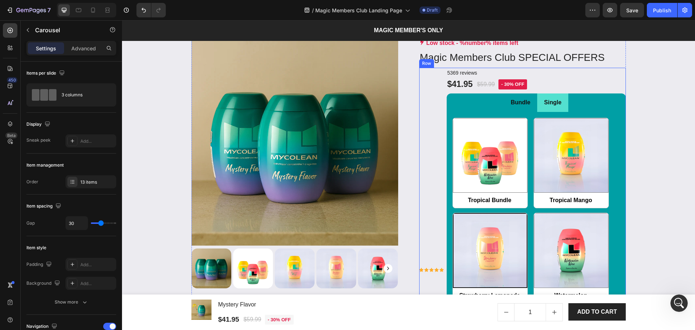
scroll to position [820, 0]
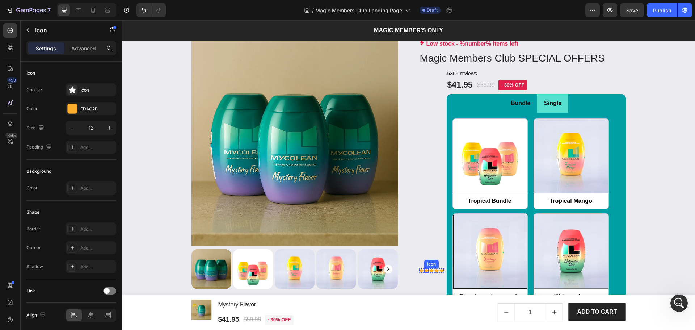
click at [425, 271] on div "Icon" at bounding box center [426, 270] width 4 height 4
click at [431, 264] on div "Icon" at bounding box center [439, 261] width 26 height 9
click at [435, 251] on div "Icon List Hoz" at bounding box center [442, 249] width 35 height 12
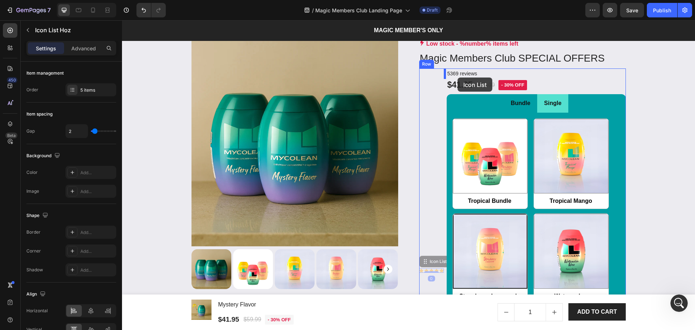
drag, startPoint x: 420, startPoint y: 262, endPoint x: 458, endPoint y: 77, distance: 188.4
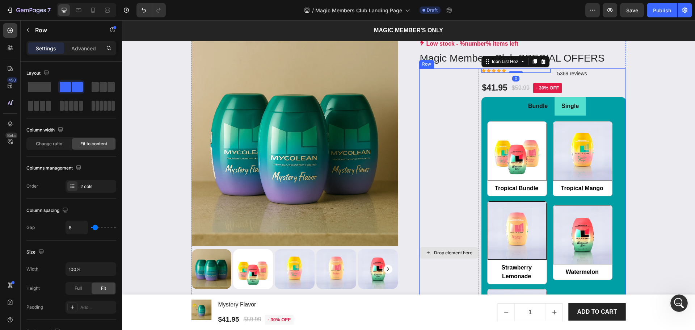
click at [468, 92] on div "Drop element here" at bounding box center [448, 252] width 59 height 368
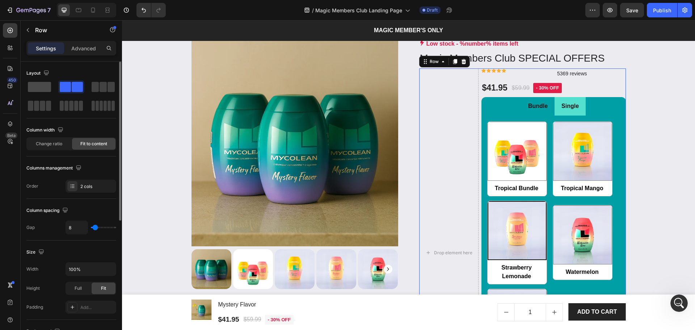
click at [41, 89] on span at bounding box center [39, 87] width 23 height 10
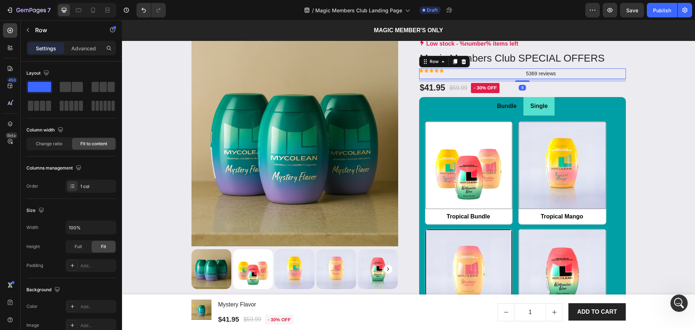
click at [512, 74] on div "Icon Icon Icon Icon Icon Icon List Hoz" at bounding box center [469, 73] width 101 height 10
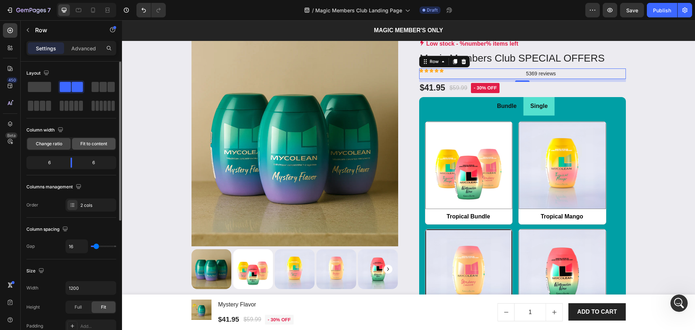
click at [84, 146] on span "Fit to content" at bounding box center [93, 143] width 27 height 7
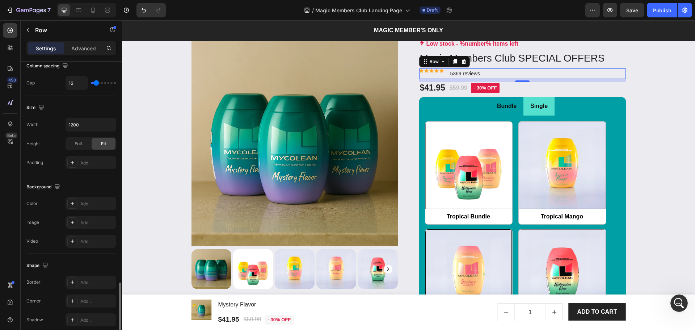
scroll to position [235, 0]
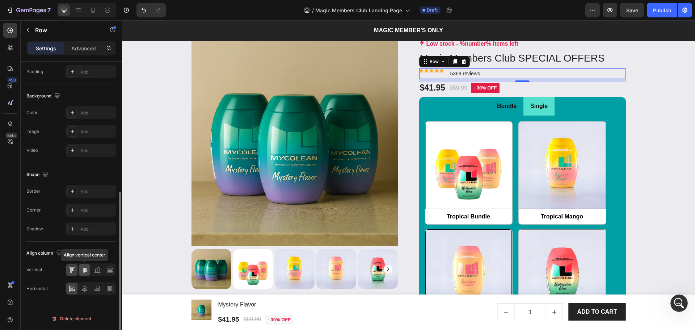
click at [86, 266] on icon at bounding box center [84, 269] width 7 height 7
click at [652, 124] on div "Product Images & Gallery Low stock - %number% items left Product Stock Counter …" at bounding box center [408, 281] width 562 height 484
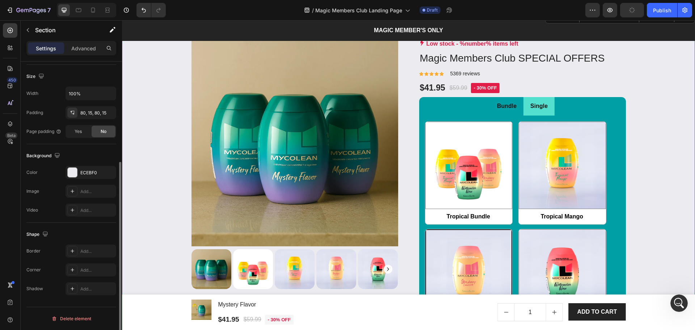
scroll to position [0, 0]
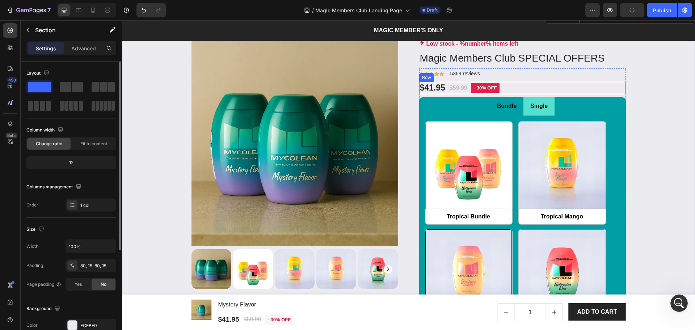
click at [540, 89] on div "$41.95 Product Price Product Price $59.99 Product Price Product Price - 30% off…" at bounding box center [522, 88] width 207 height 12
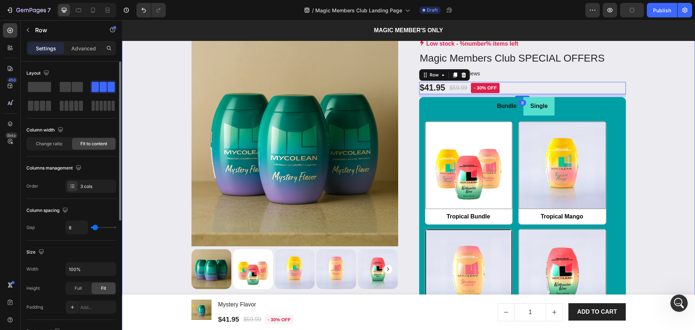
click at [648, 105] on div "Product Images & Gallery Low stock - %number% items left Product Stock Counter …" at bounding box center [408, 281] width 562 height 484
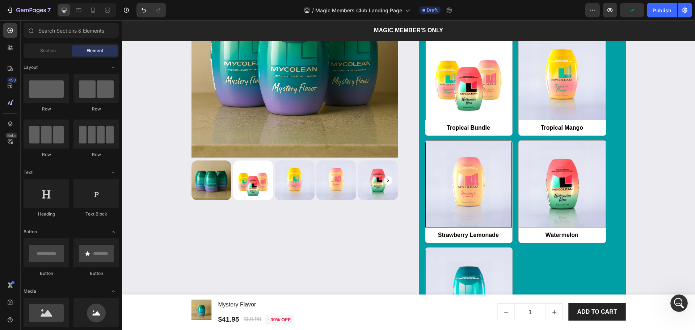
scroll to position [794, 0]
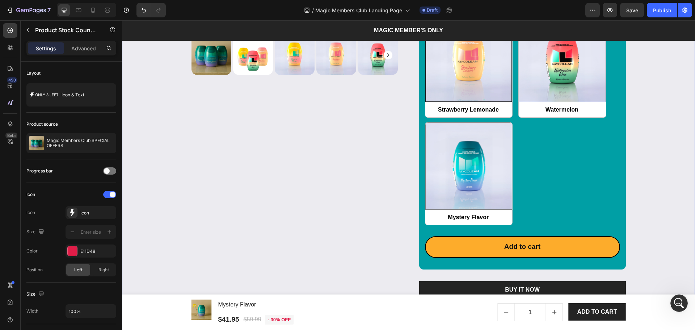
scroll to position [1035, 0]
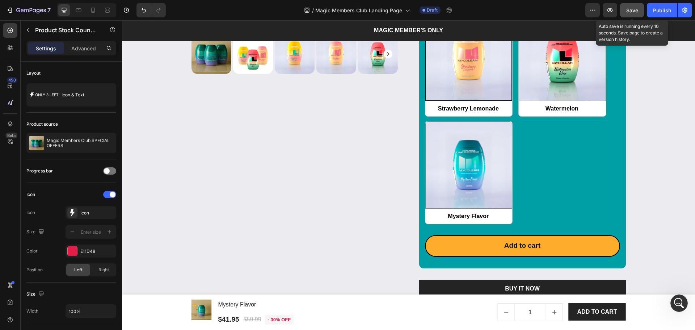
click at [630, 11] on span "Save" at bounding box center [632, 10] width 12 height 6
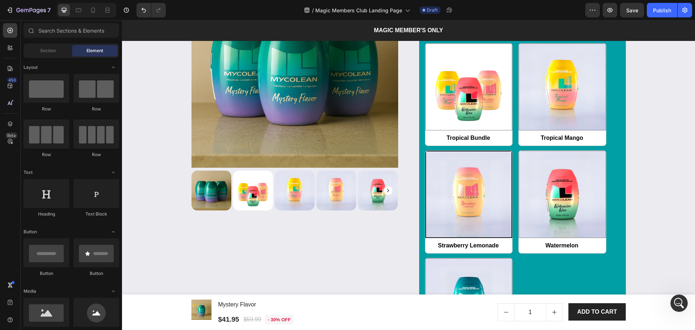
scroll to position [828, 0]
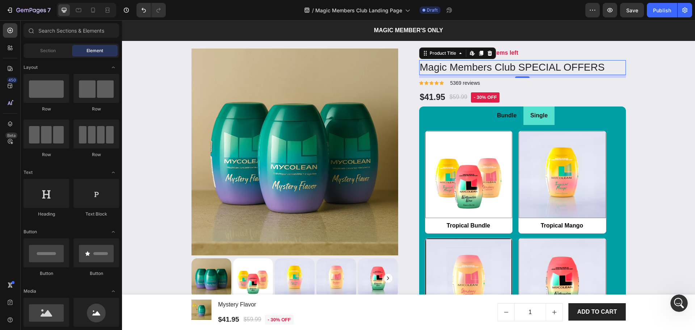
click at [591, 75] on h1 "Magic Members Club SPECIAL OFFERS" at bounding box center [522, 67] width 207 height 14
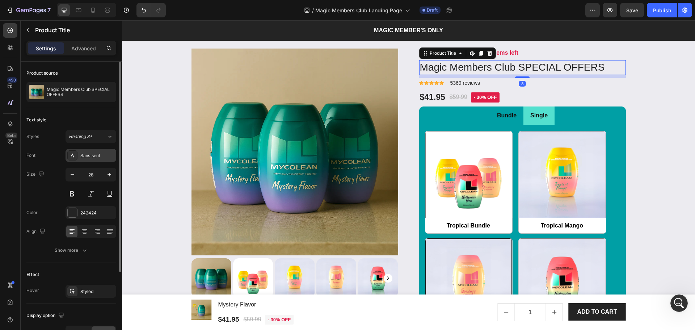
click at [84, 160] on div "Sans-serif" at bounding box center [91, 155] width 51 height 13
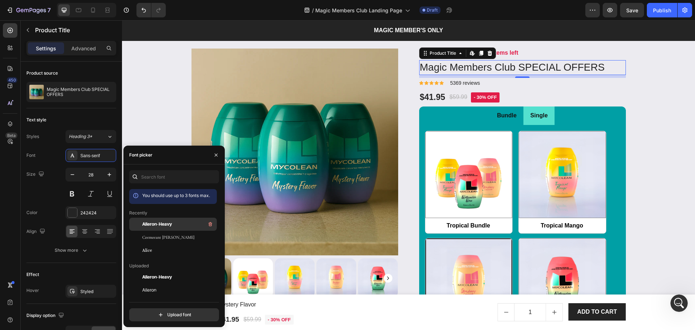
click at [164, 228] on div "Aileron-Heavy" at bounding box center [178, 224] width 73 height 9
click at [654, 221] on div "Product Images & Gallery Low stock - %number% items left Product Stock Counter …" at bounding box center [408, 291] width 562 height 484
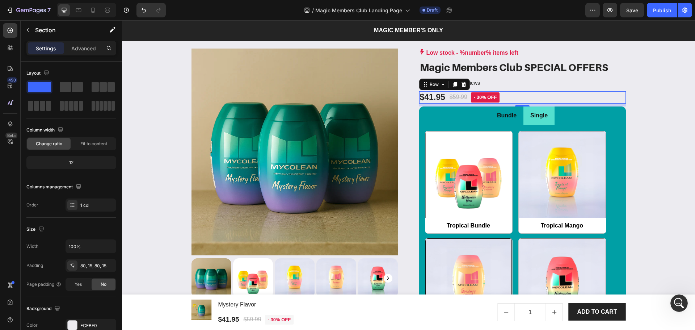
click at [523, 104] on div "$41.95 Product Price Product Price $59.99 Product Price Product Price - 30% off…" at bounding box center [522, 97] width 207 height 12
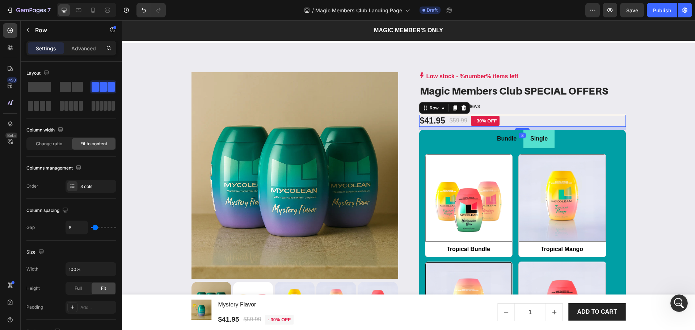
scroll to position [973, 0]
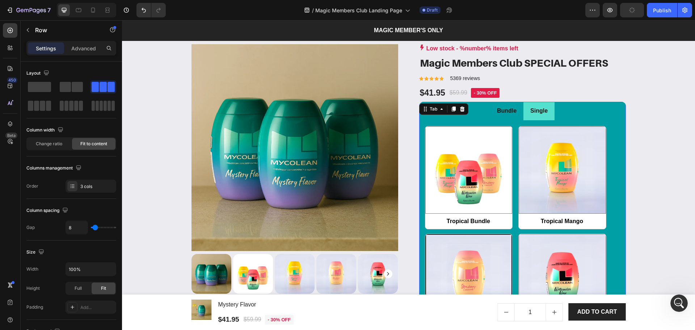
click at [513, 117] on div "Bundle" at bounding box center [507, 111] width 22 height 13
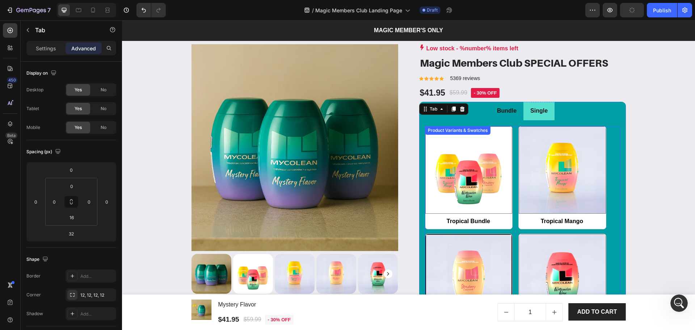
click at [510, 145] on div "Tropical Bundle Tropical Bundle Tropical Mango Tropical Mango Strawberry Lemona…" at bounding box center [522, 285] width 195 height 318
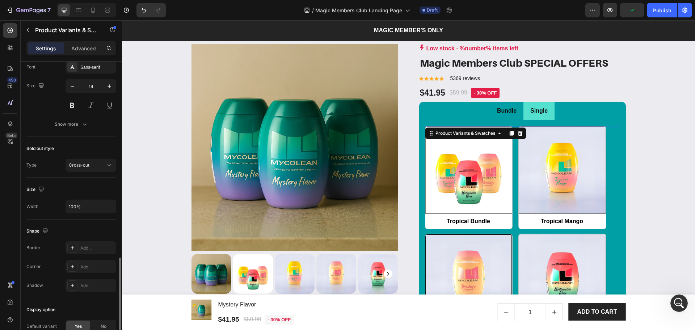
scroll to position [370, 0]
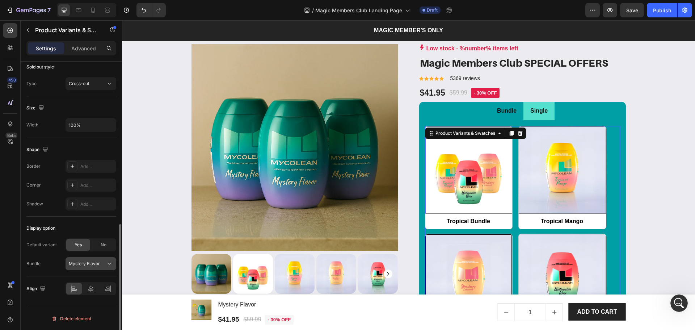
click at [76, 267] on div "Mystery Flavor" at bounding box center [91, 263] width 44 height 7
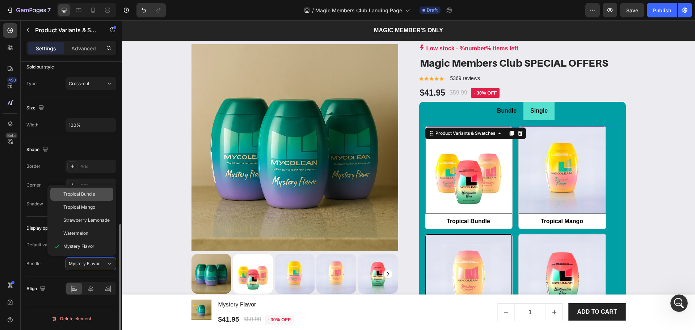
click at [78, 194] on span "Tropical Bundle" at bounding box center [79, 194] width 32 height 7
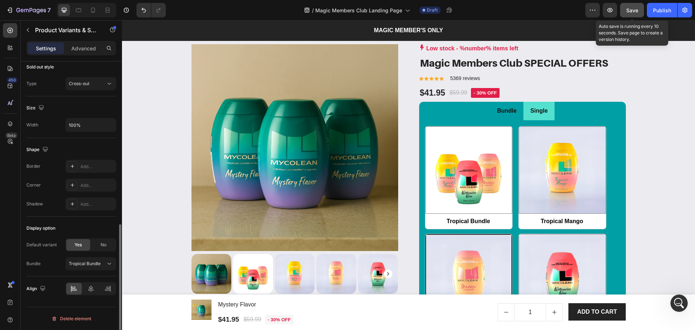
click at [635, 12] on span "Save" at bounding box center [632, 10] width 12 height 6
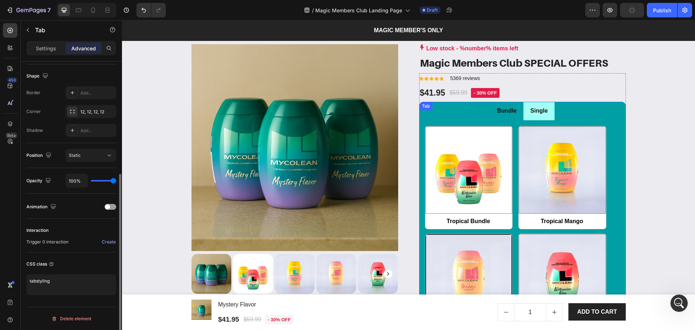
click at [548, 114] on li "Single" at bounding box center [539, 111] width 31 height 18
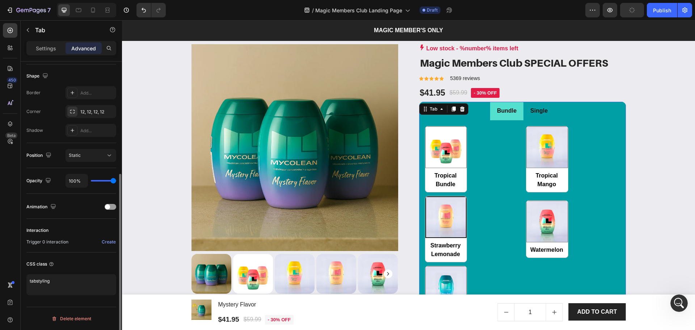
scroll to position [0, 0]
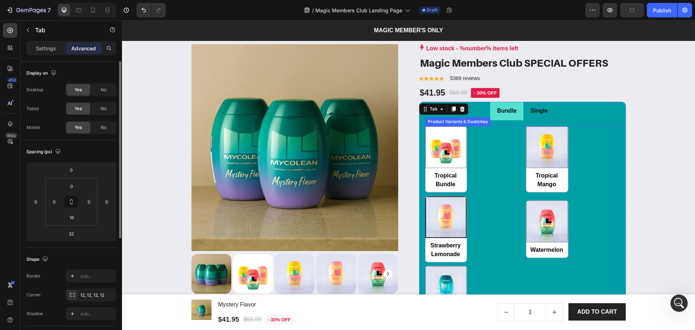
click at [500, 167] on div "Tropical Bundle Tropical Bundle Tropical Mango Tropical Mango Strawberry Lemona…" at bounding box center [522, 229] width 195 height 206
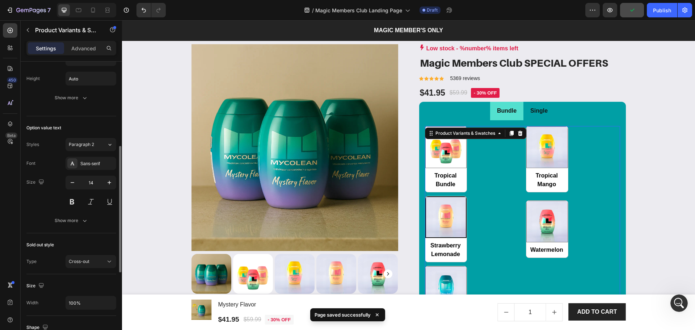
scroll to position [370, 0]
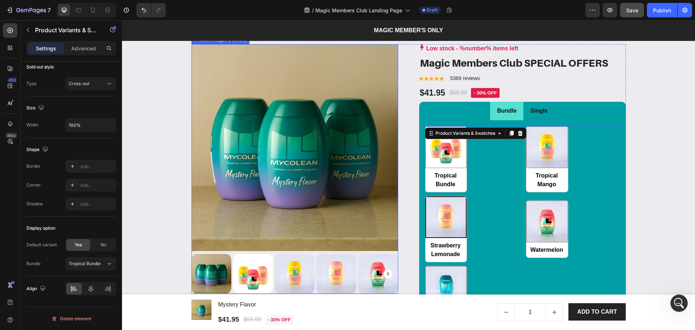
click at [315, 113] on img at bounding box center [295, 147] width 207 height 207
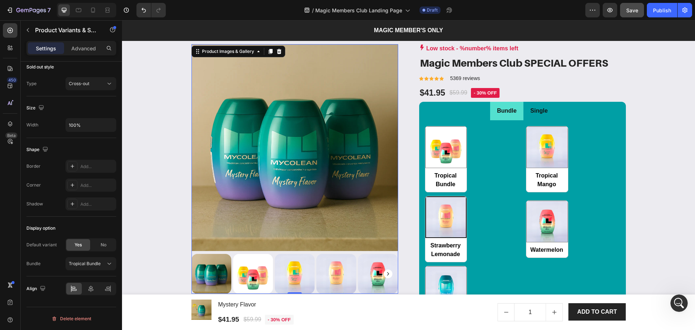
scroll to position [0, 0]
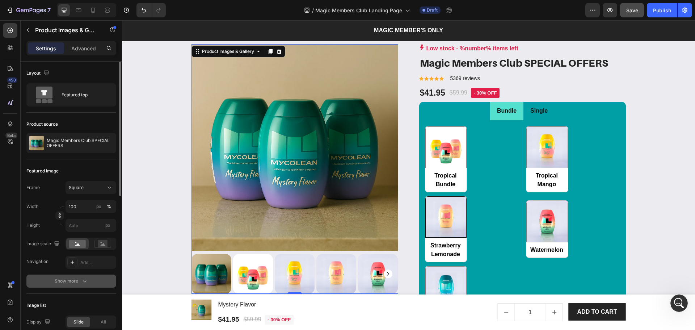
click at [63, 285] on div "Show more" at bounding box center [72, 280] width 34 height 7
click at [73, 280] on icon at bounding box center [73, 281] width 6 height 6
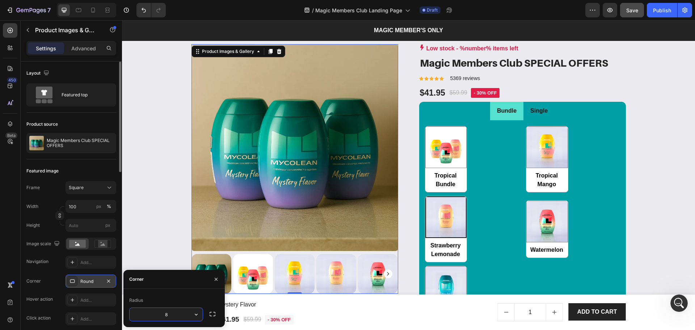
click at [194, 315] on icon "button" at bounding box center [196, 314] width 7 height 7
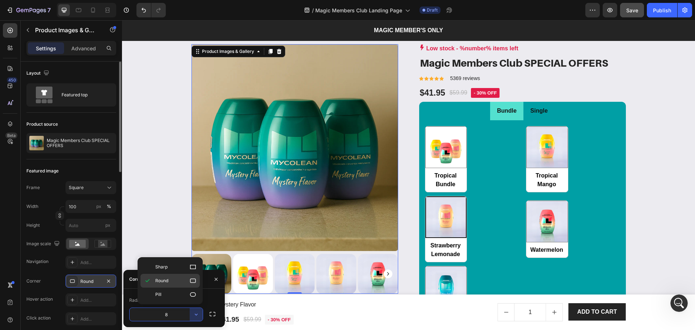
click at [174, 277] on p "Round" at bounding box center [175, 280] width 41 height 7
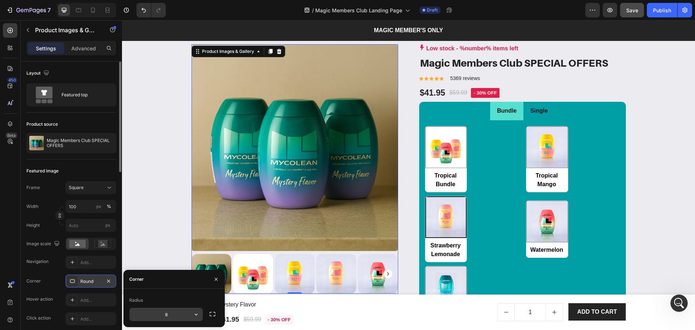
click at [170, 311] on input "8" at bounding box center [166, 314] width 73 height 13
type input "24"
click at [636, 9] on span "Save" at bounding box center [632, 10] width 12 height 6
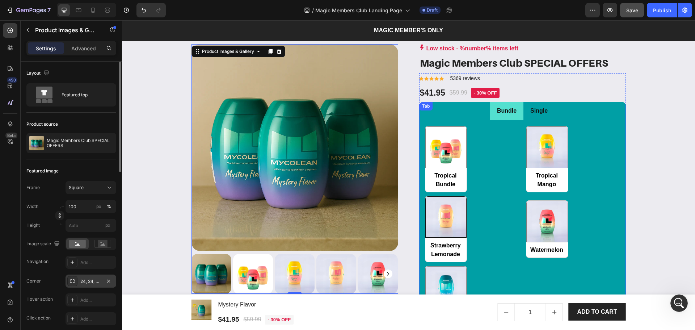
click at [532, 116] on p "Single" at bounding box center [538, 111] width 17 height 10
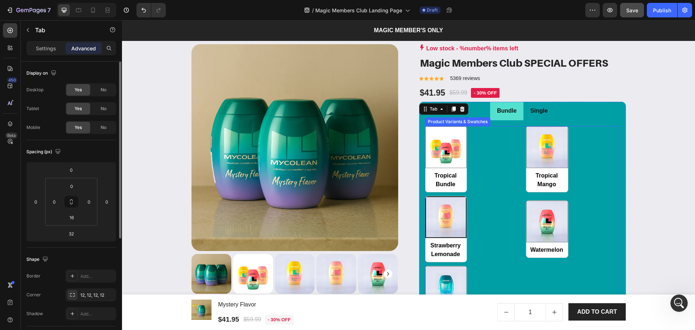
click at [509, 150] on div "Tropical Bundle Tropical Bundle Tropical Mango Tropical Mango Strawberry Lemona…" at bounding box center [522, 229] width 195 height 206
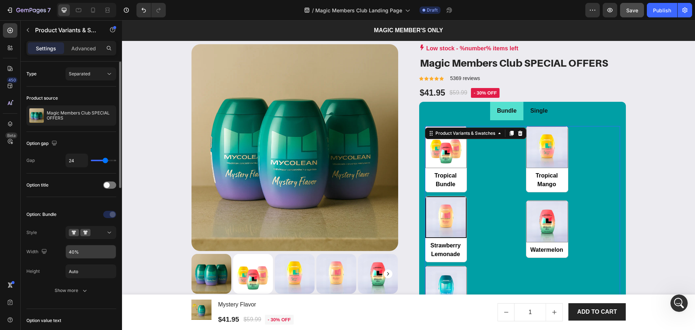
click at [74, 257] on input "40%" at bounding box center [91, 251] width 50 height 13
type input "100%"
click at [52, 261] on div "Option: Bundle Style Width 100% Height Auto Show more" at bounding box center [71, 253] width 90 height 88
click at [629, 9] on span "Save" at bounding box center [632, 10] width 12 height 6
click at [492, 119] on li "Bundle" at bounding box center [506, 111] width 33 height 18
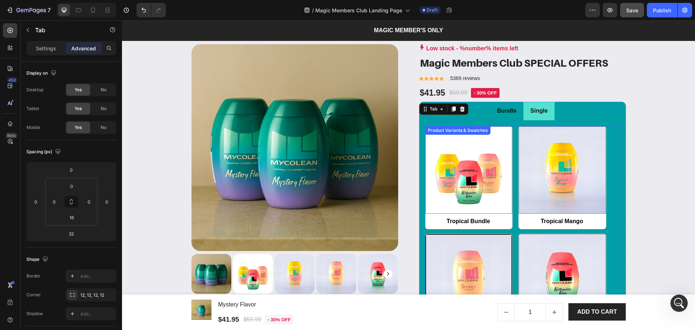
click at [511, 193] on div "Tropical Bundle Tropical Bundle Tropical Mango Tropical Mango Strawberry Lemona…" at bounding box center [522, 285] width 195 height 318
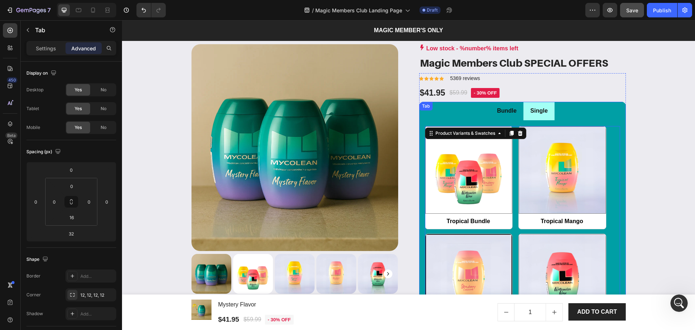
click at [544, 120] on li "Single" at bounding box center [539, 111] width 31 height 18
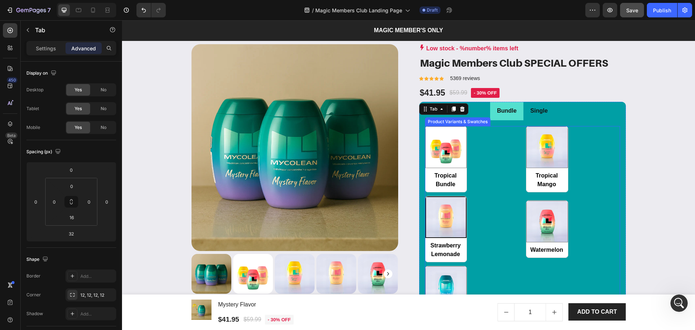
click at [500, 159] on div "Tropical Bundle Tropical Bundle Tropical Mango Tropical Mango Strawberry Lemona…" at bounding box center [522, 229] width 195 height 206
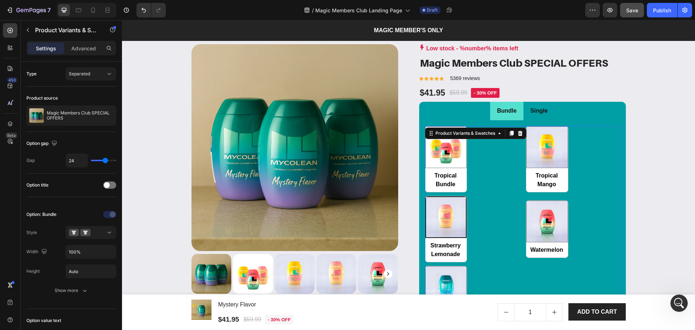
click at [487, 184] on div "Tropical Bundle Tropical Bundle Tropical Mango Tropical Mango Strawberry Lemona…" at bounding box center [522, 229] width 195 height 206
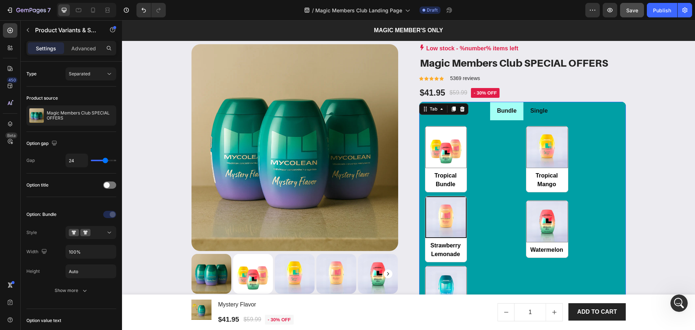
click at [520, 118] on li "Bundle" at bounding box center [506, 111] width 33 height 18
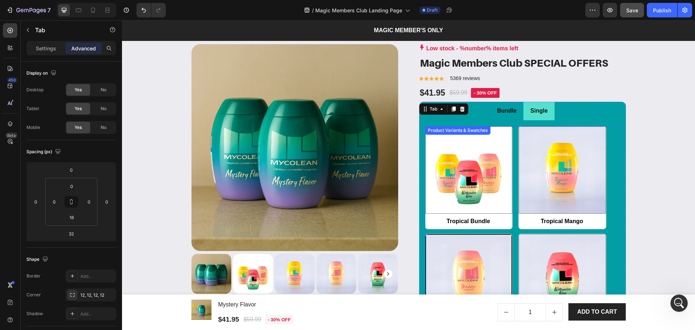
click at [512, 178] on div "Tropical Bundle Tropical Bundle Tropical Mango Tropical Mango Strawberry Lemona…" at bounding box center [522, 285] width 195 height 318
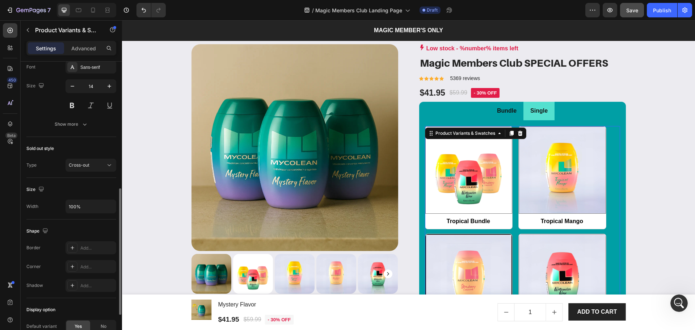
scroll to position [370, 0]
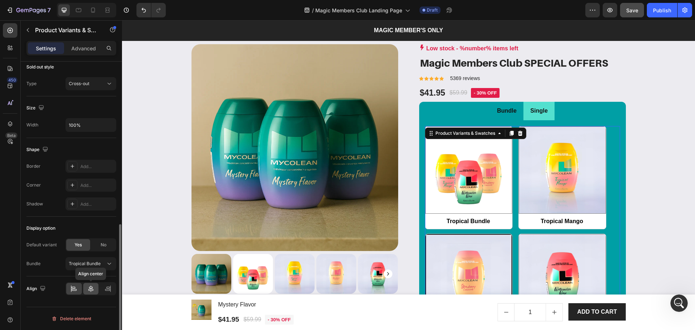
click at [95, 287] on div at bounding box center [91, 289] width 16 height 12
radio input "true"
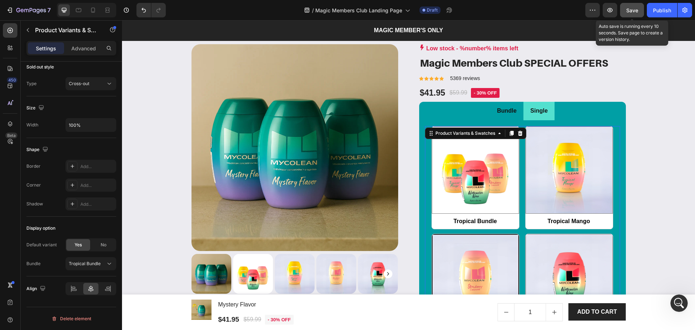
click at [632, 14] on button "Save" at bounding box center [632, 10] width 24 height 14
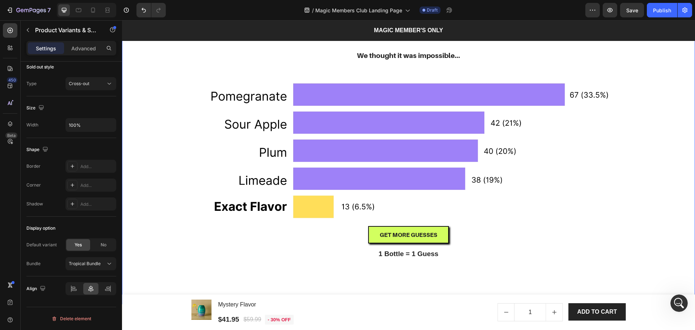
scroll to position [683, 0]
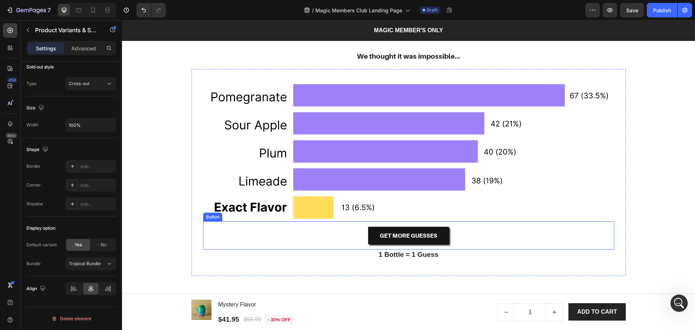
click at [441, 232] on button "GEt MORE GUESSES" at bounding box center [408, 235] width 81 height 17
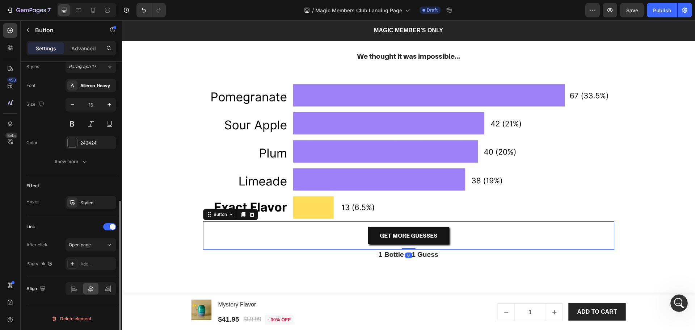
scroll to position [0, 0]
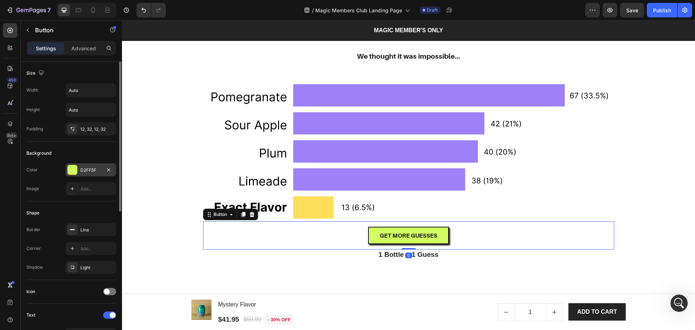
click at [72, 173] on div at bounding box center [72, 169] width 9 height 9
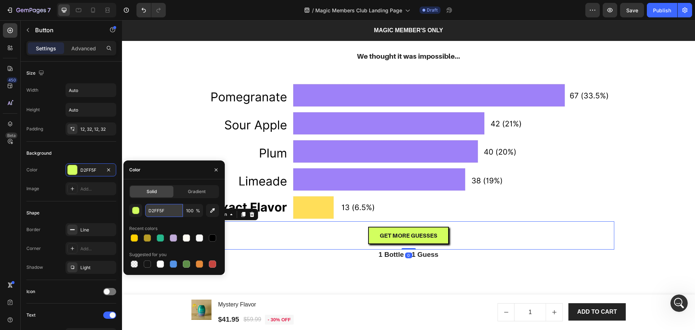
click at [173, 209] on input "D2FF5F" at bounding box center [164, 210] width 38 height 13
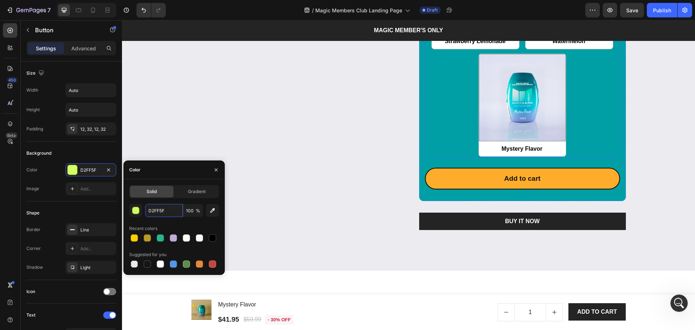
scroll to position [1263, 0]
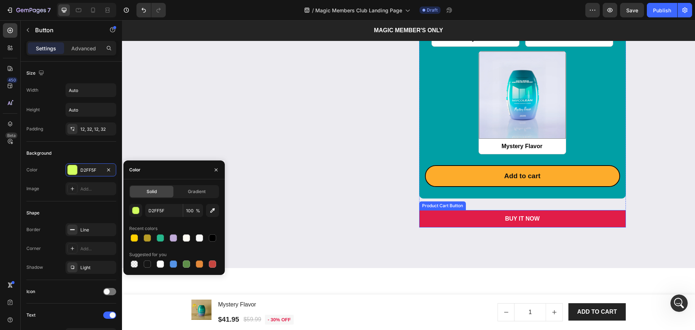
click at [574, 224] on button "BUY IT NOW" at bounding box center [522, 218] width 207 height 17
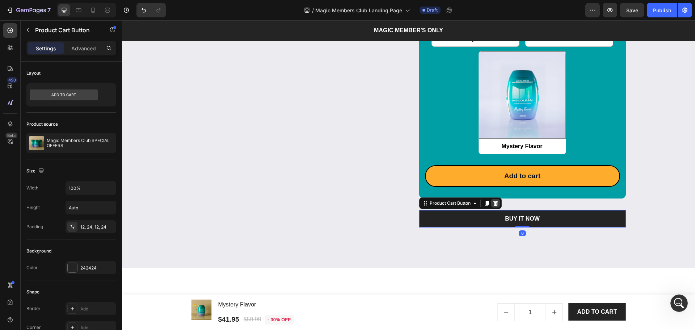
click at [494, 202] on icon at bounding box center [495, 203] width 5 height 5
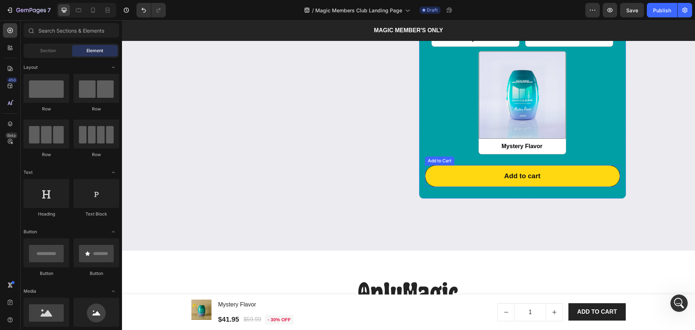
click at [467, 182] on button "Add to cart" at bounding box center [522, 176] width 195 height 22
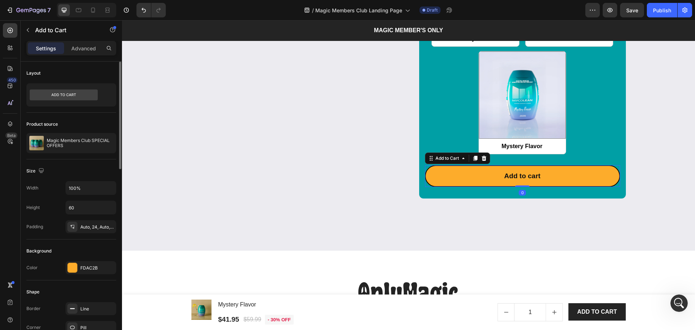
scroll to position [48, 0]
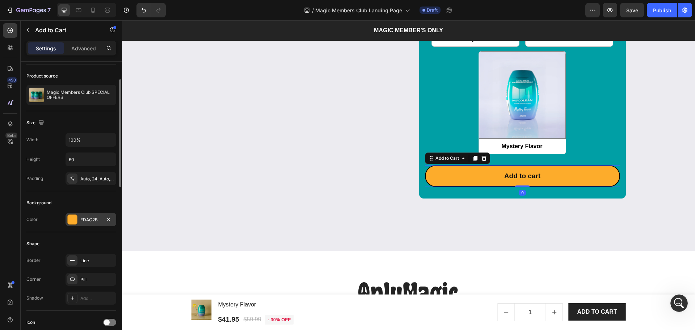
click at [83, 220] on div "FDAC2B" at bounding box center [90, 220] width 21 height 7
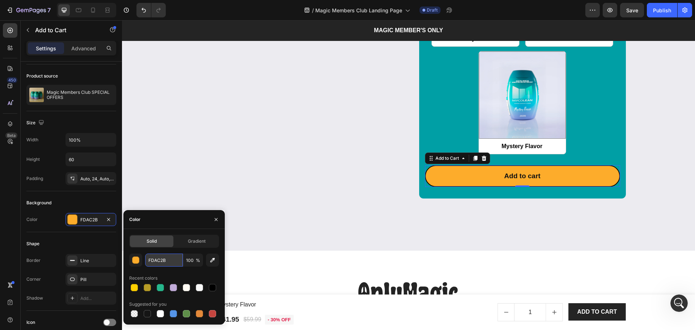
click at [165, 257] on input "FDAC2B" at bounding box center [164, 259] width 38 height 13
paste input "D2FF5F"
type input "D2FF5F"
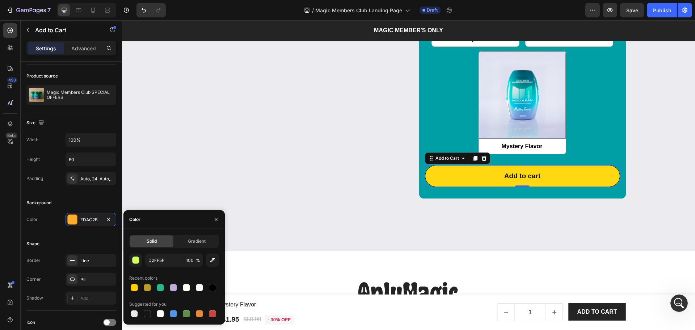
click at [446, 184] on button "Add to cart" at bounding box center [522, 176] width 195 height 22
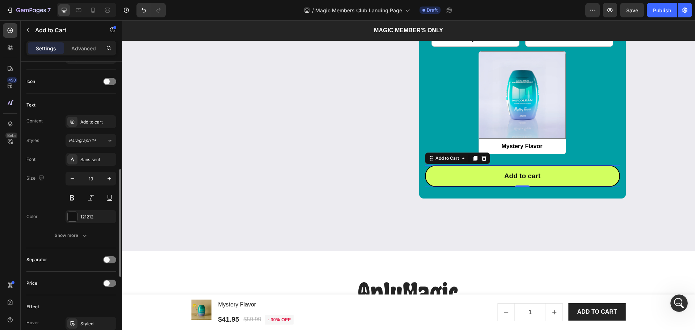
scroll to position [337, 0]
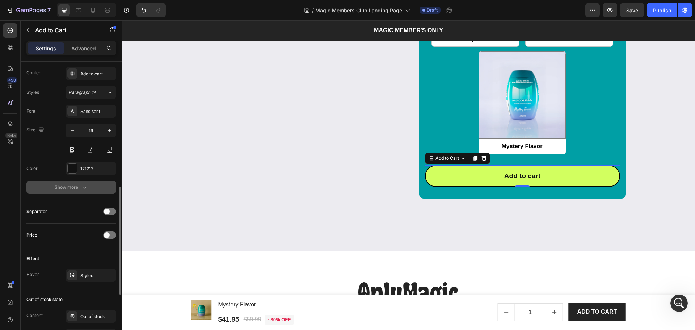
click at [65, 189] on div "Show more" at bounding box center [72, 187] width 34 height 7
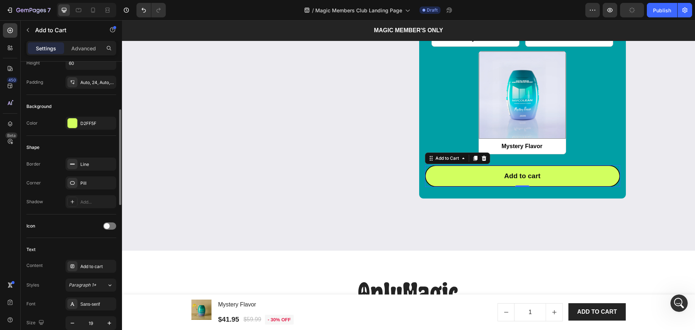
scroll to position [48, 0]
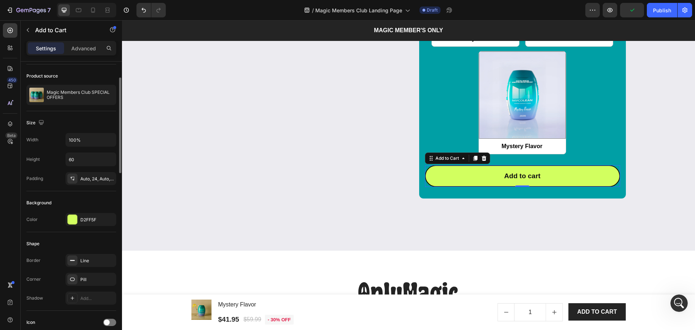
click at [79, 223] on div "D2FF5F" at bounding box center [91, 219] width 51 height 13
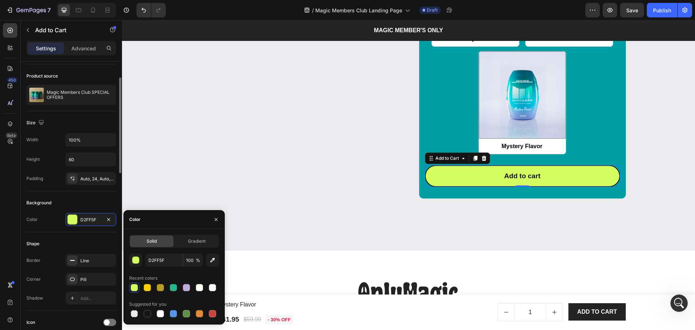
click at [58, 218] on div "Color D2FF5F" at bounding box center [71, 219] width 90 height 13
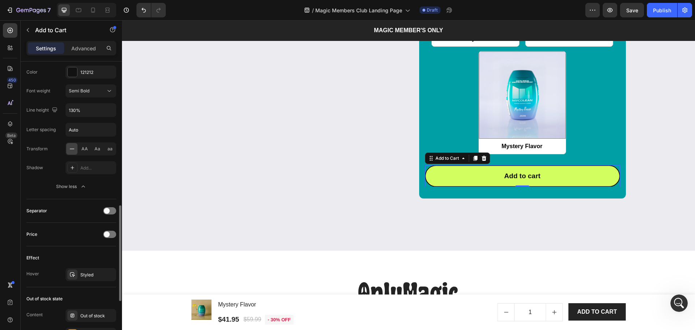
scroll to position [482, 0]
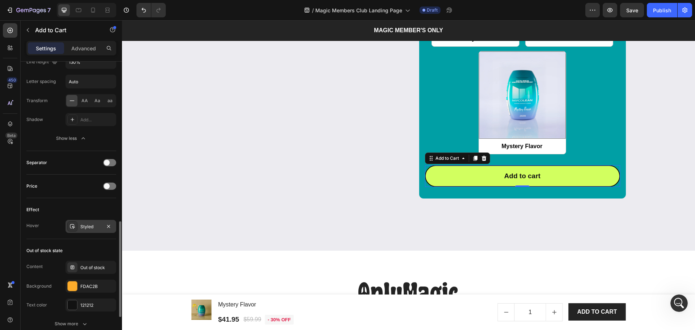
click at [67, 224] on div "Styled" at bounding box center [91, 226] width 51 height 13
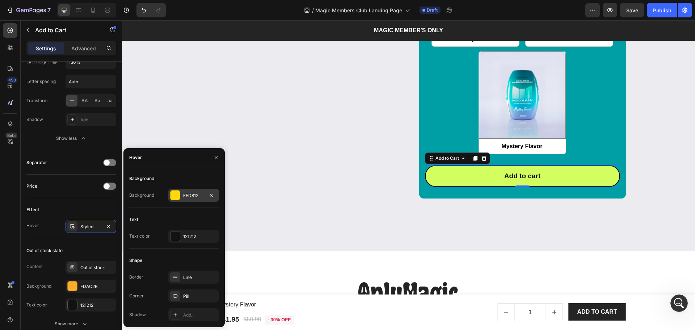
click at [190, 197] on div "FFD812" at bounding box center [193, 195] width 21 height 7
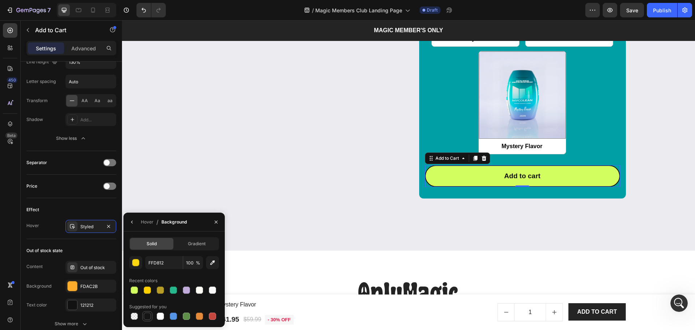
click at [148, 314] on div at bounding box center [147, 315] width 7 height 7
type input "151515"
click at [150, 220] on div "Hover" at bounding box center [147, 222] width 13 height 7
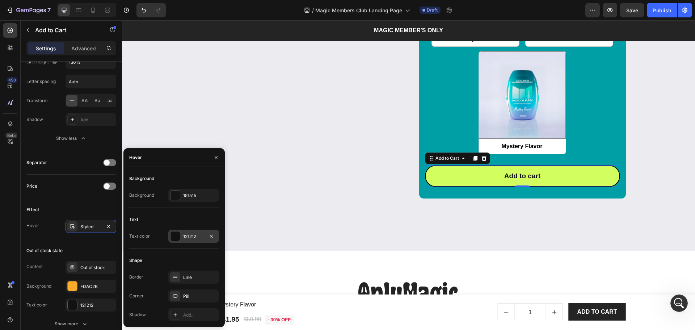
click at [175, 239] on div at bounding box center [175, 235] width 9 height 9
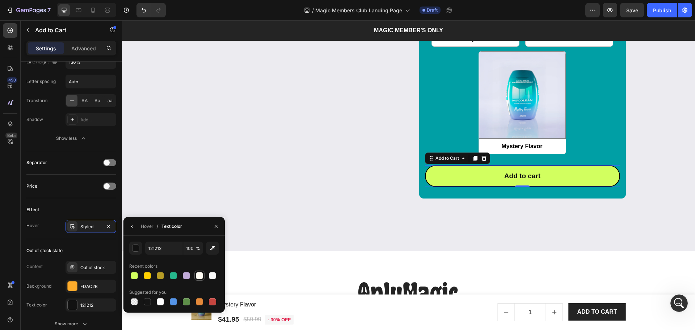
click at [199, 277] on div at bounding box center [199, 275] width 7 height 7
type input "FFFCF4"
drag, startPoint x: 223, startPoint y: 224, endPoint x: 216, endPoint y: 226, distance: 7.9
click at [221, 224] on div at bounding box center [215, 226] width 17 height 18
click at [216, 226] on icon "button" at bounding box center [216, 225] width 3 height 3
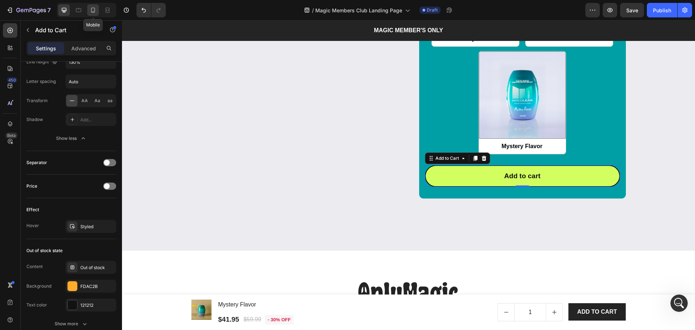
click at [90, 14] on div at bounding box center [93, 10] width 12 height 12
type input "54"
type input "16"
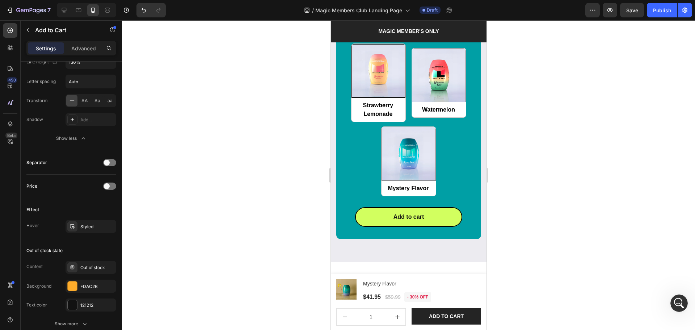
scroll to position [1127, 0]
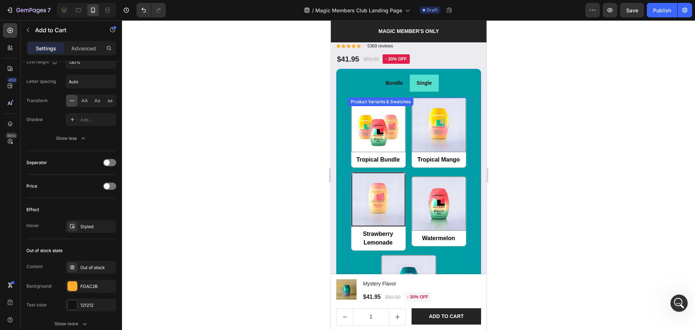
click at [407, 158] on div "Tropical Bundle Tropical Bundle Tropical Mango Tropical Mango Strawberry Lemona…" at bounding box center [409, 210] width 122 height 227
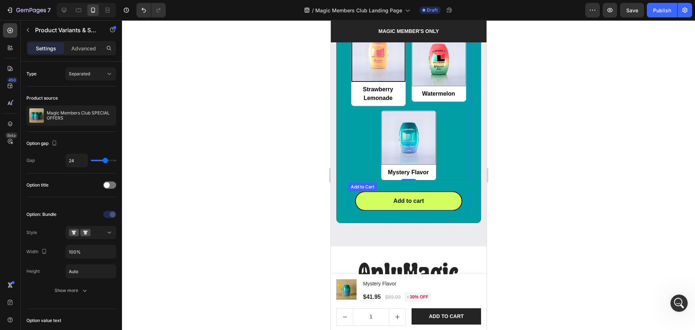
scroll to position [1272, 0]
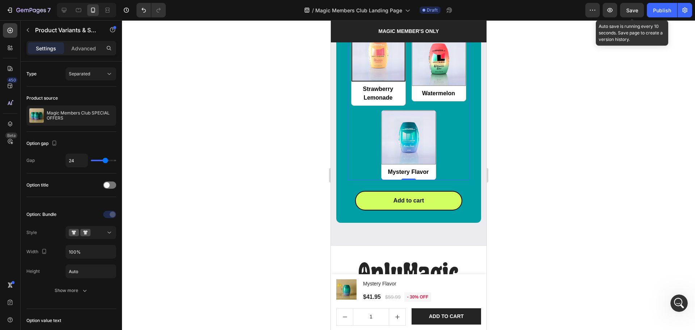
click at [630, 8] on span "Save" at bounding box center [632, 10] width 12 height 6
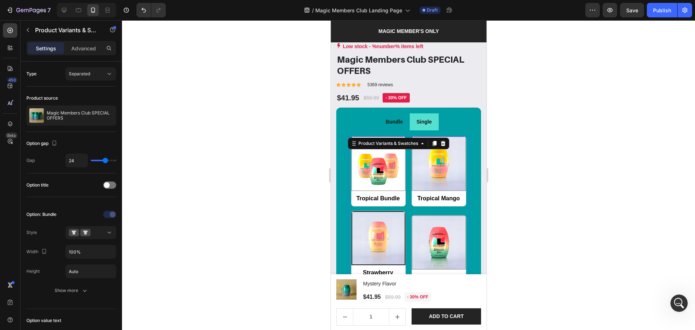
scroll to position [1079, 0]
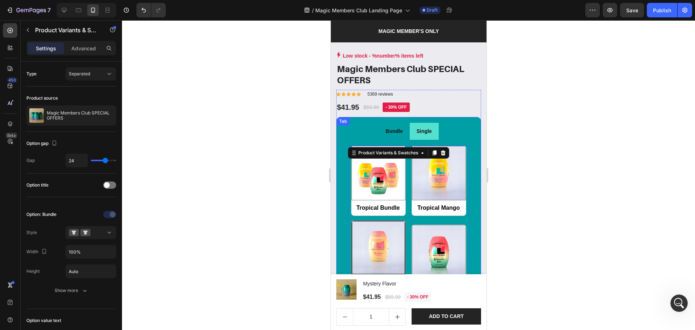
click at [468, 123] on ul "Bundle Single" at bounding box center [408, 131] width 133 height 17
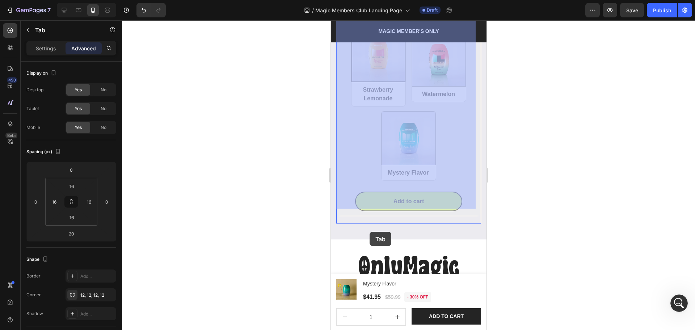
scroll to position [1272, 0]
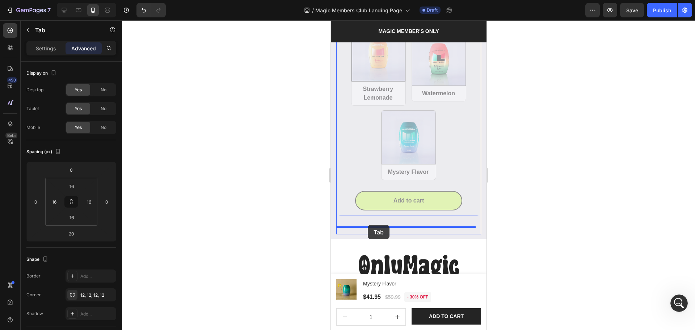
drag, startPoint x: 342, startPoint y: 116, endPoint x: 367, endPoint y: 225, distance: 111.9
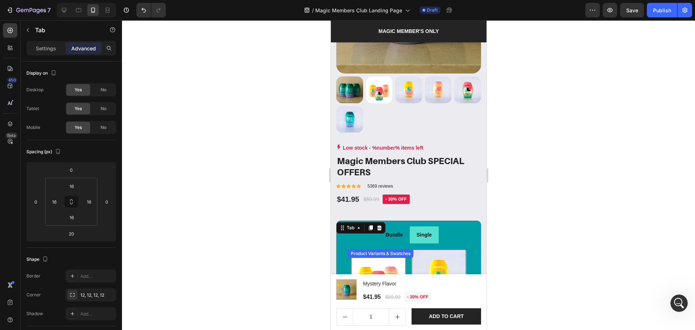
scroll to position [982, 0]
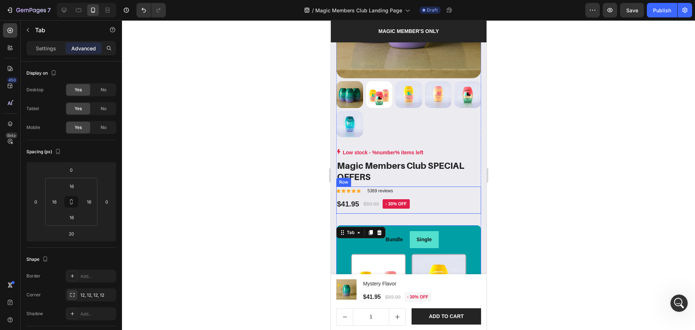
click at [446, 199] on div "Icon Icon Icon Icon Icon Icon List Hoz 5369 reviews Text block Row $41.95 Produ…" at bounding box center [408, 200] width 145 height 28
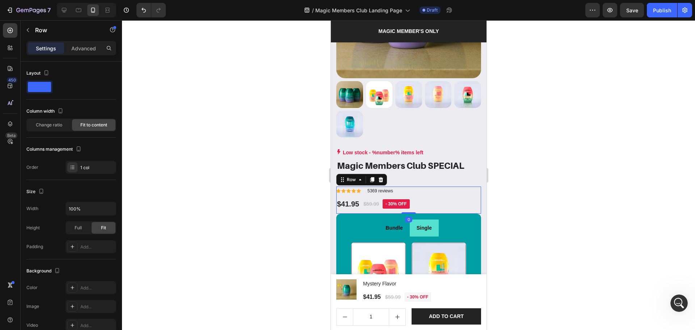
drag, startPoint x: 408, startPoint y: 216, endPoint x: 450, endPoint y: 197, distance: 45.7
click at [413, 194] on div "Icon Icon Icon Icon Icon Icon List Hoz 5369 reviews Text block Row $41.95 Produ…" at bounding box center [408, 200] width 145 height 28
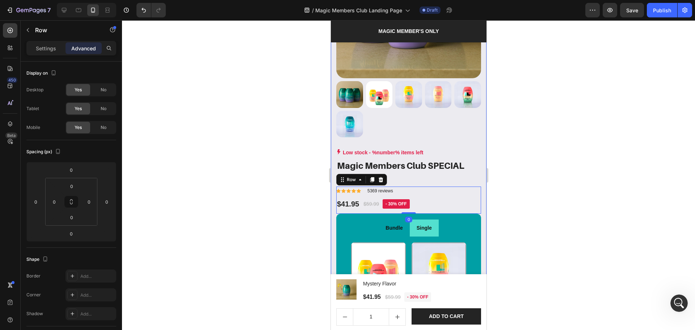
click at [545, 227] on div at bounding box center [408, 175] width 573 height 310
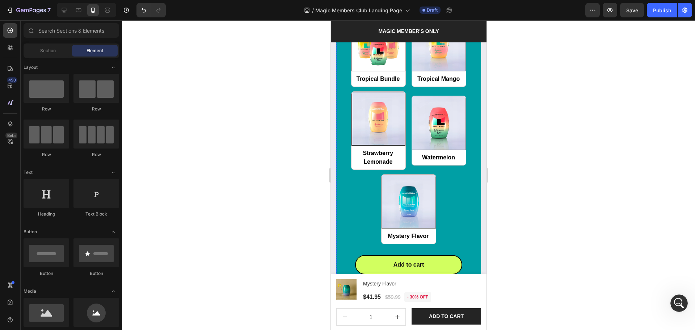
scroll to position [1224, 0]
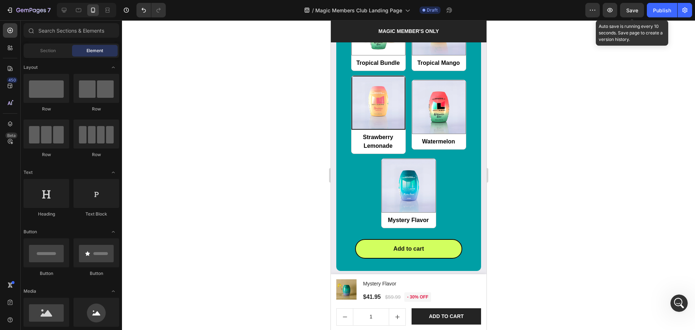
click at [632, 14] on div "Save" at bounding box center [632, 11] width 12 height 8
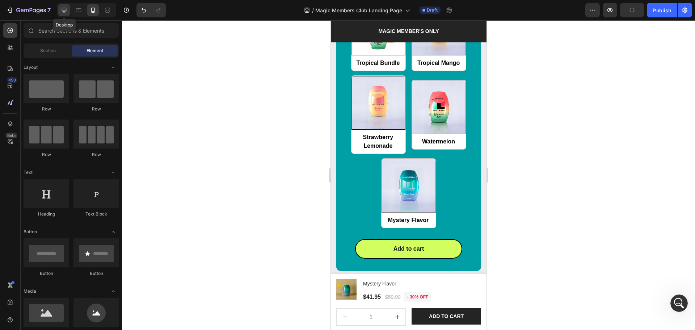
click at [70, 10] on div at bounding box center [64, 10] width 12 height 12
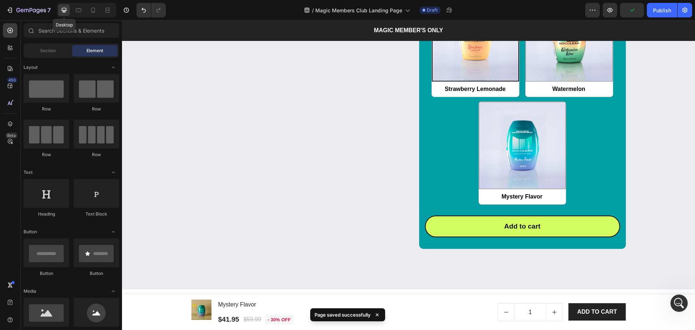
scroll to position [1285, 0]
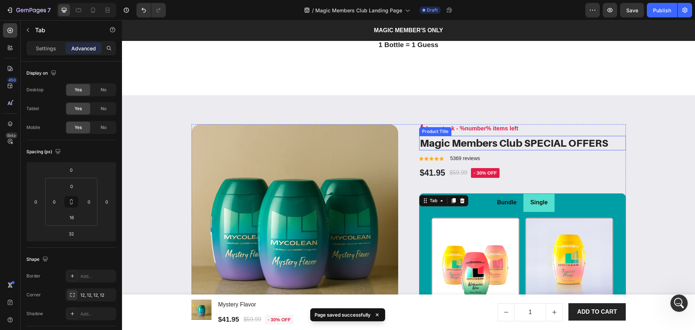
scroll to position [899, 0]
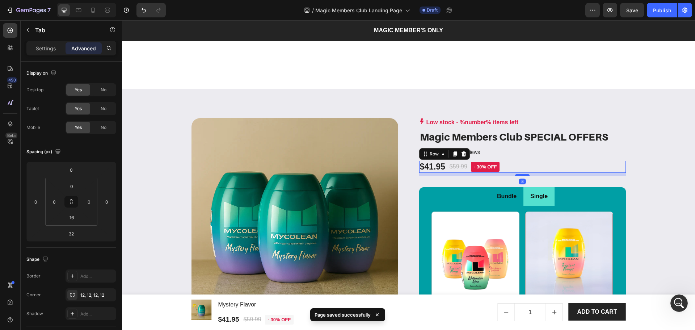
click at [514, 168] on div "$41.95 Product Price Product Price $59.99 Product Price Product Price - 30% off…" at bounding box center [522, 167] width 207 height 12
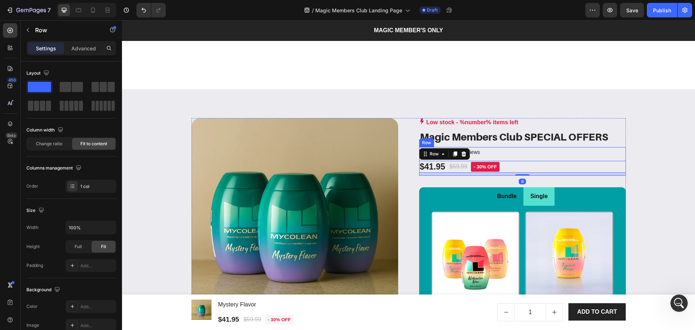
click at [514, 160] on div "Icon Icon Icon Icon Icon Icon List Hoz 5369 reviews Text block Row $41.95 Produ…" at bounding box center [522, 161] width 207 height 29
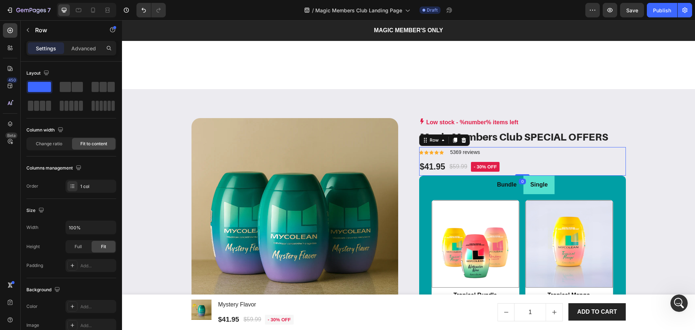
drag, startPoint x: 519, startPoint y: 182, endPoint x: 520, endPoint y: 167, distance: 14.8
click at [517, 168] on div "Icon Icon Icon Icon Icon Icon List Hoz 5369 reviews Text block Row $41.95 Produ…" at bounding box center [522, 161] width 207 height 29
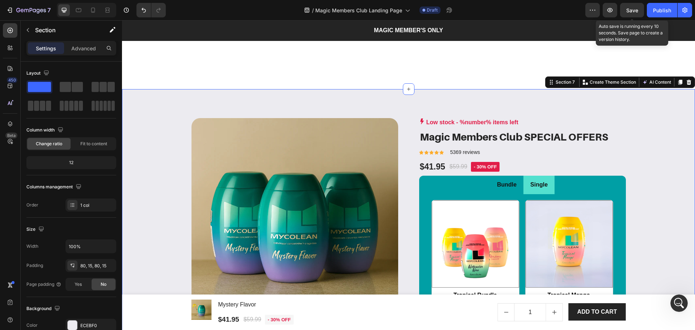
click at [637, 7] on span "Save" at bounding box center [632, 10] width 12 height 6
drag, startPoint x: 88, startPoint y: 5, endPoint x: 114, endPoint y: 28, distance: 34.4
click at [88, 6] on div at bounding box center [93, 10] width 12 height 12
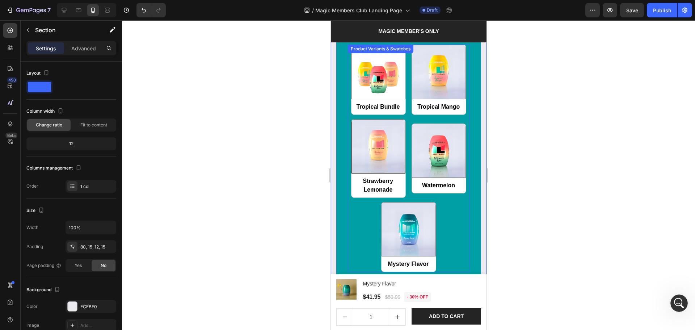
scroll to position [1204, 0]
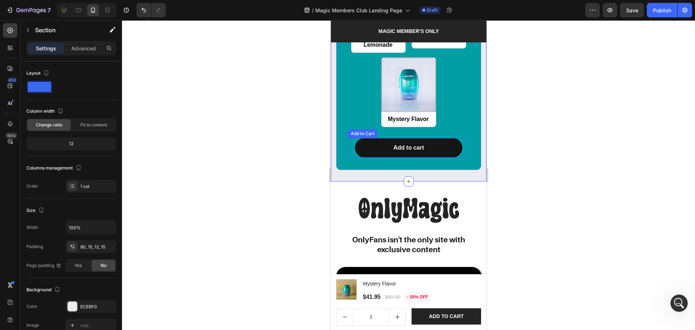
click at [442, 138] on button "Add to cart" at bounding box center [408, 148] width 107 height 20
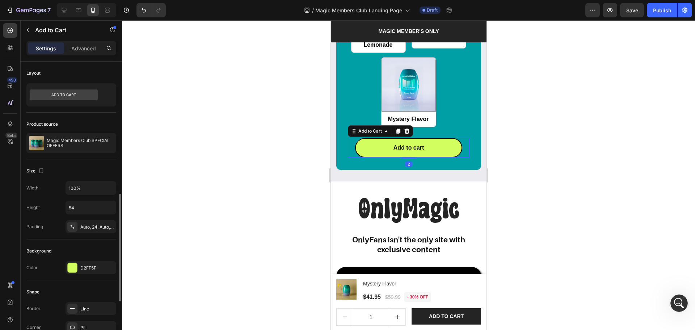
scroll to position [96, 0]
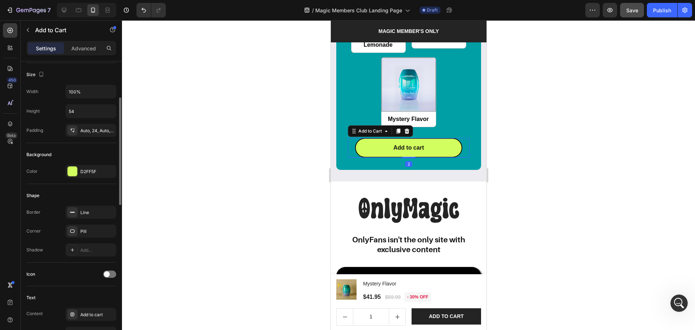
click at [626, 17] on button "Save" at bounding box center [632, 10] width 24 height 14
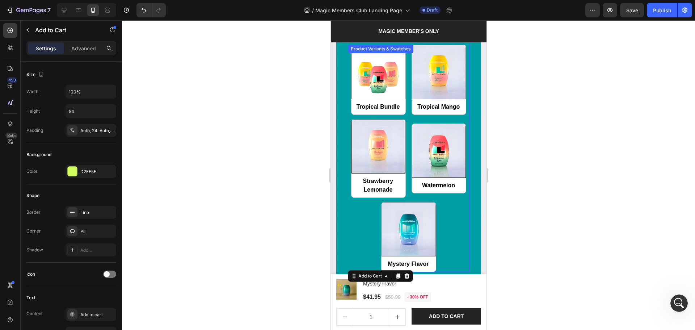
scroll to position [914, 0]
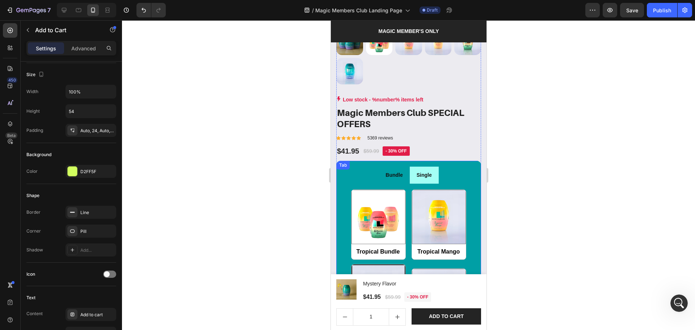
click at [434, 174] on li "Single" at bounding box center [423, 175] width 29 height 17
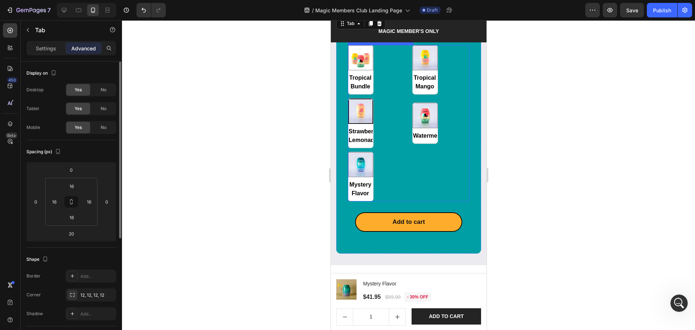
scroll to position [1059, 0]
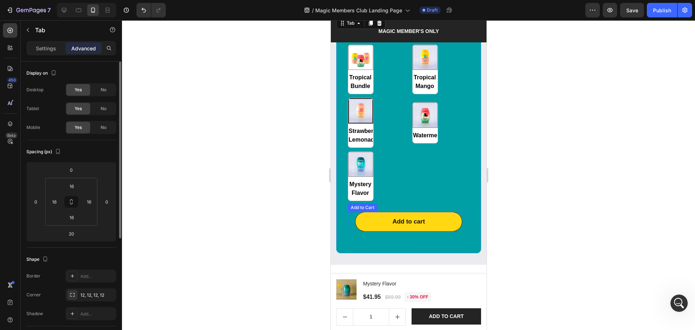
click at [447, 212] on button "Add to cart" at bounding box center [408, 222] width 107 height 20
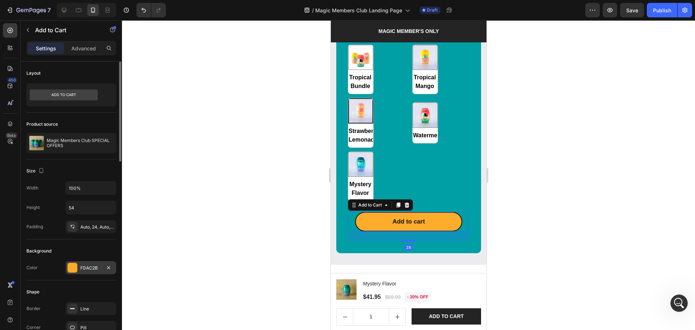
click at [77, 270] on div at bounding box center [72, 267] width 10 height 10
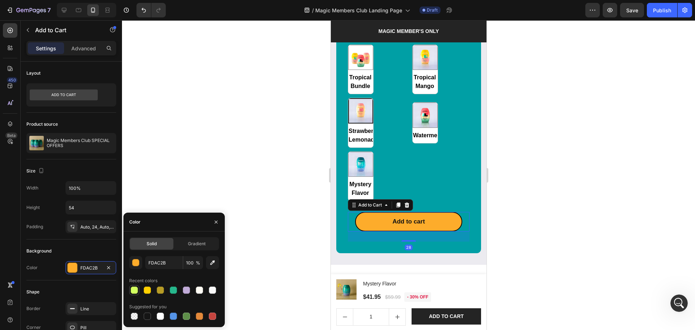
click at [133, 293] on div at bounding box center [134, 289] width 7 height 7
type input "D2FF5F"
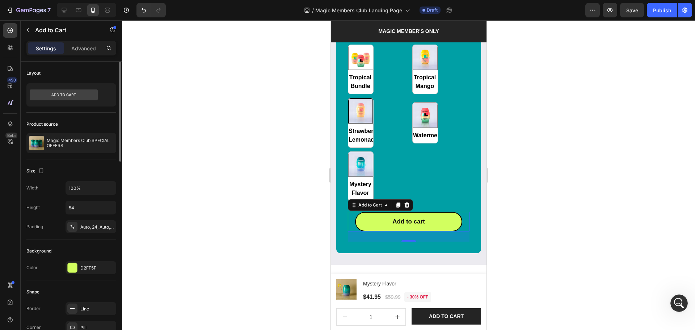
click at [62, 281] on div "Shape Border Line Corner Pill Shadow Add..." at bounding box center [71, 319] width 90 height 79
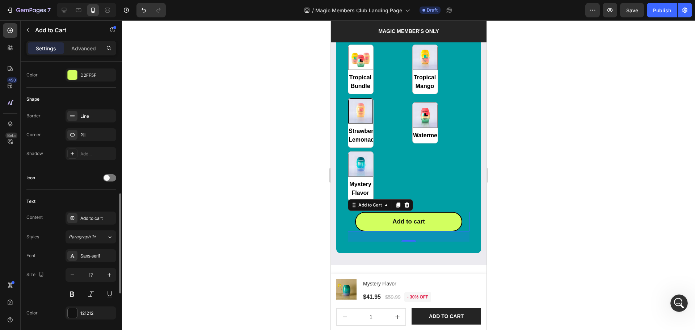
scroll to position [241, 0]
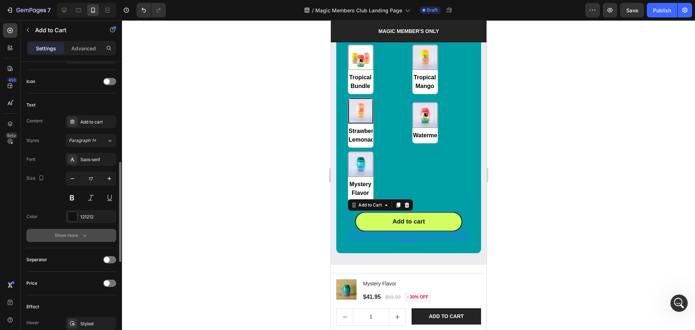
click at [55, 238] on div "Show more" at bounding box center [72, 235] width 34 height 7
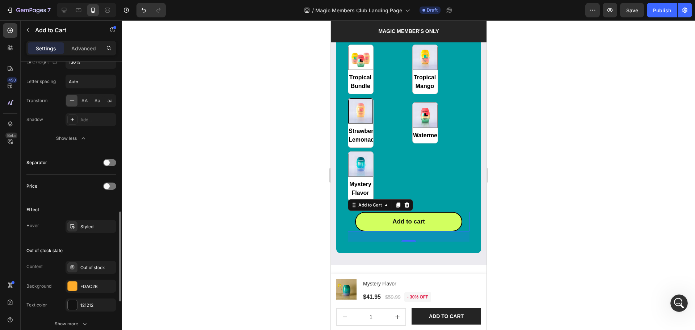
scroll to position [530, 0]
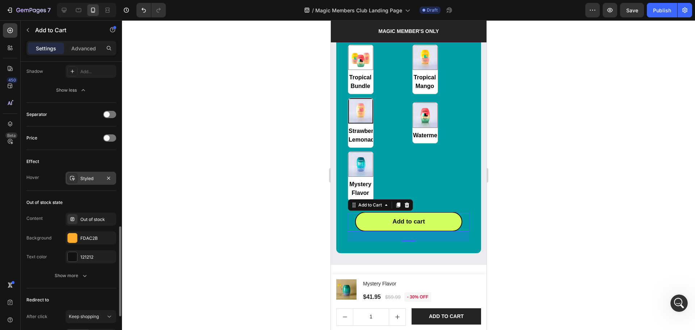
click at [75, 180] on icon at bounding box center [73, 178] width 6 height 6
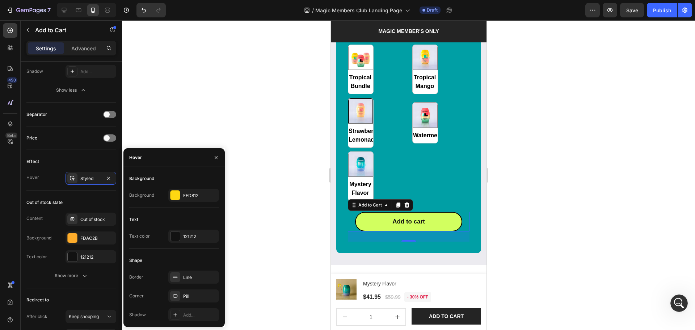
click at [171, 186] on div "Background Background FFD812" at bounding box center [174, 190] width 90 height 35
click at [172, 195] on div at bounding box center [175, 194] width 9 height 9
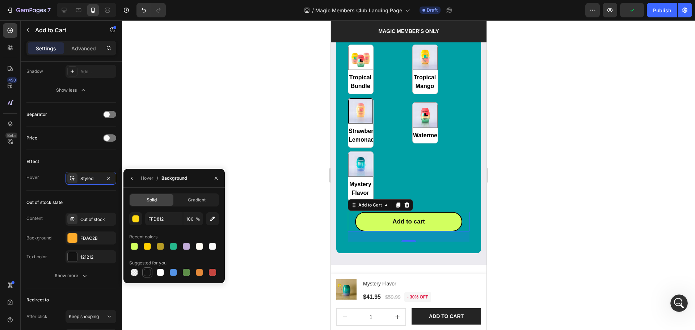
click at [145, 272] on div at bounding box center [147, 272] width 7 height 7
type input "151515"
click at [150, 179] on div "Hover" at bounding box center [147, 178] width 13 height 7
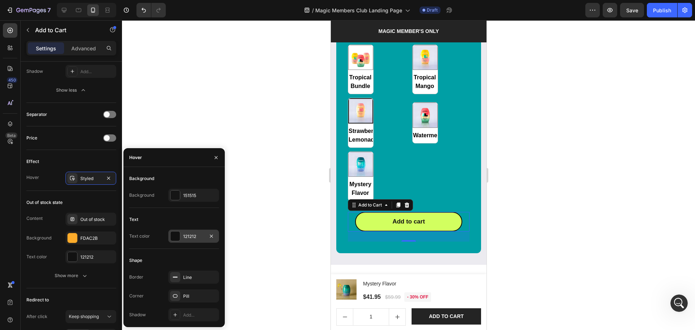
click at [175, 232] on div at bounding box center [175, 235] width 9 height 9
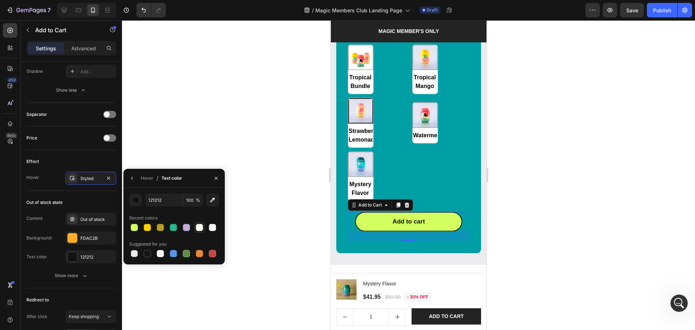
click at [200, 227] on div at bounding box center [199, 227] width 7 height 7
type input "FFFCF4"
click at [566, 201] on div at bounding box center [408, 175] width 573 height 310
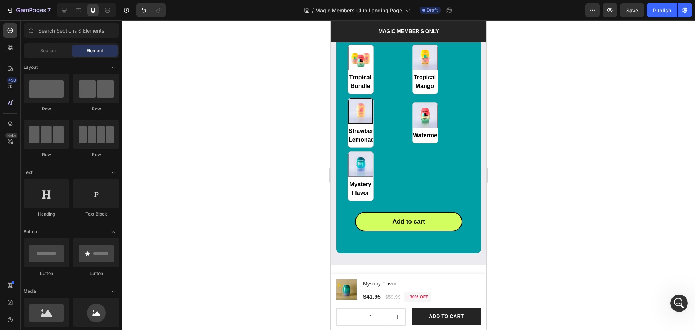
click at [622, 190] on div at bounding box center [408, 175] width 573 height 310
click at [637, 9] on span "Save" at bounding box center [632, 10] width 12 height 6
click at [606, 13] on button "button" at bounding box center [610, 10] width 14 height 14
click at [394, 169] on div "Tropical Bundle Tropical Bundle Tropical Mango Tropical Mango Strawberry Lemona…" at bounding box center [409, 123] width 122 height 156
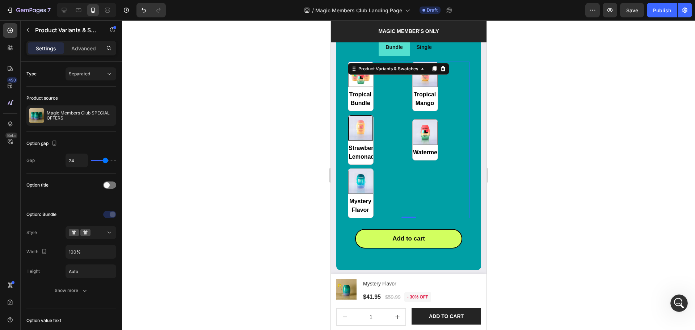
scroll to position [1011, 0]
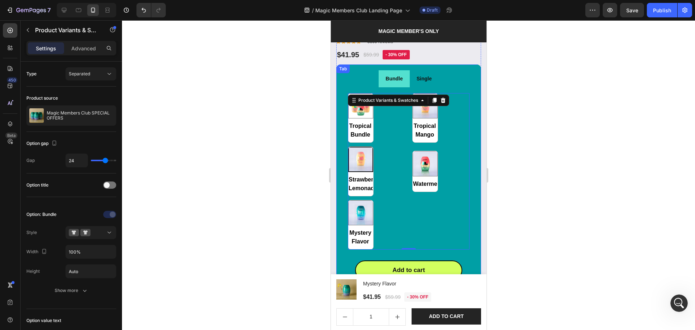
click at [415, 77] on li "Single" at bounding box center [423, 78] width 29 height 17
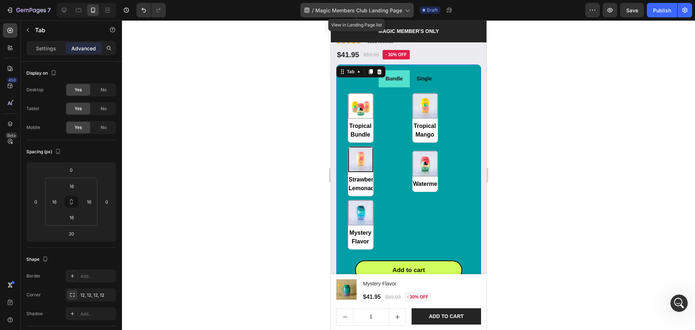
click at [383, 8] on span "Magic Members Club Landing Page" at bounding box center [358, 11] width 87 height 8
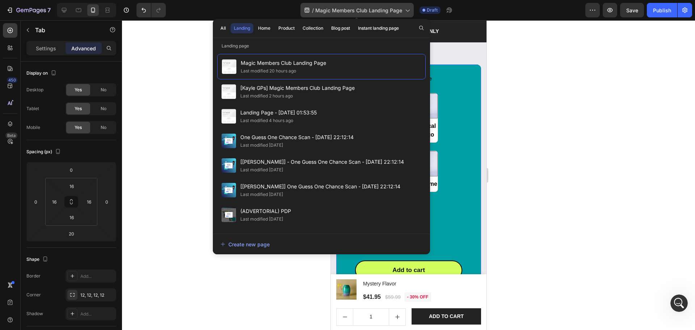
click at [386, 7] on span "Magic Members Club Landing Page" at bounding box center [358, 11] width 87 height 8
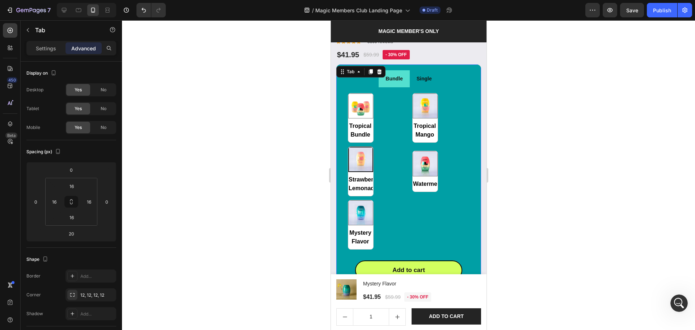
click at [611, 100] on div at bounding box center [408, 175] width 573 height 310
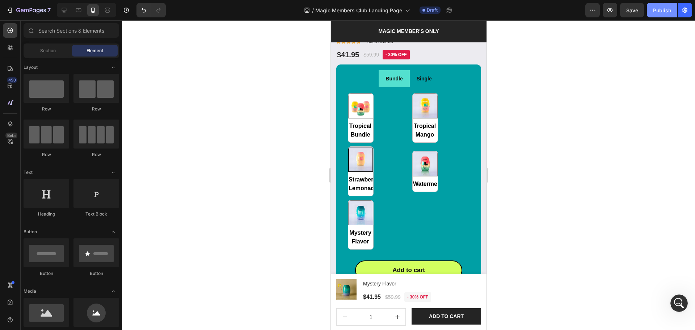
click at [652, 7] on button "Publish" at bounding box center [662, 10] width 30 height 14
click at [429, 73] on div "Single" at bounding box center [423, 78] width 17 height 11
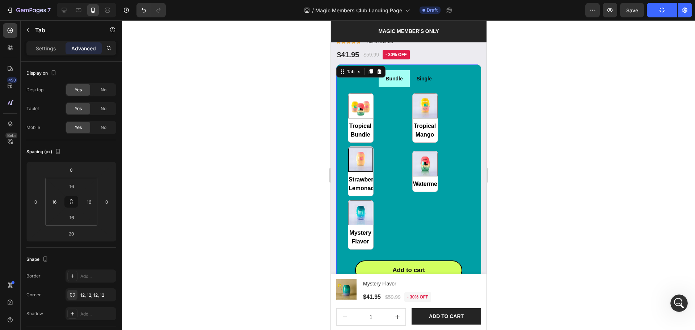
click at [402, 79] on li "Bundle" at bounding box center [393, 78] width 31 height 17
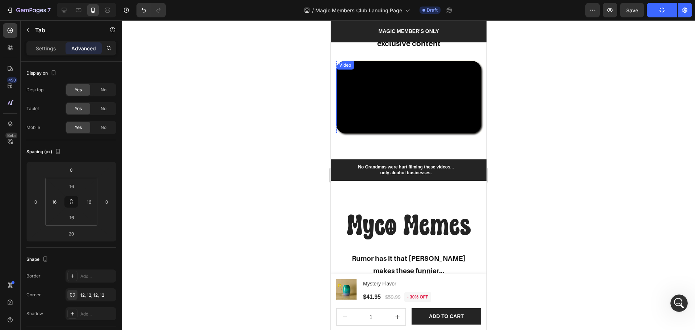
scroll to position [1494, 0]
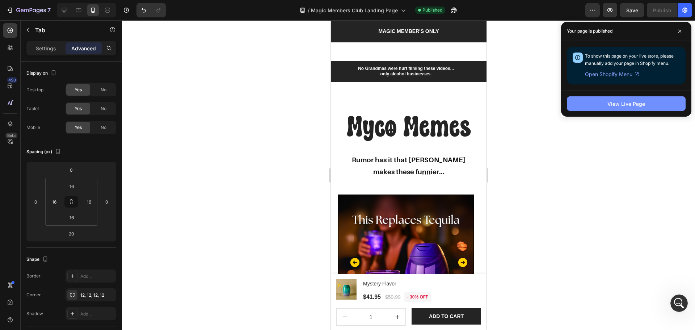
click at [610, 106] on div "View Live Page" at bounding box center [627, 104] width 38 height 8
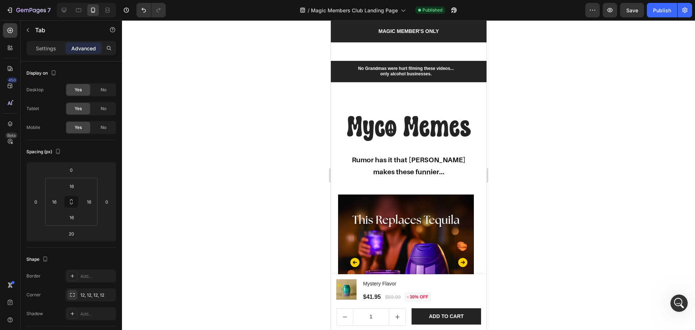
click at [633, 0] on div "7 Version history / Magic Members Club Landing Page Published Preview Save Publ…" at bounding box center [347, 10] width 695 height 21
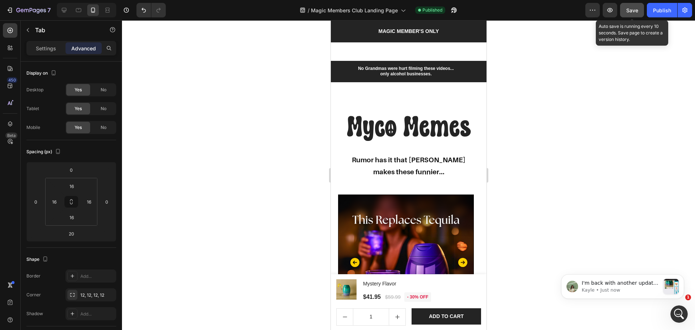
scroll to position [0, 0]
